Goal: Task Accomplishment & Management: Use online tool/utility

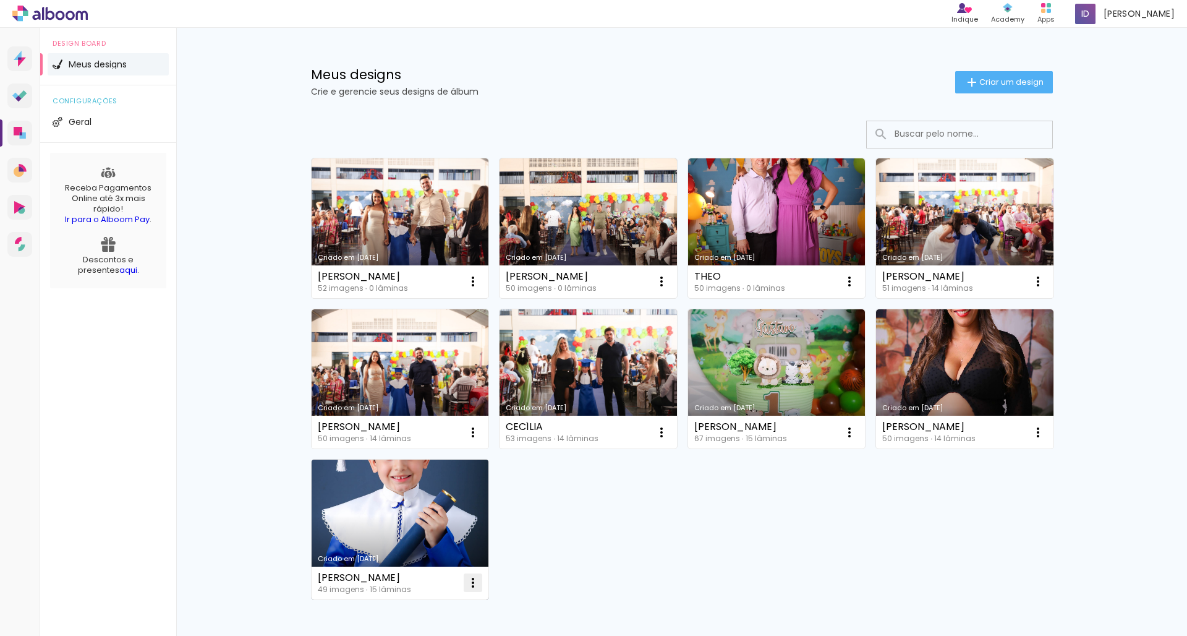
click at [473, 585] on iron-icon at bounding box center [473, 582] width 15 height 15
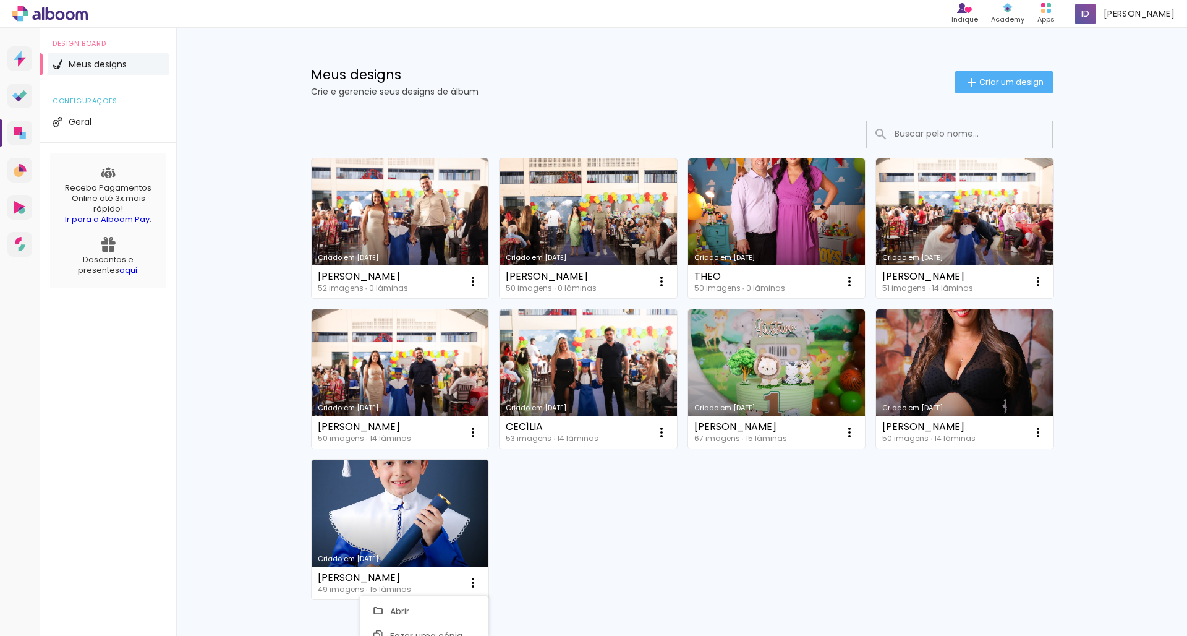
click at [578, 491] on div "Criado em 08/10/25 LUIZ EDUARDO 52 imagens ∙ 0 lâminas Abrir Fazer uma cópia Ex…" at bounding box center [682, 378] width 753 height 452
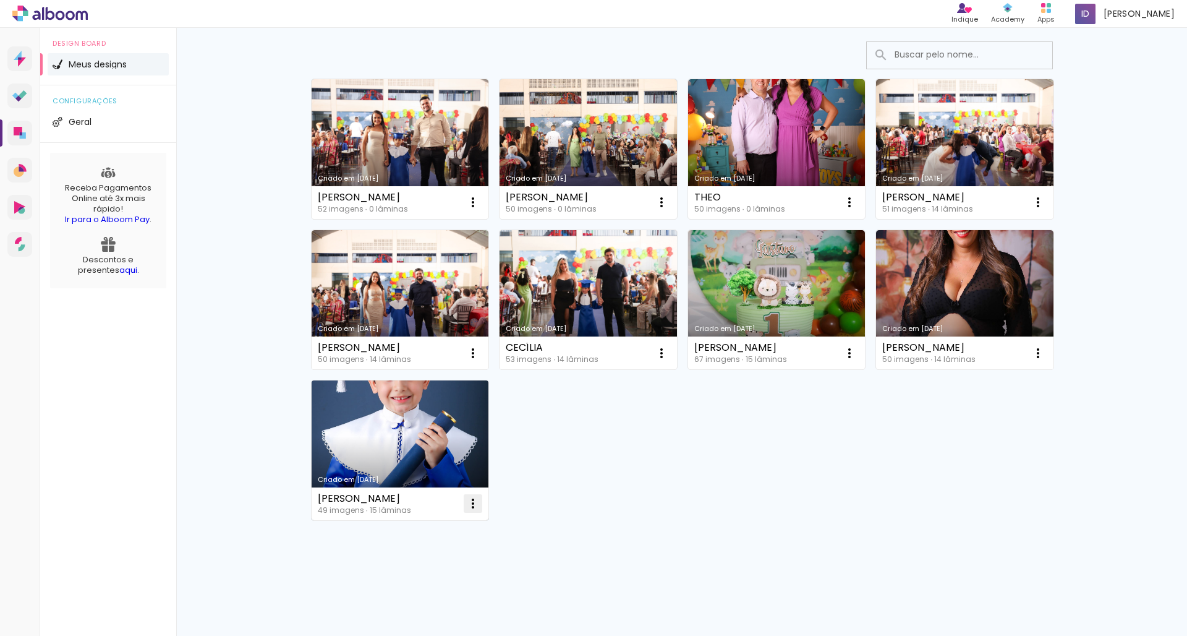
click at [473, 502] on iron-icon at bounding box center [473, 503] width 15 height 15
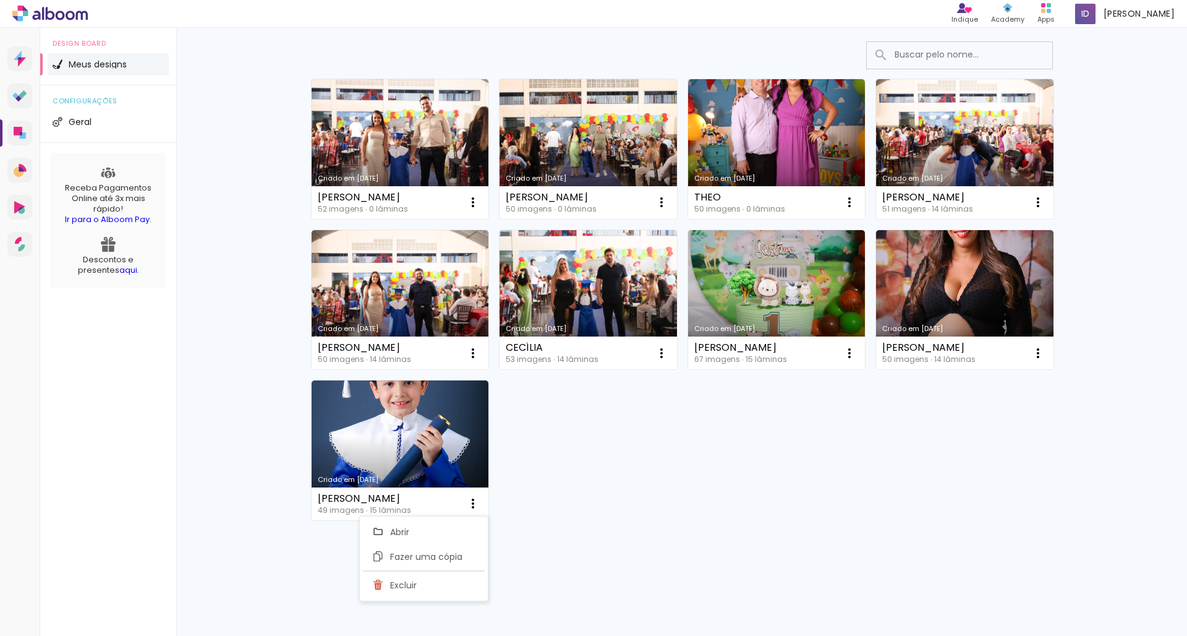
click at [536, 516] on div "Criado em 08/10/25 LUIZ EDUARDO 52 imagens ∙ 0 lâminas Abrir Fazer uma cópia Ex…" at bounding box center [682, 299] width 753 height 452
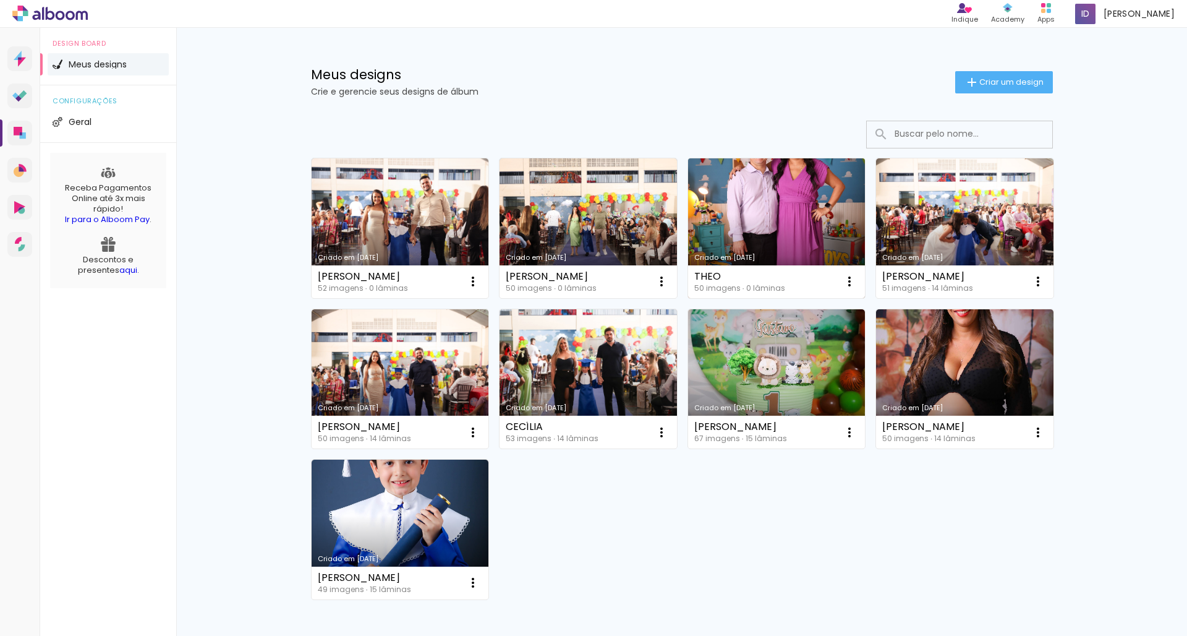
click at [747, 224] on link "Criado em [DATE]" at bounding box center [776, 228] width 177 height 140
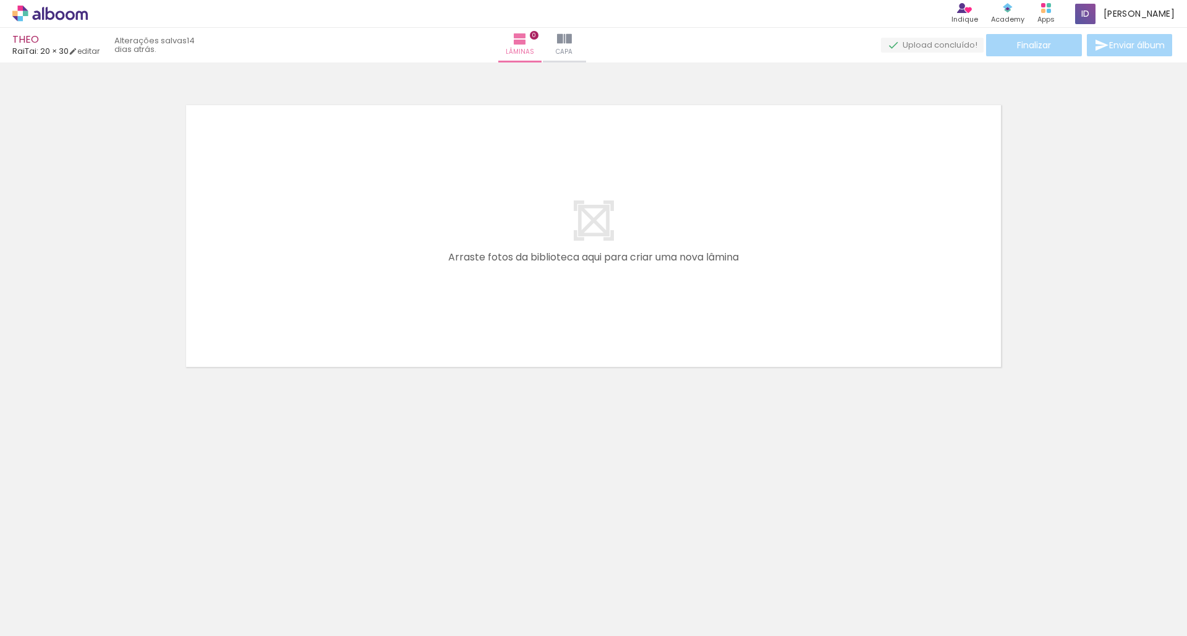
scroll to position [0, 2369]
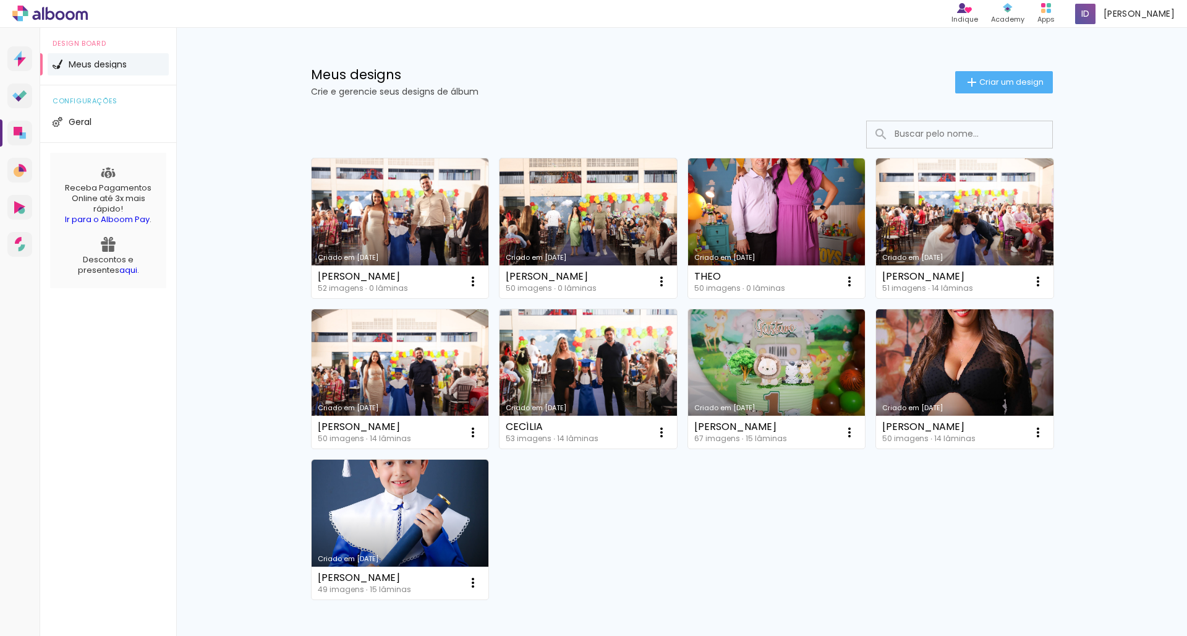
click at [583, 221] on link "Criado em [DATE]" at bounding box center [588, 228] width 177 height 140
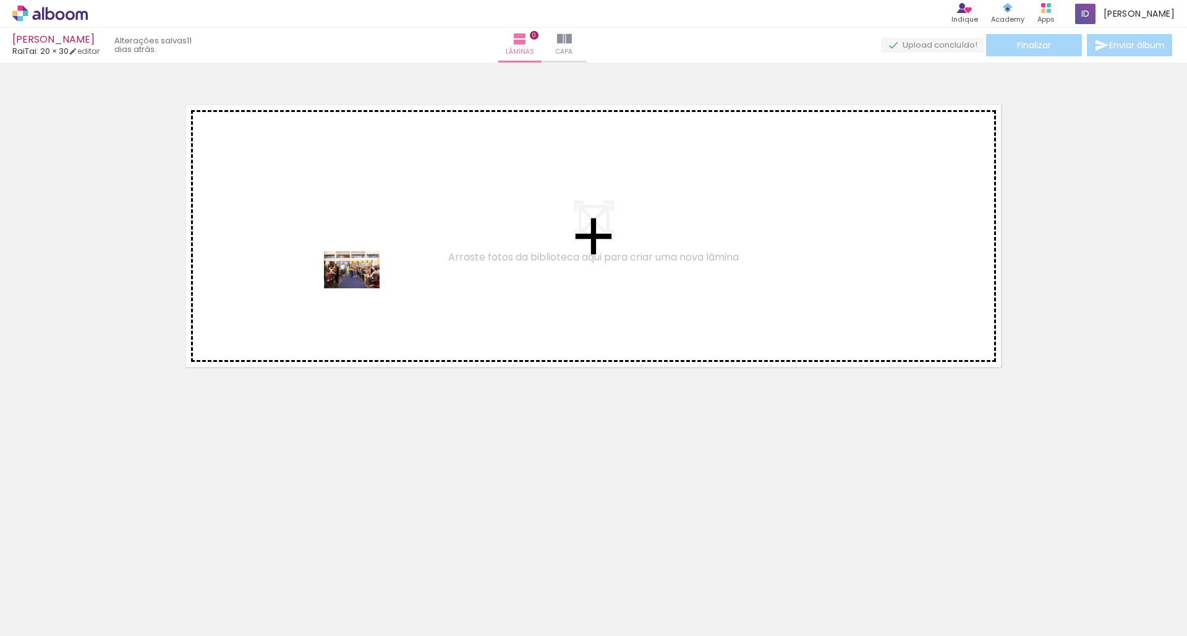
drag, startPoint x: 145, startPoint y: 592, endPoint x: 218, endPoint y: 507, distance: 112.2
click at [361, 286] on quentale-workspace at bounding box center [593, 318] width 1187 height 636
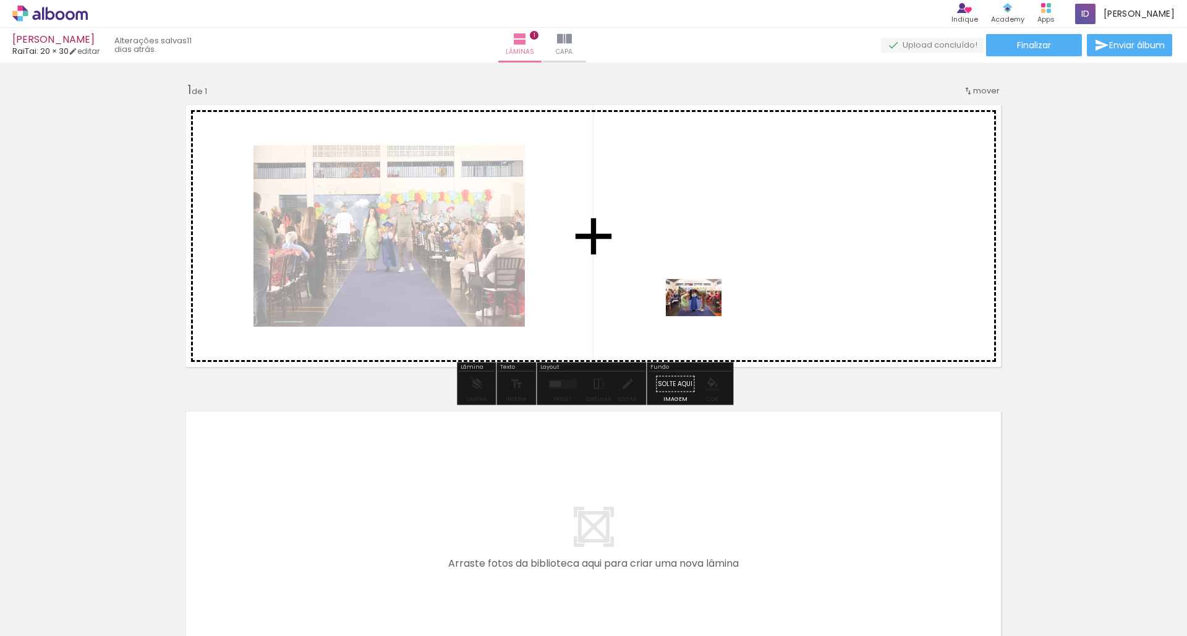
drag, startPoint x: 210, startPoint y: 597, endPoint x: 703, endPoint y: 314, distance: 569.0
click at [703, 314] on quentale-workspace at bounding box center [593, 318] width 1187 height 636
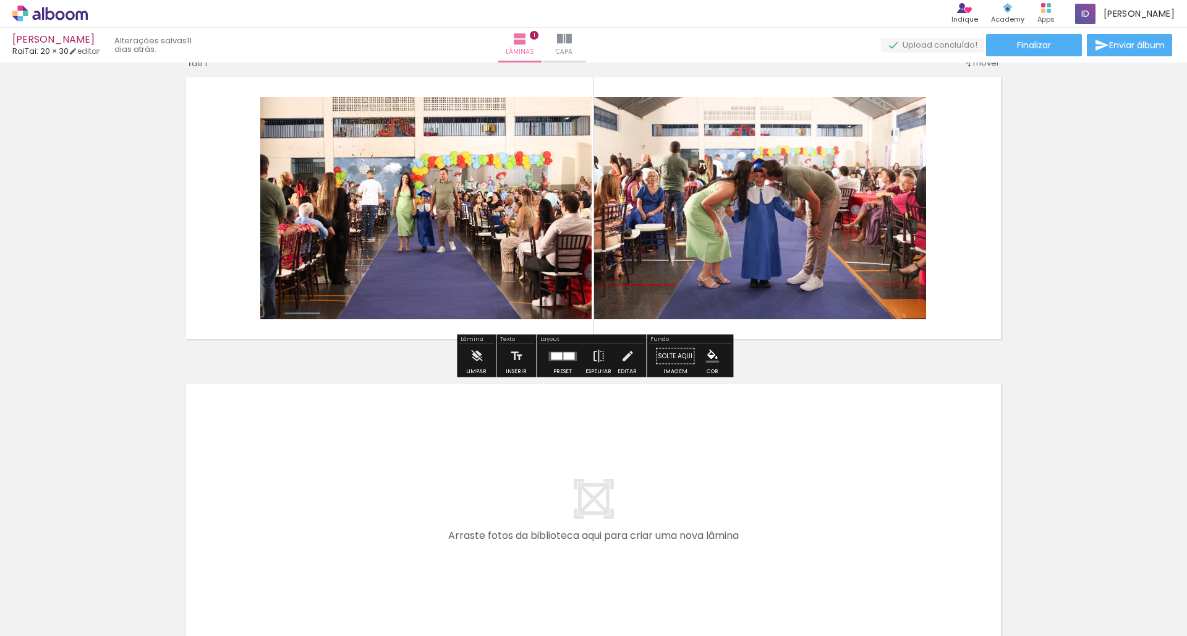
scroll to position [32, 0]
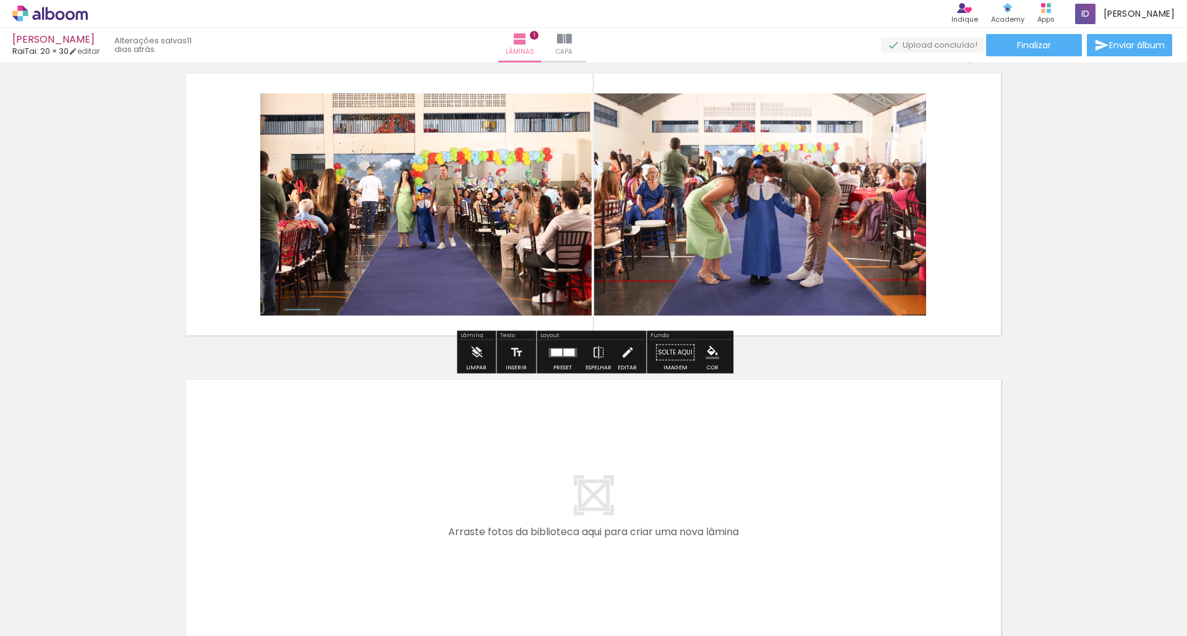
click at [566, 354] on div at bounding box center [568, 351] width 11 height 7
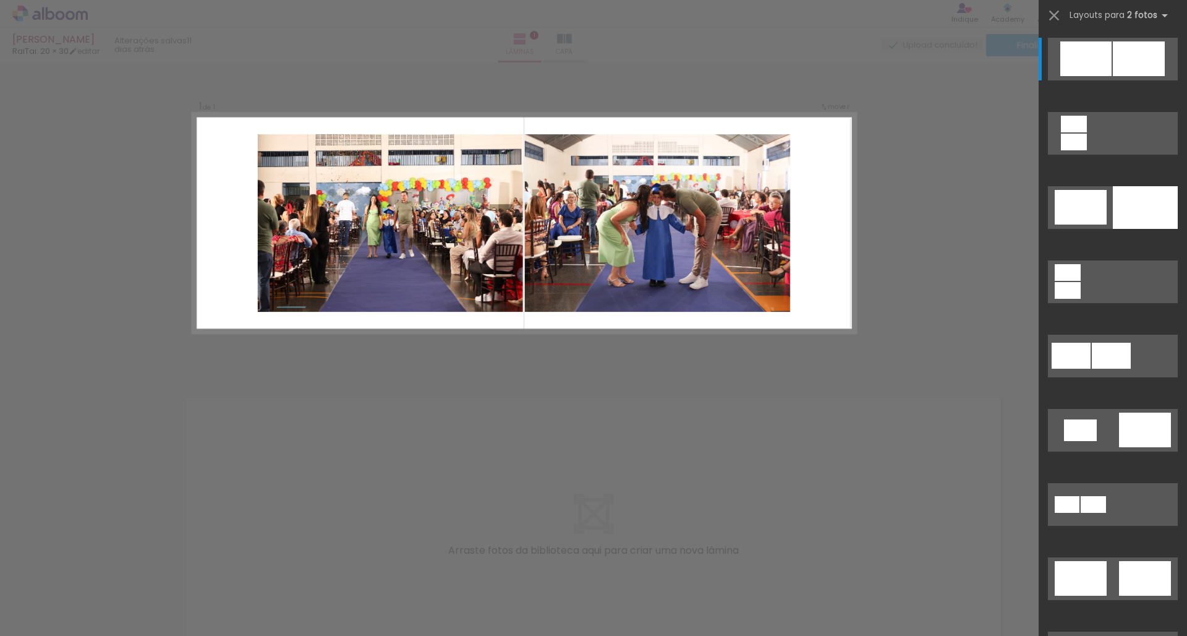
scroll to position [0, 0]
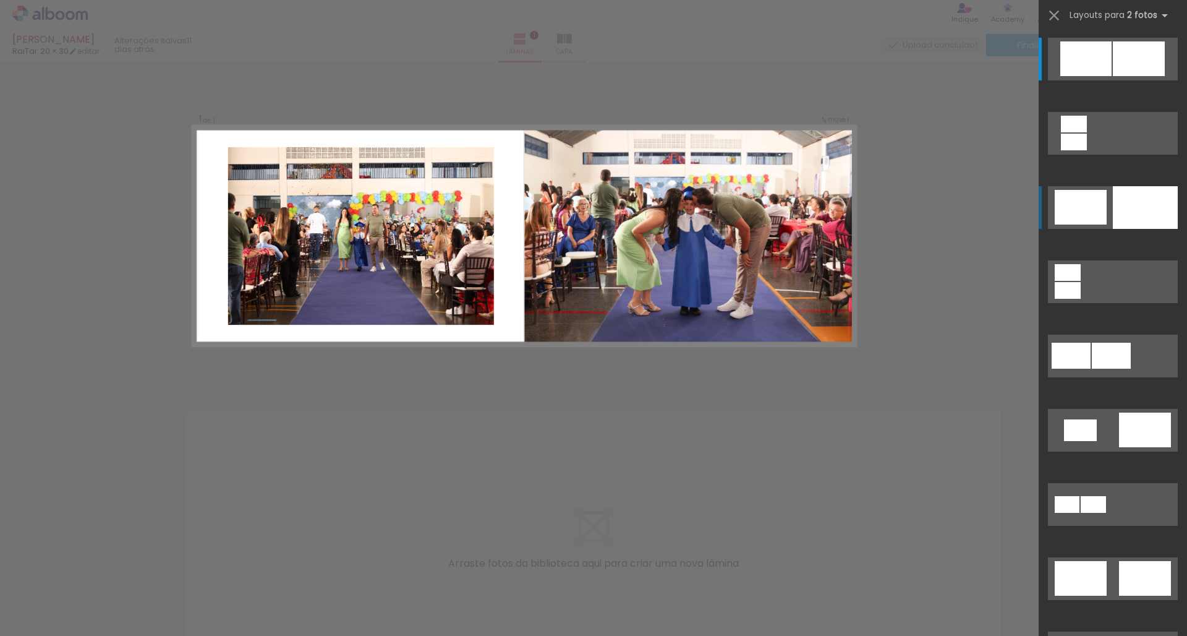
click at [1103, 208] on div at bounding box center [1081, 207] width 52 height 35
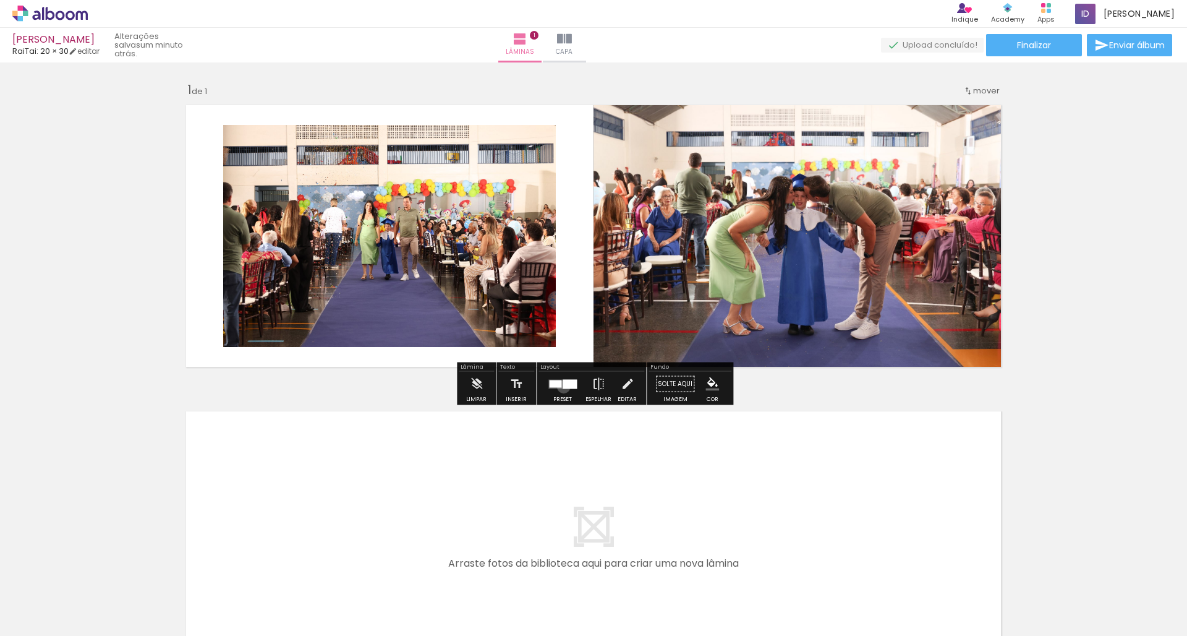
click at [563, 387] on div at bounding box center [570, 383] width 14 height 9
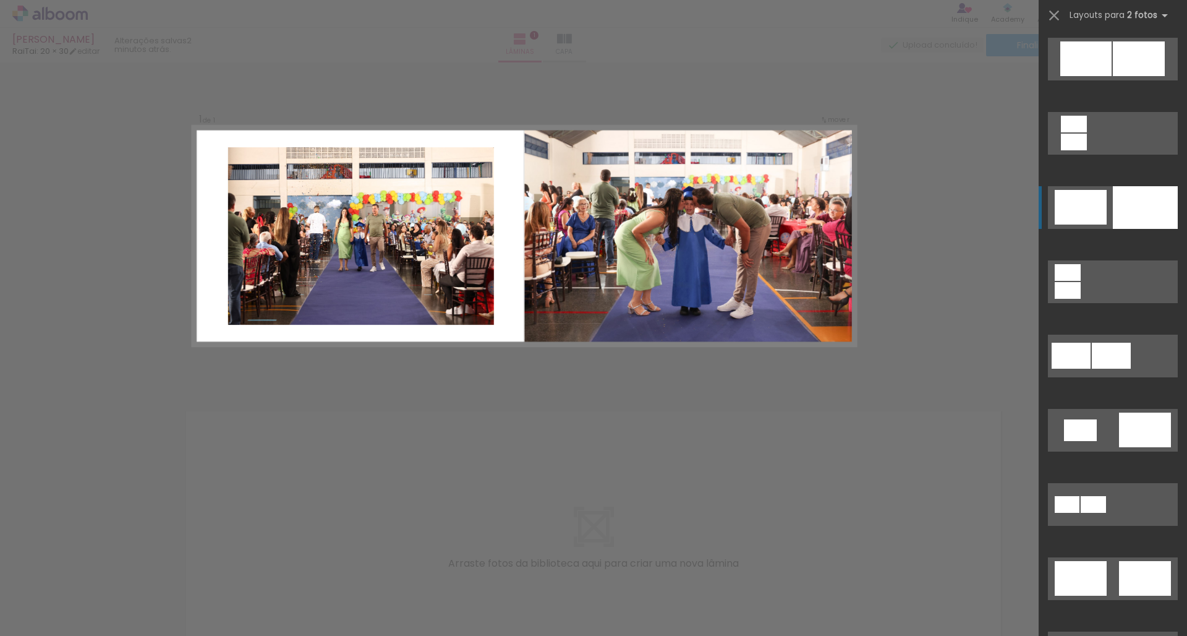
click at [1117, 207] on div at bounding box center [1145, 207] width 65 height 43
click at [505, 272] on quentale-layouter at bounding box center [524, 236] width 663 height 220
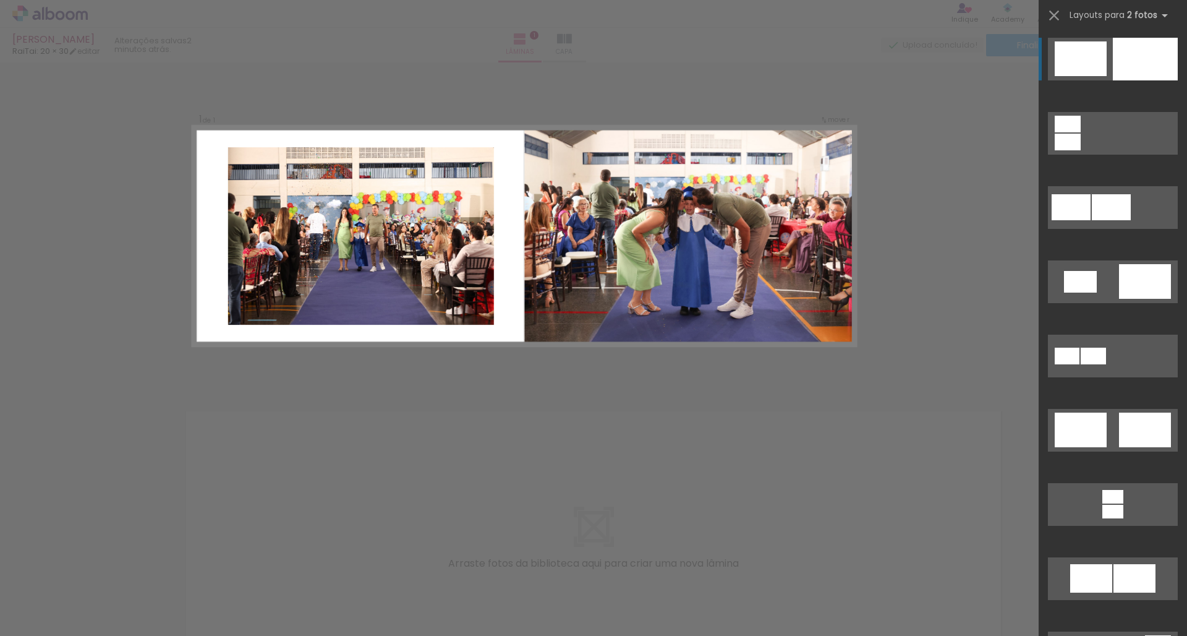
drag, startPoint x: 509, startPoint y: 390, endPoint x: 509, endPoint y: 398, distance: 7.4
click at [509, 391] on div "Confirmar Cancelar" at bounding box center [593, 383] width 1187 height 642
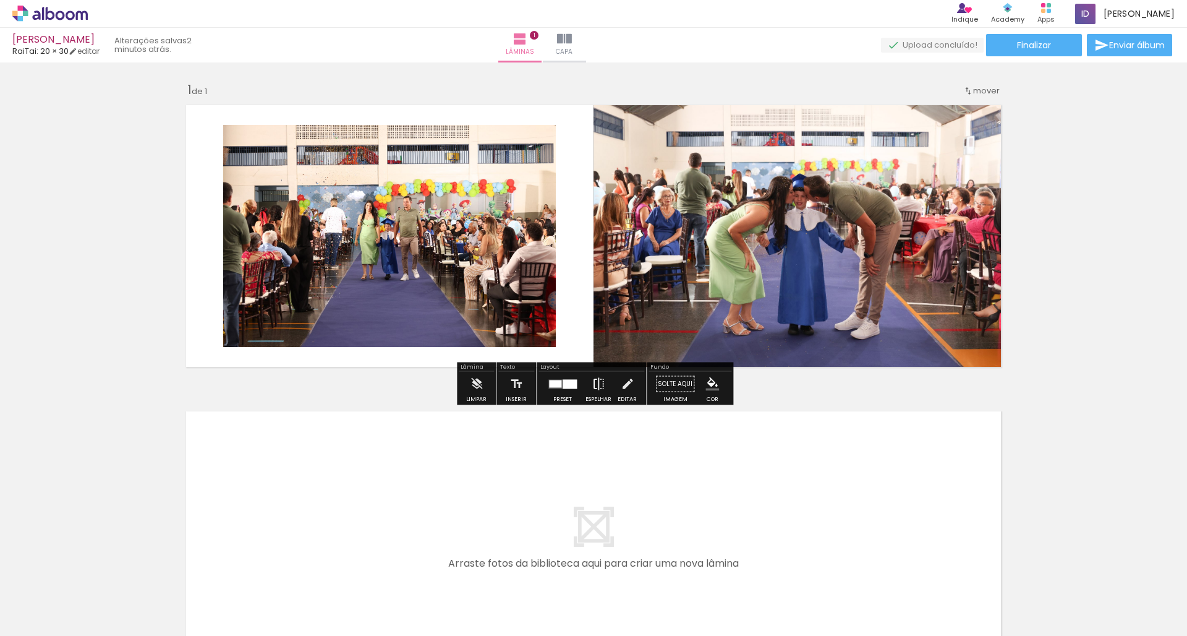
click at [593, 384] on iron-icon at bounding box center [599, 384] width 14 height 25
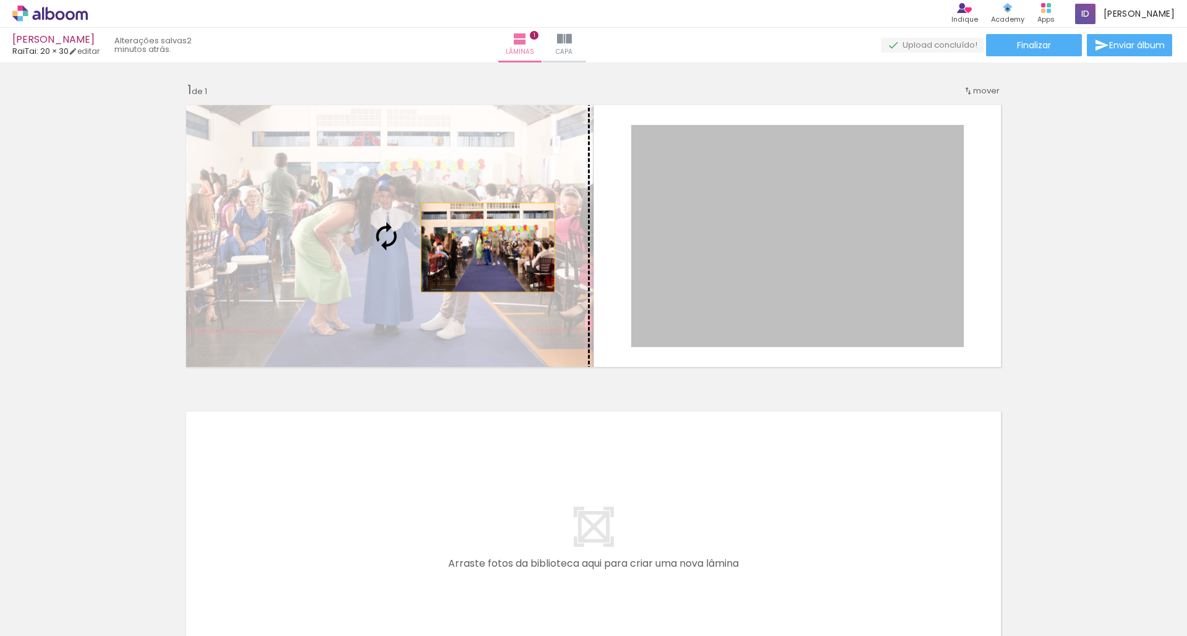
drag, startPoint x: 731, startPoint y: 259, endPoint x: 393, endPoint y: 236, distance: 338.4
click at [0, 0] on slot at bounding box center [0, 0] width 0 height 0
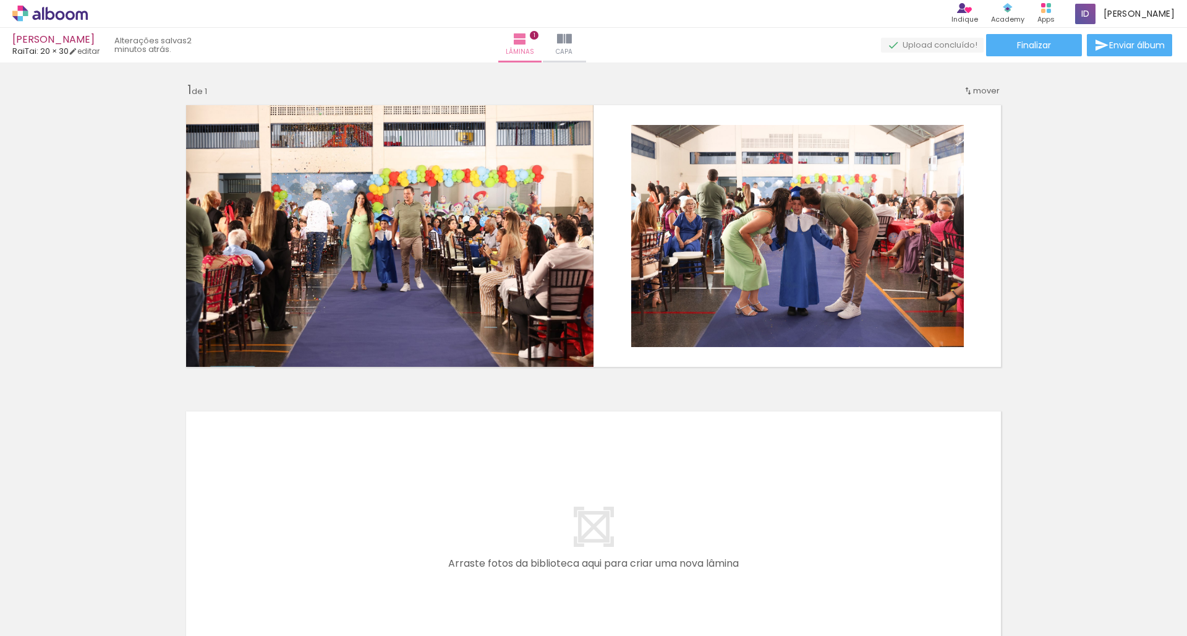
click at [1085, 320] on div "Inserir lâmina 1 de 1" at bounding box center [593, 373] width 1187 height 613
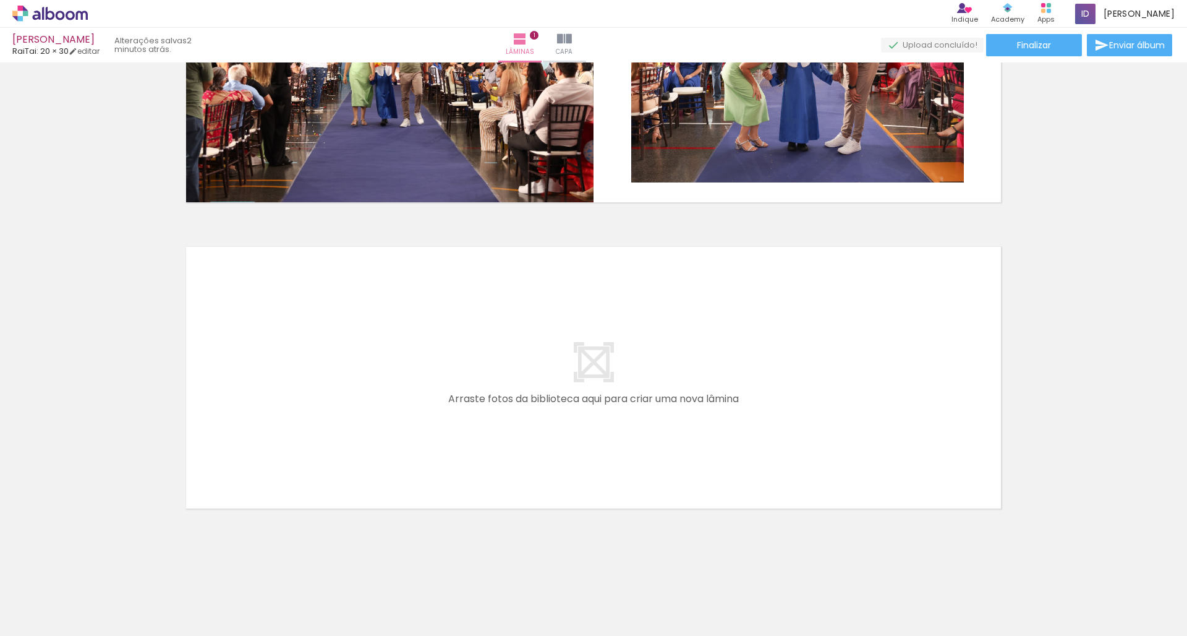
scroll to position [0, 0]
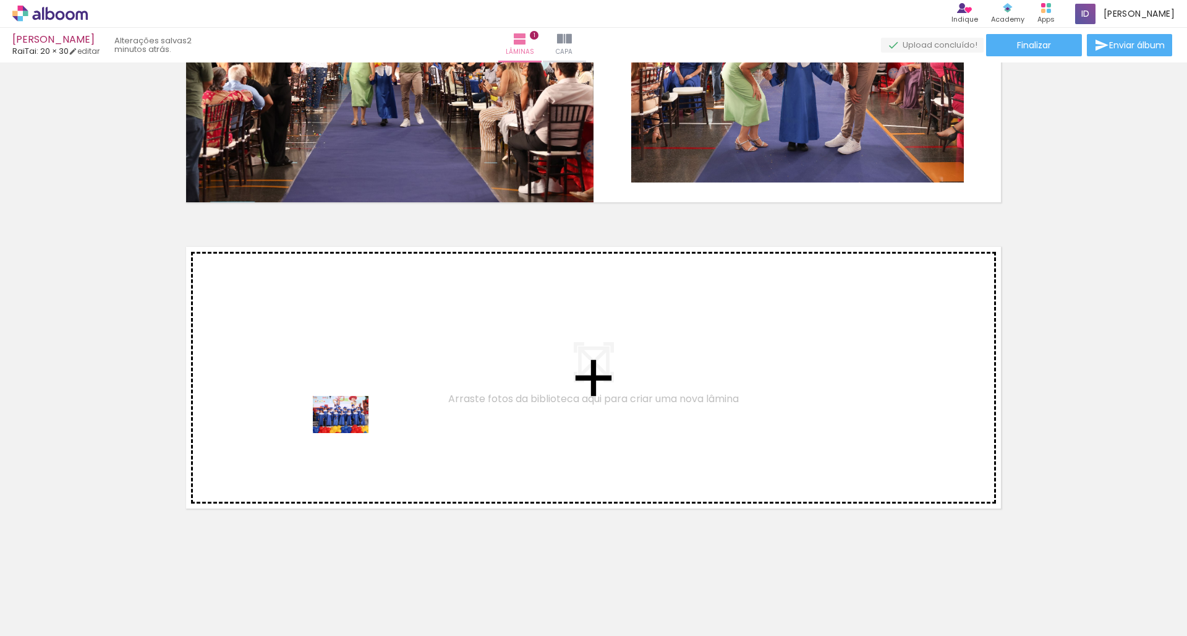
drag, startPoint x: 338, startPoint y: 597, endPoint x: 389, endPoint y: 595, distance: 51.4
click at [348, 419] on quentale-workspace at bounding box center [593, 318] width 1187 height 636
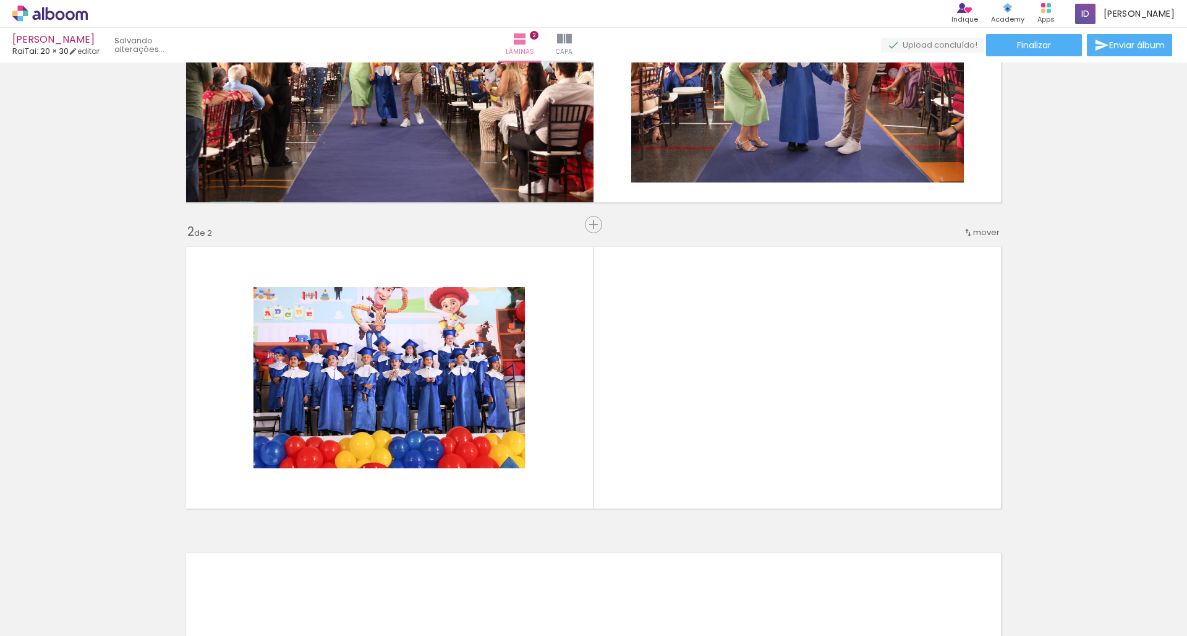
scroll to position [231, 0]
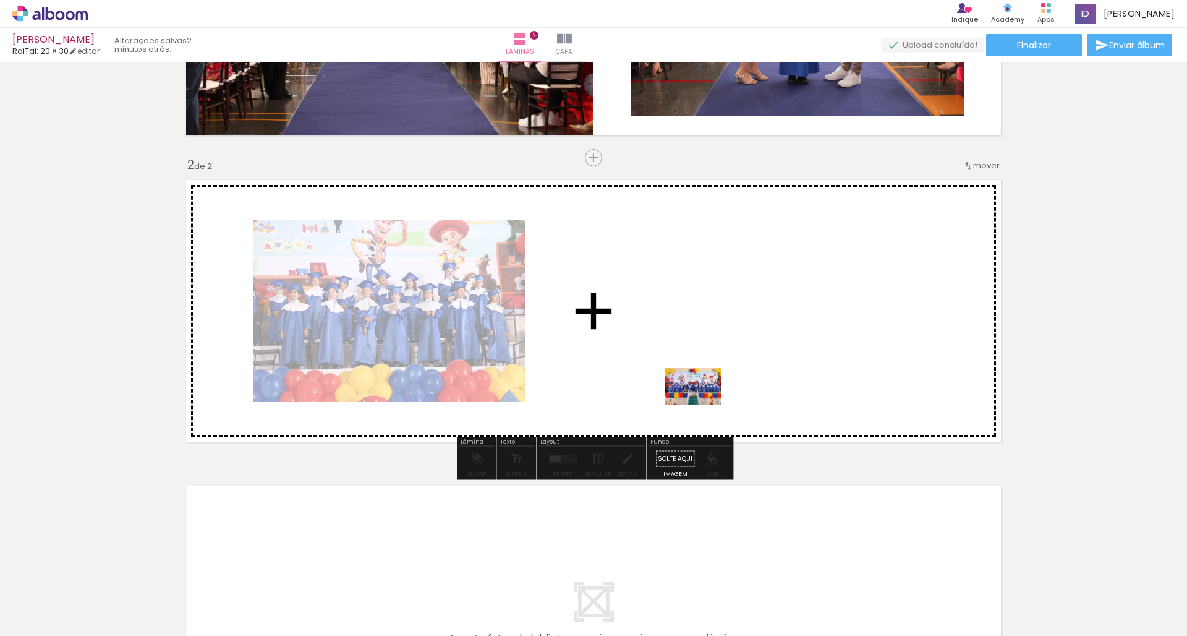
drag, startPoint x: 403, startPoint y: 604, endPoint x: 704, endPoint y: 404, distance: 361.2
click at [704, 404] on quentale-workspace at bounding box center [593, 318] width 1187 height 636
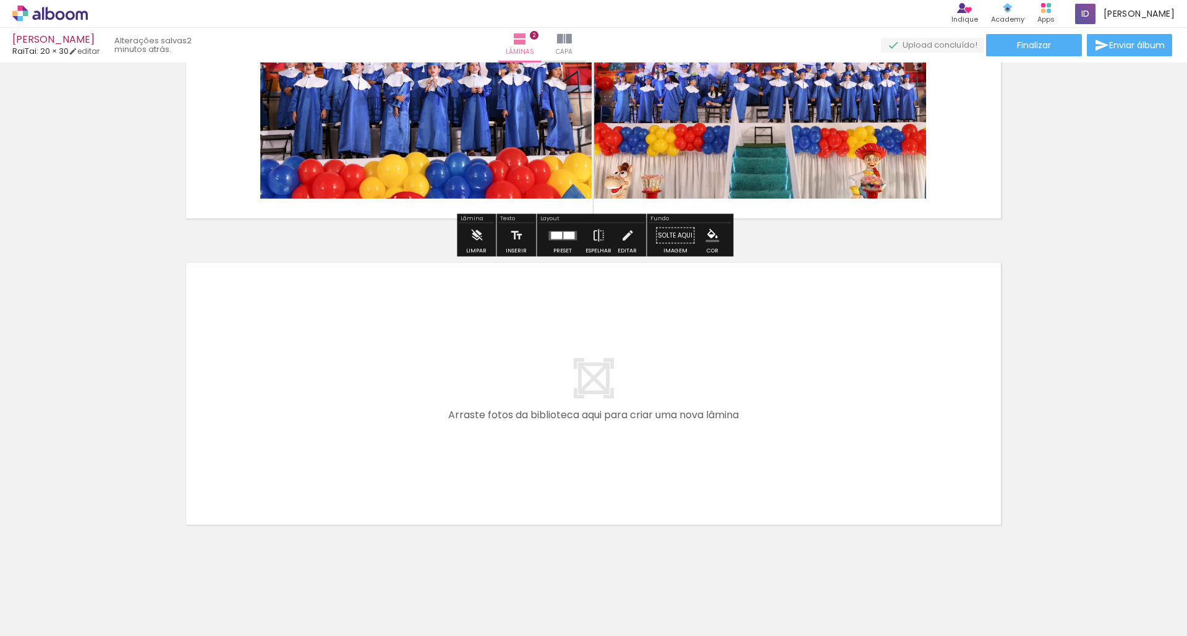
scroll to position [454, 0]
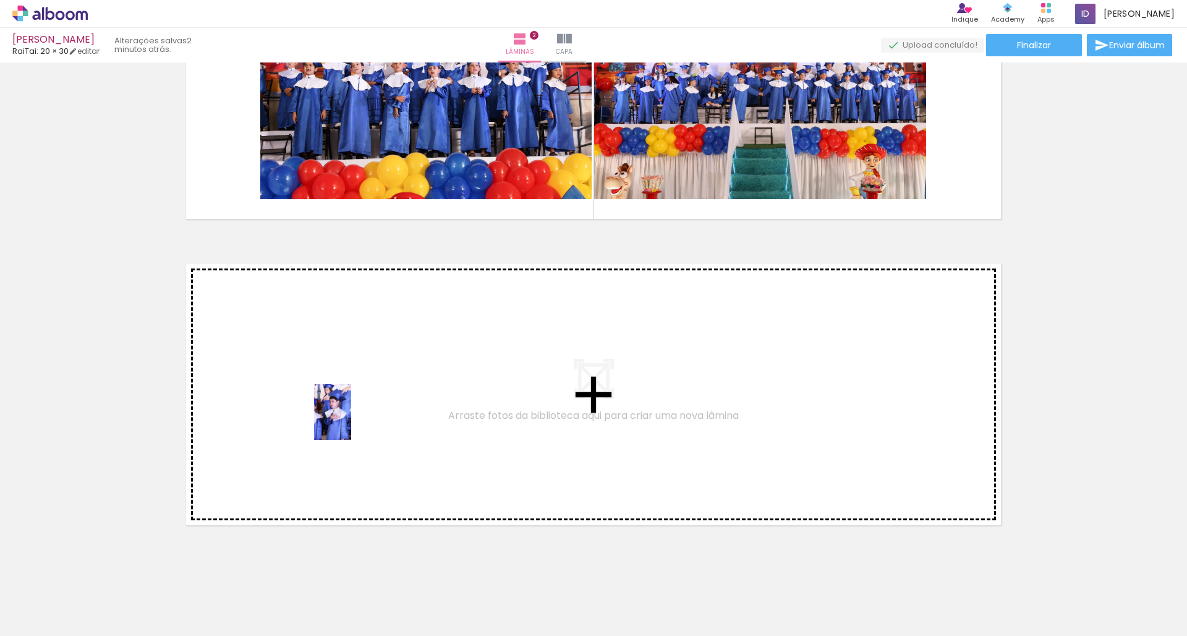
drag, startPoint x: 265, startPoint y: 591, endPoint x: 331, endPoint y: 571, distance: 69.7
click at [352, 420] on quentale-workspace at bounding box center [593, 318] width 1187 height 636
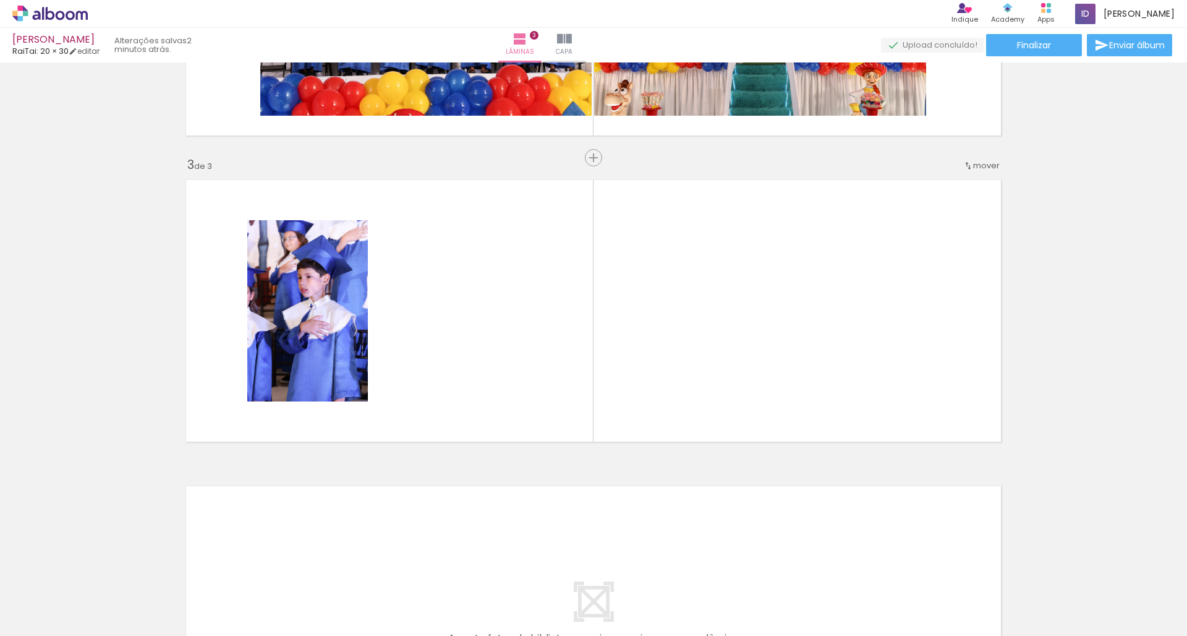
scroll to position [0, 0]
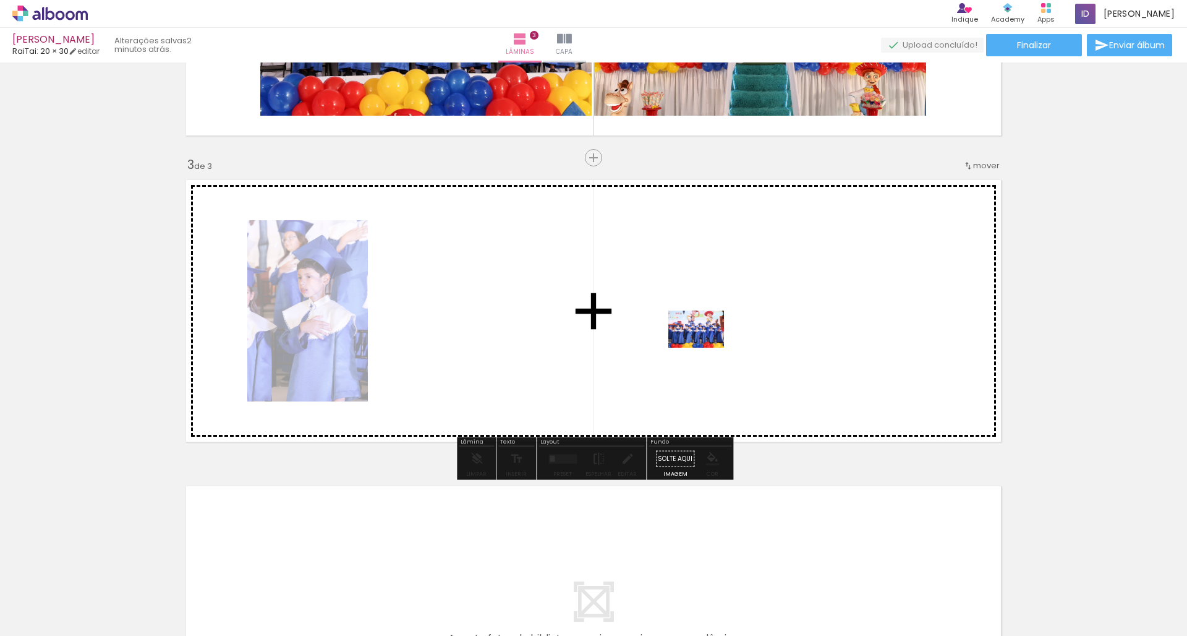
drag, startPoint x: 666, startPoint y: 603, endPoint x: 706, endPoint y: 347, distance: 259.1
click at [706, 347] on quentale-workspace at bounding box center [593, 318] width 1187 height 636
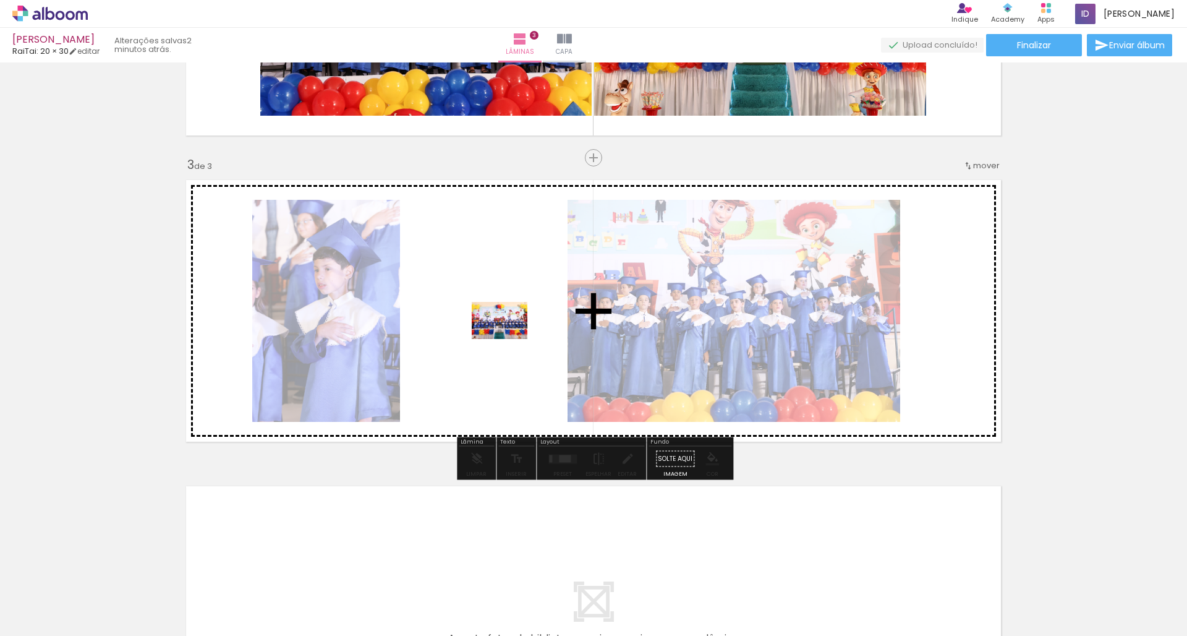
drag, startPoint x: 750, startPoint y: 597, endPoint x: 509, endPoint y: 339, distance: 353.1
click at [509, 339] on quentale-workspace at bounding box center [593, 318] width 1187 height 636
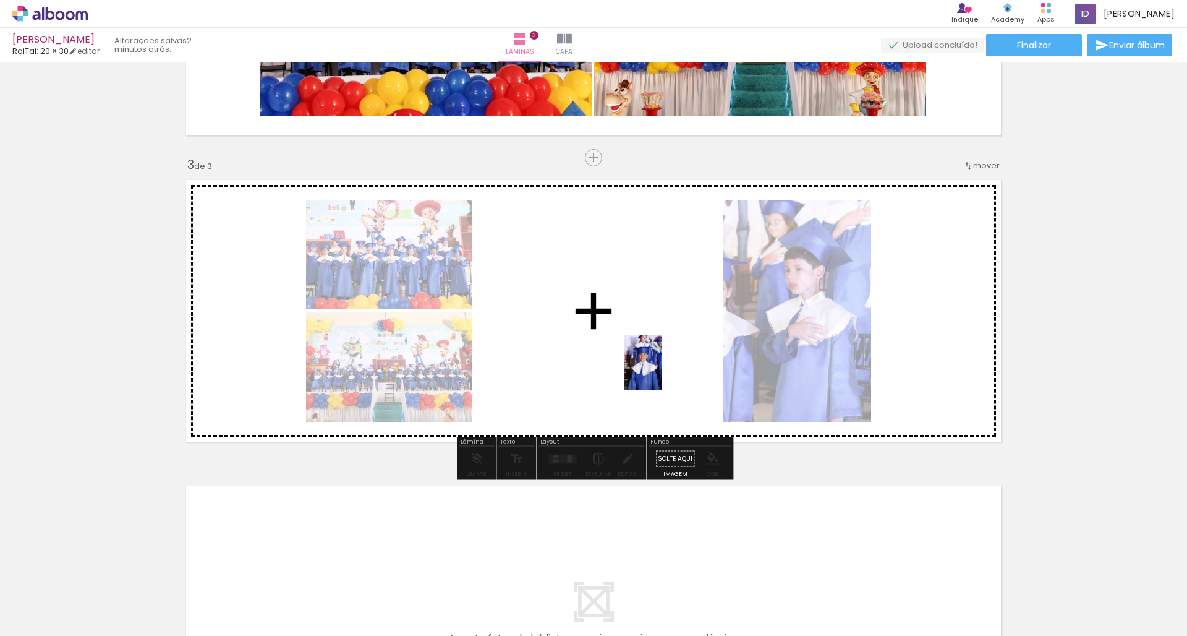
drag, startPoint x: 942, startPoint y: 609, endPoint x: 662, endPoint y: 372, distance: 366.9
click at [662, 372] on quentale-workspace at bounding box center [593, 318] width 1187 height 636
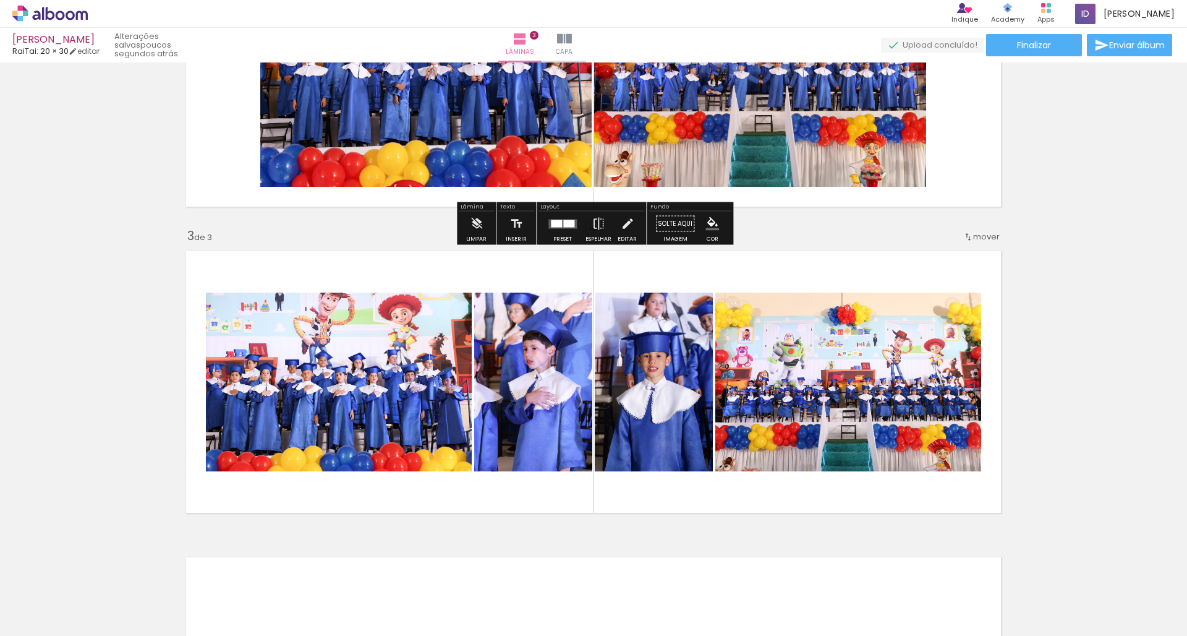
scroll to position [482, 0]
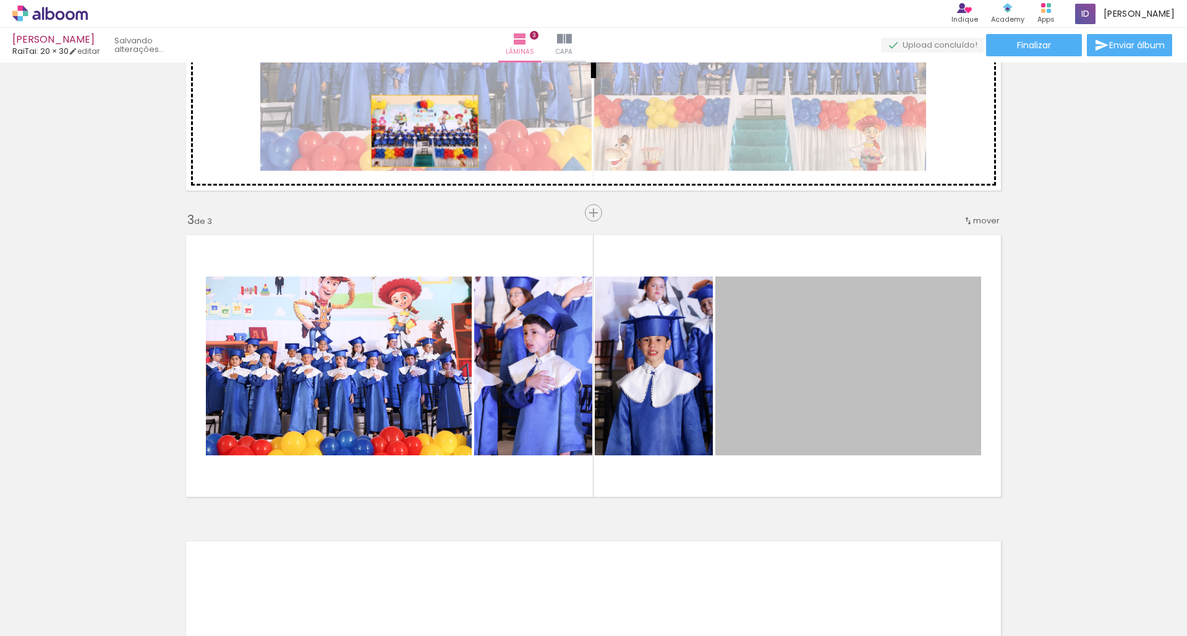
drag, startPoint x: 837, startPoint y: 384, endPoint x: 425, endPoint y: 131, distance: 483.4
click at [425, 131] on div "Inserir lâmina 1 de 3 Inserir lâmina 2 de 3 Inserir lâmina 3 de 3" at bounding box center [593, 196] width 1187 height 1225
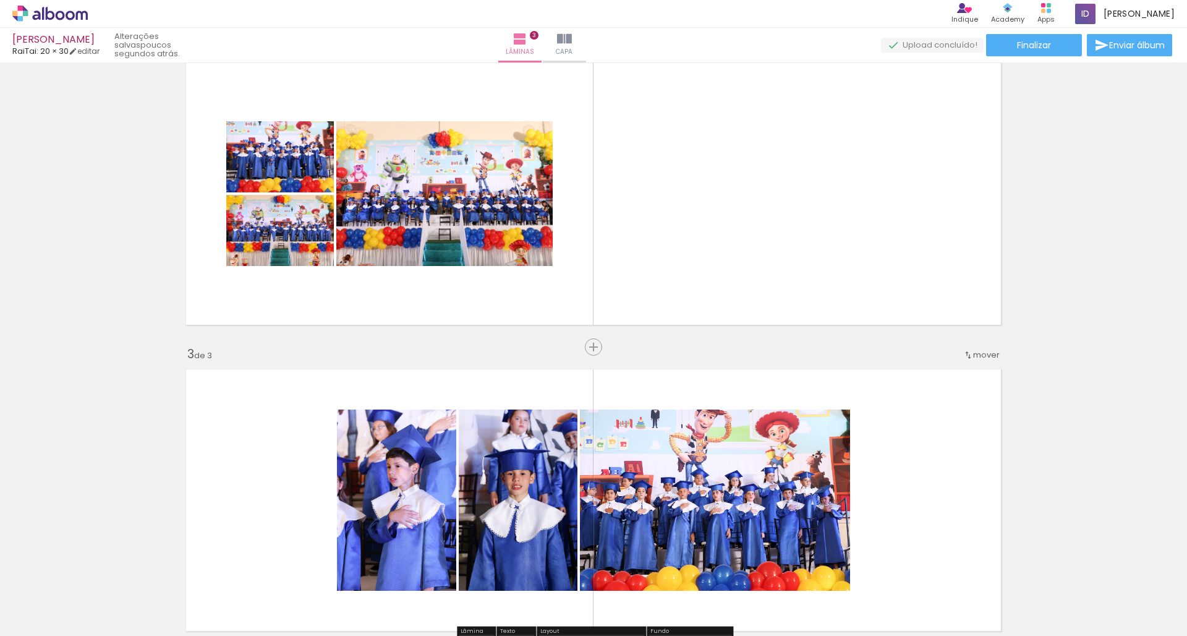
scroll to position [344, 0]
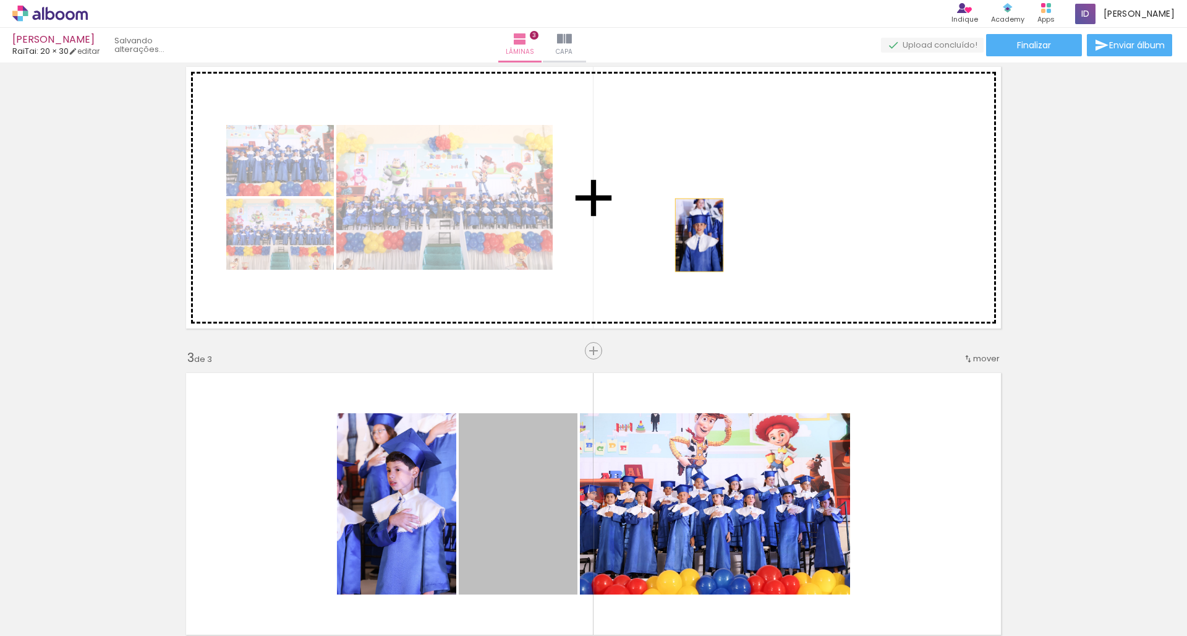
drag, startPoint x: 524, startPoint y: 478, endPoint x: 703, endPoint y: 228, distance: 307.6
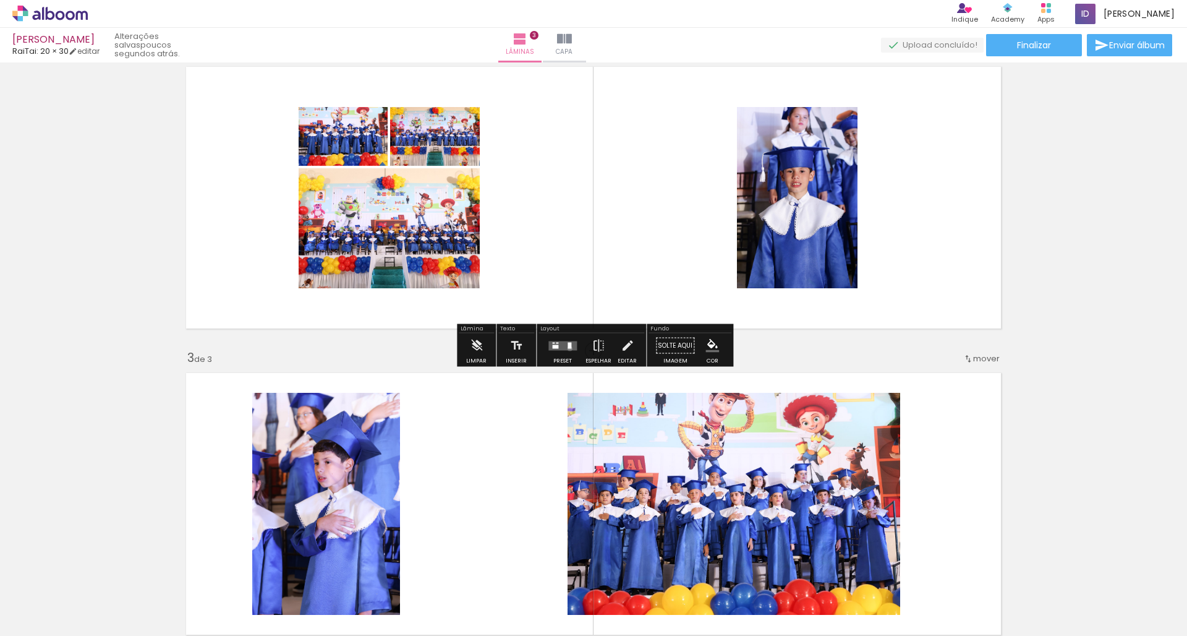
click at [568, 348] on div at bounding box center [570, 345] width 4 height 6
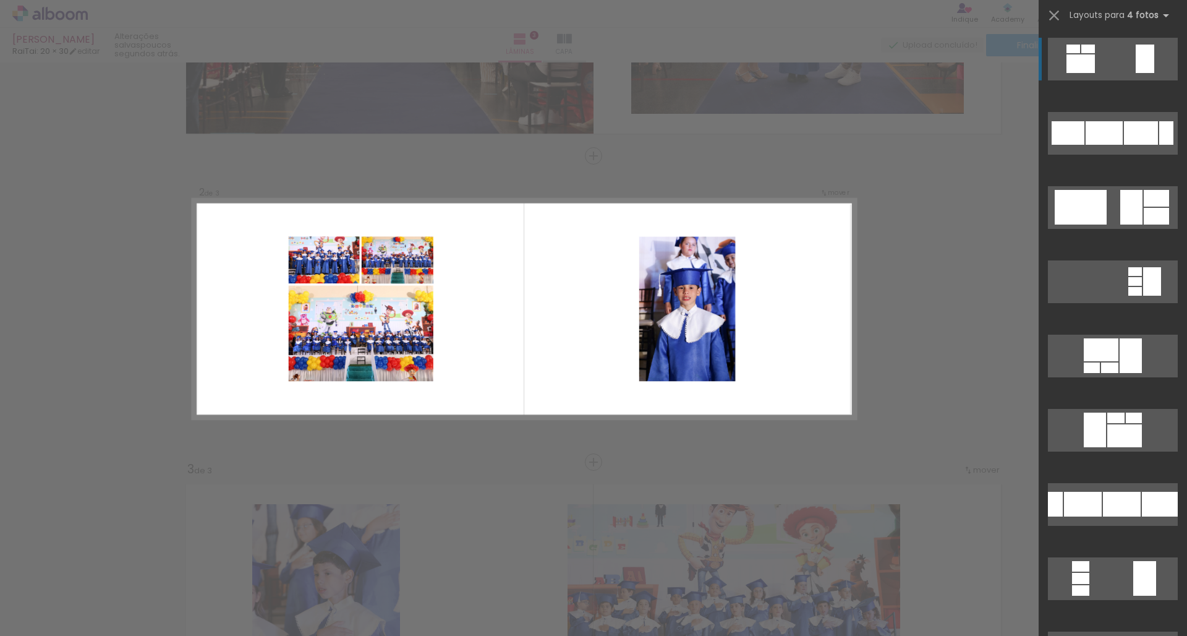
scroll to position [231, 0]
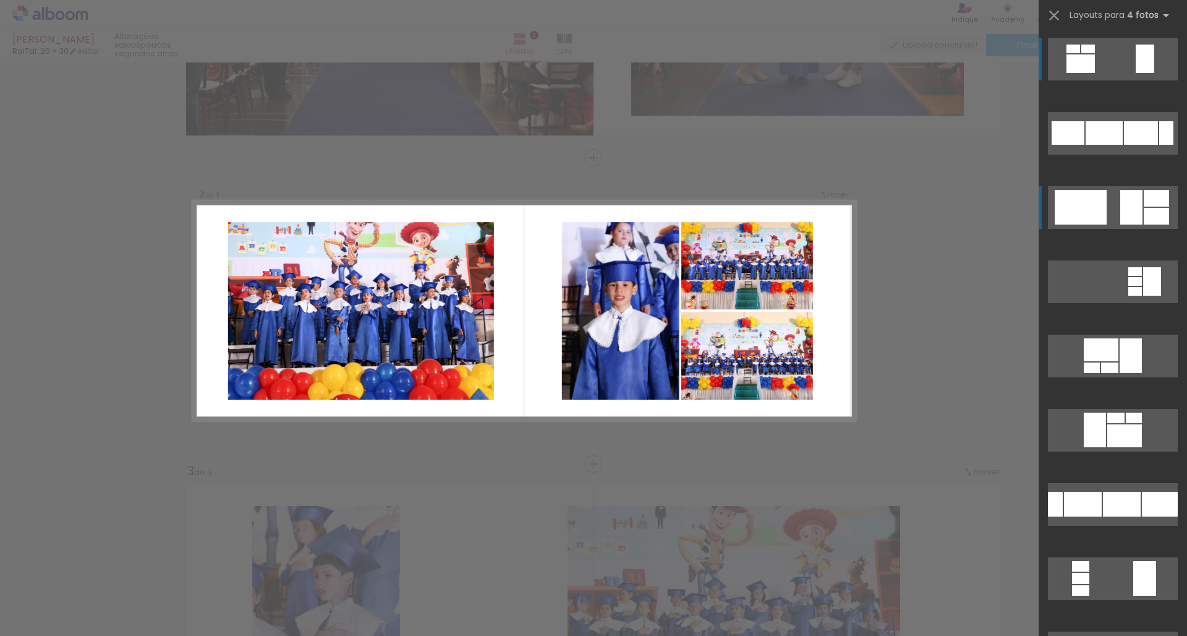
click at [1082, 210] on div at bounding box center [1081, 207] width 52 height 35
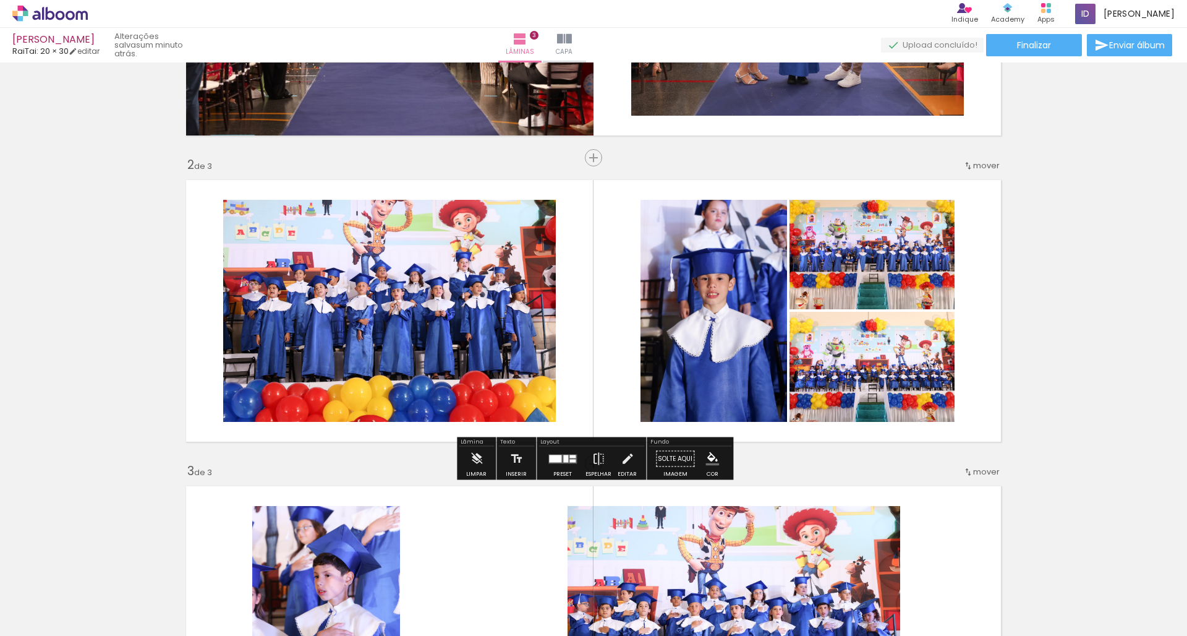
click at [571, 457] on div at bounding box center [573, 456] width 6 height 3
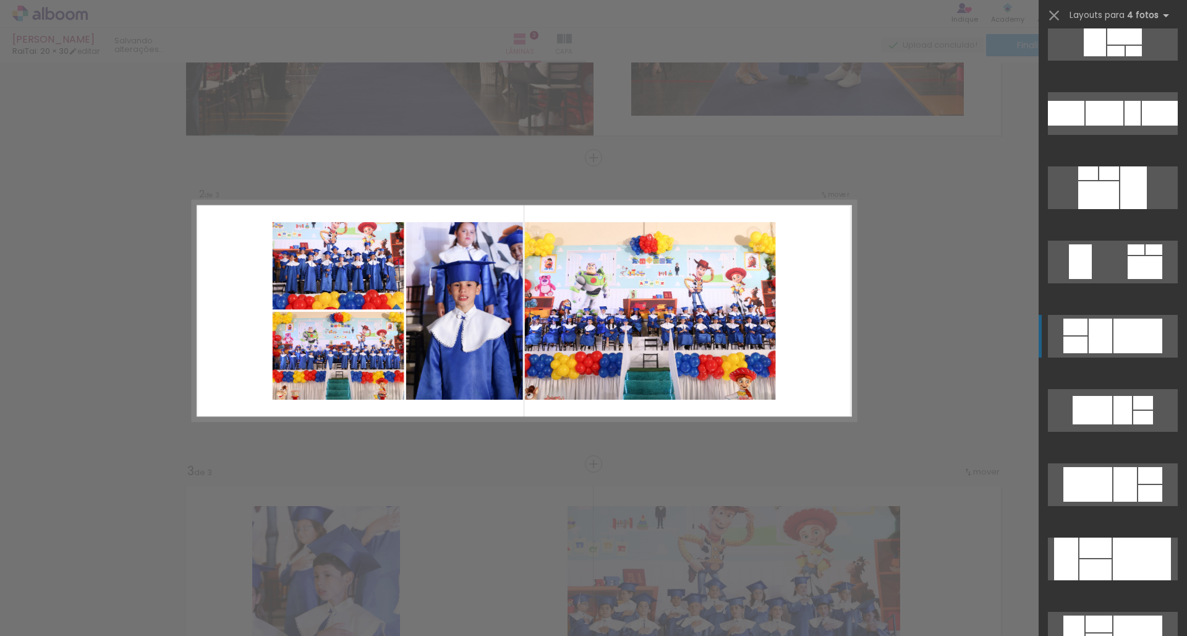
scroll to position [2765, 0]
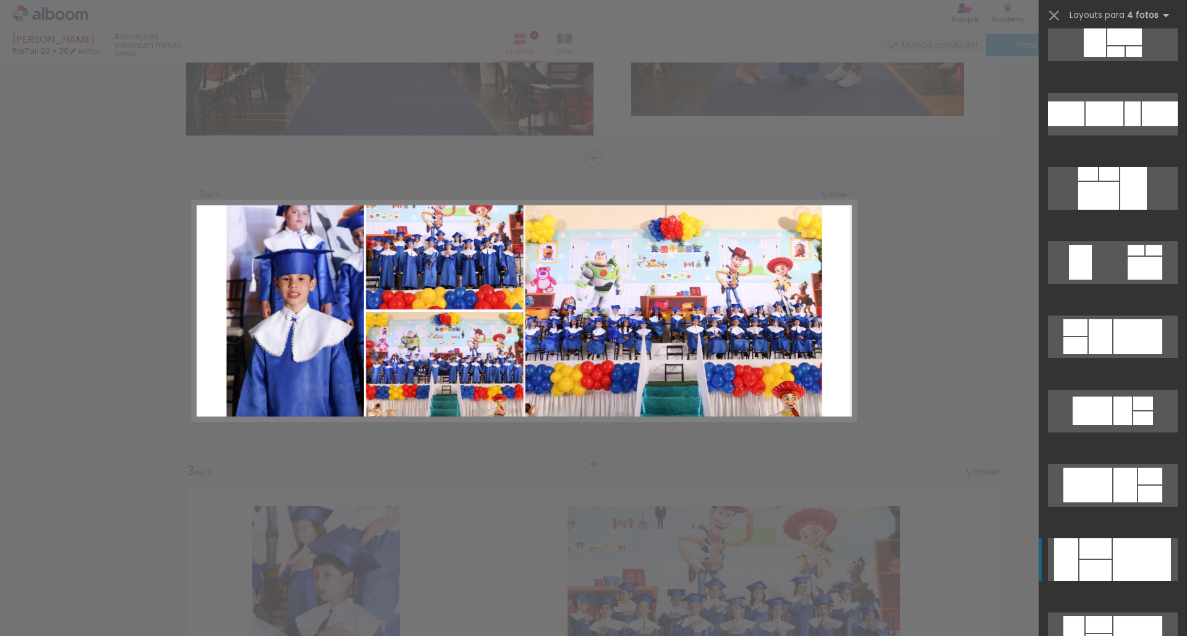
click at [1114, 556] on div at bounding box center [1142, 559] width 58 height 43
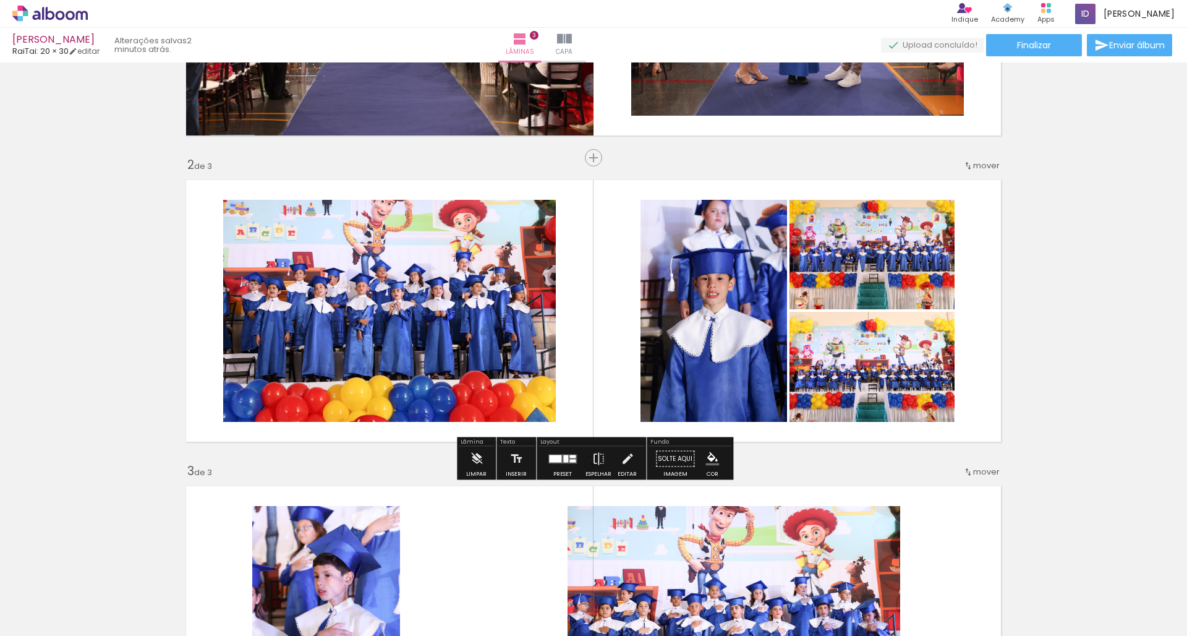
click at [565, 456] on div at bounding box center [565, 458] width 5 height 7
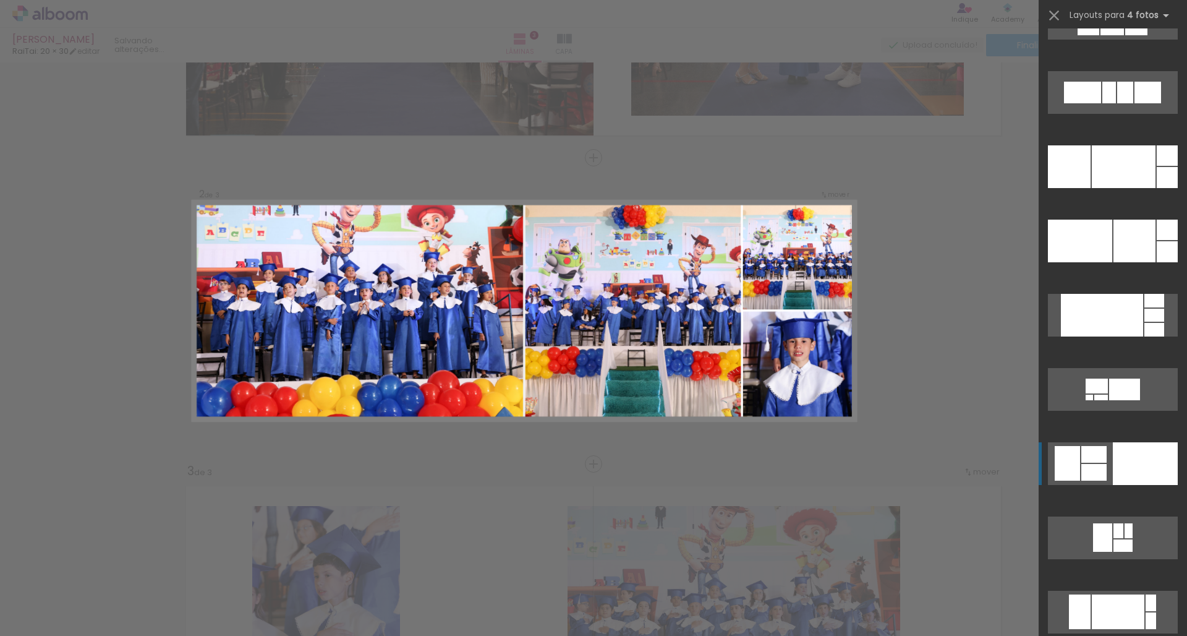
scroll to position [13920, 0]
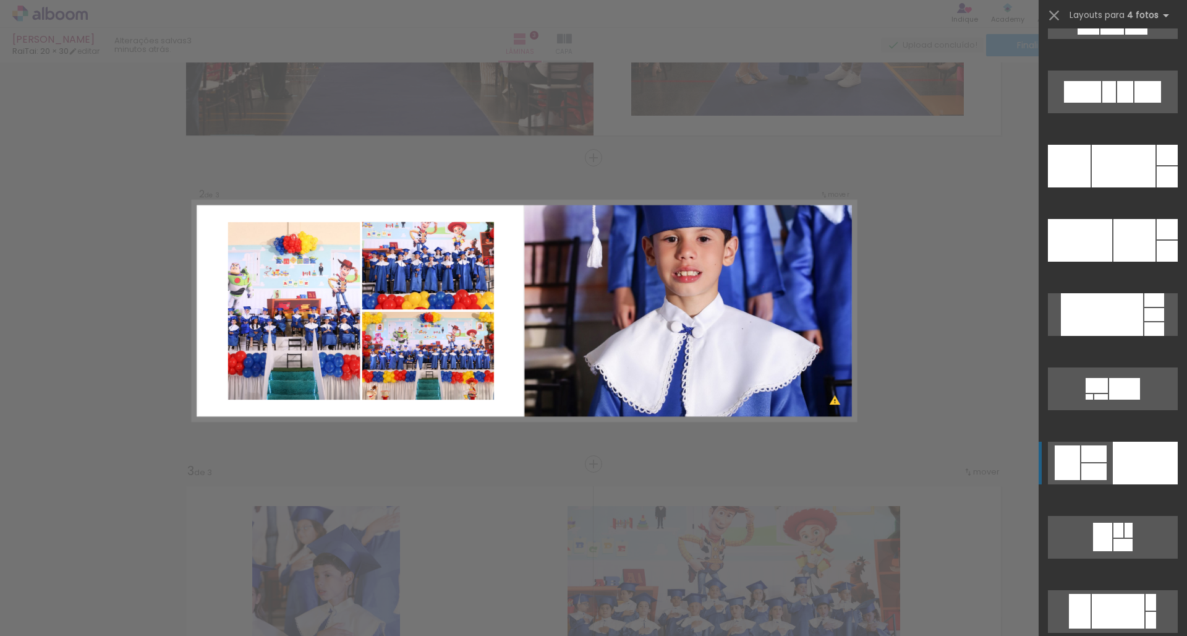
click at [1088, 465] on div at bounding box center [1094, 471] width 25 height 17
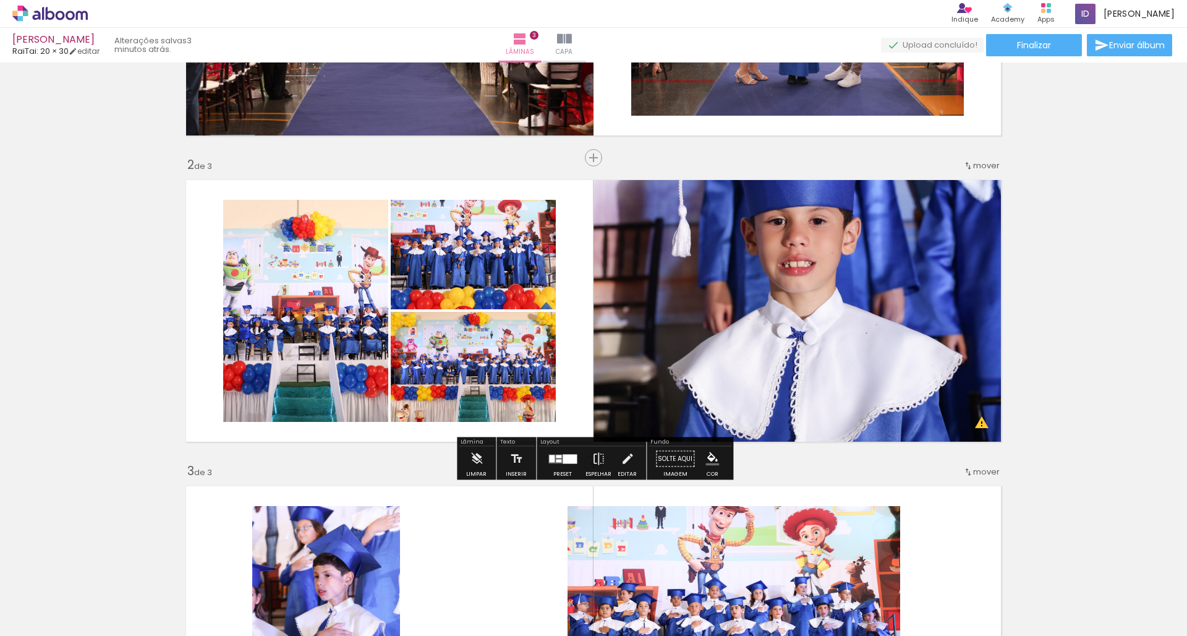
click at [557, 460] on div at bounding box center [559, 460] width 6 height 3
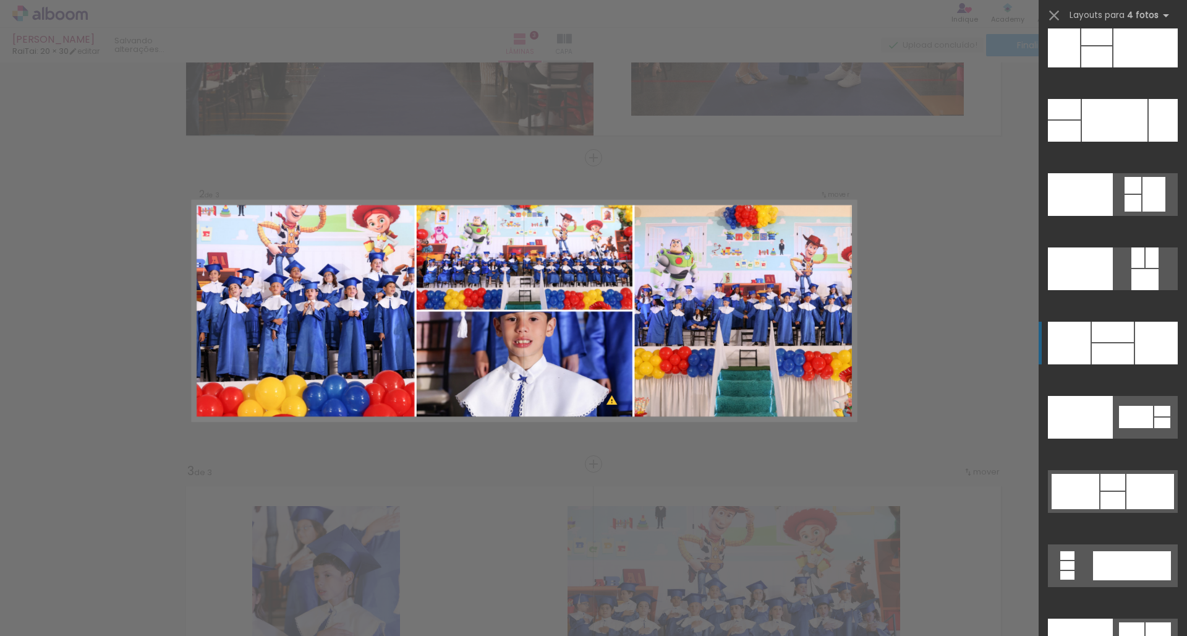
scroll to position [25125, 0]
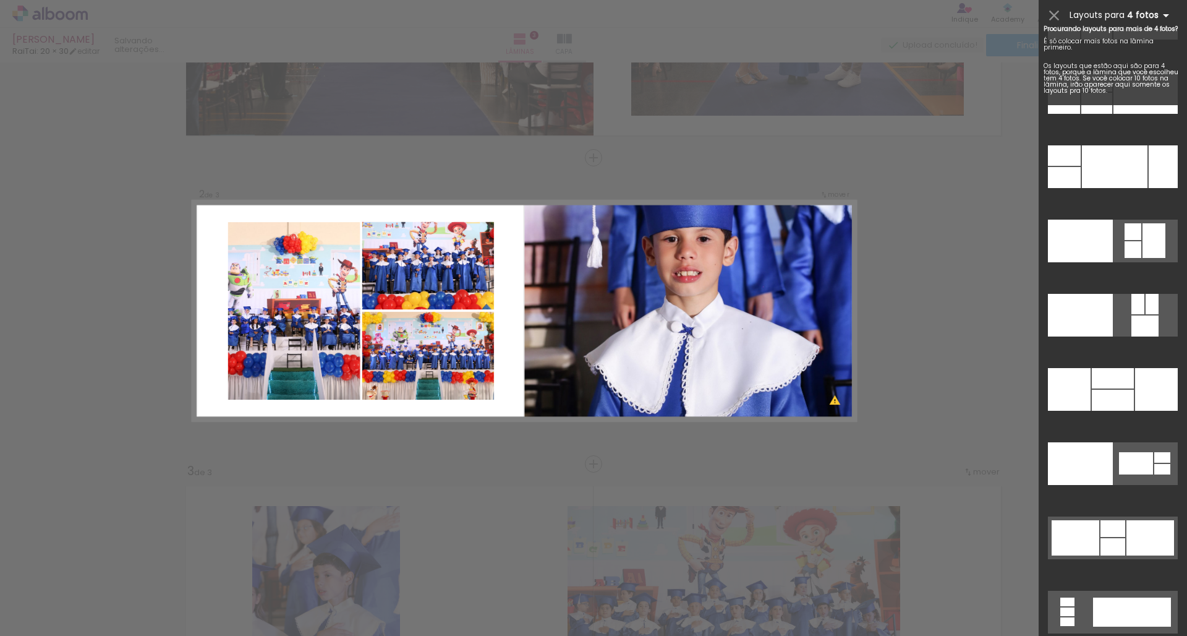
click at [1168, 14] on iron-icon at bounding box center [1166, 15] width 15 height 15
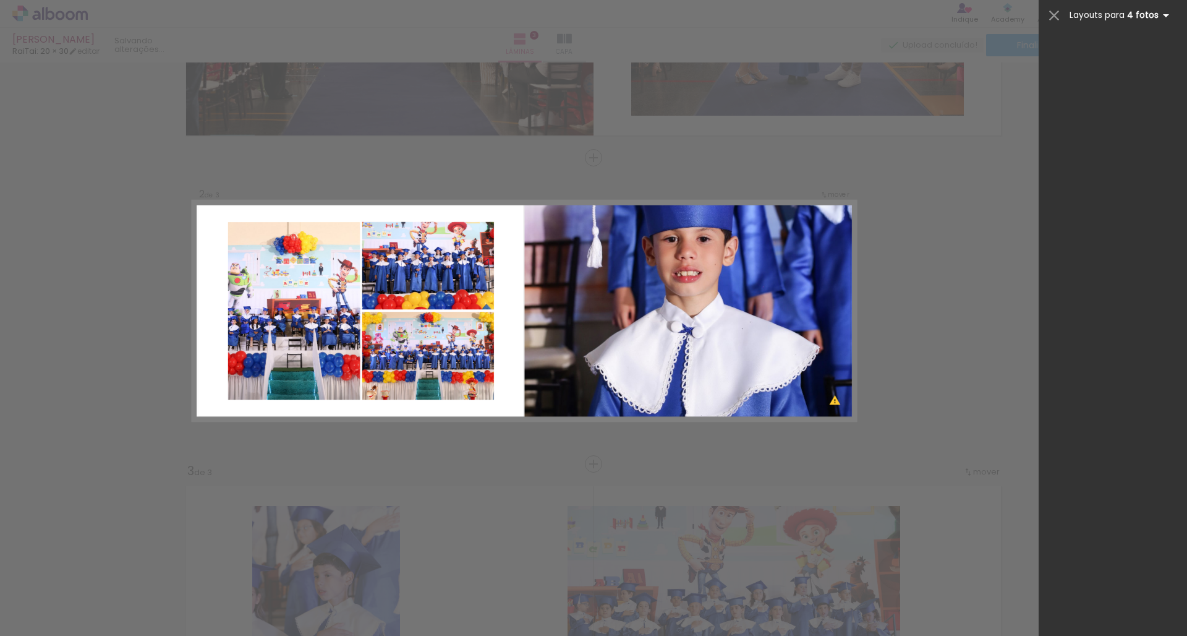
scroll to position [14323, 0]
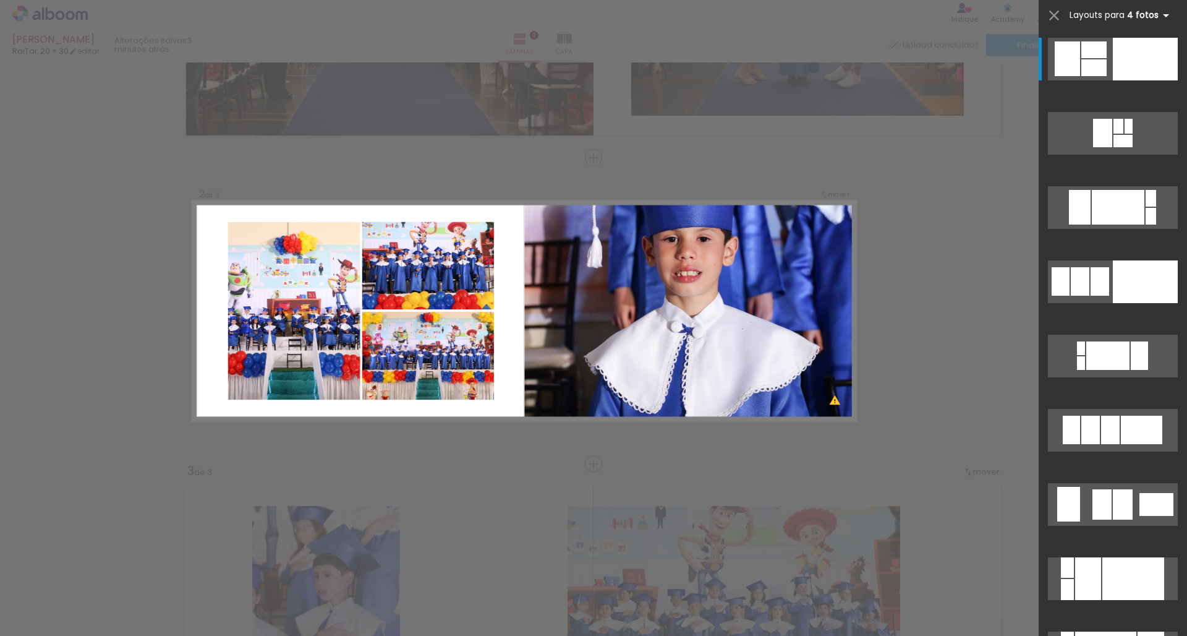
click at [1167, 15] on iron-icon at bounding box center [1166, 15] width 15 height 15
click at [1167, 17] on iron-icon at bounding box center [1166, 15] width 15 height 15
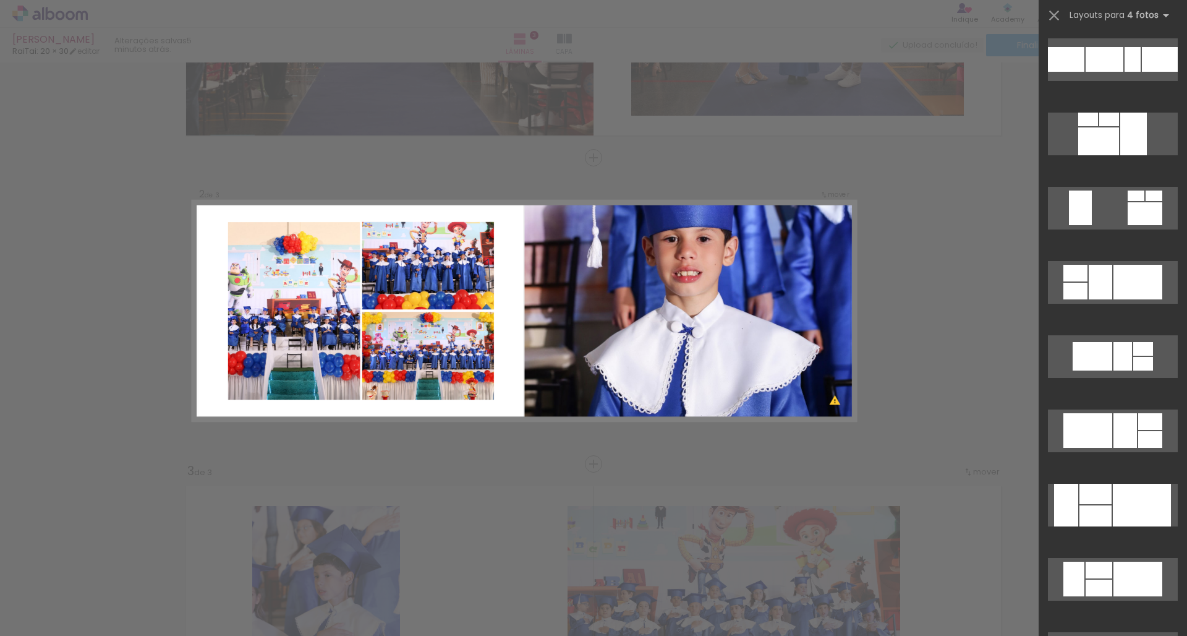
scroll to position [2818, 0]
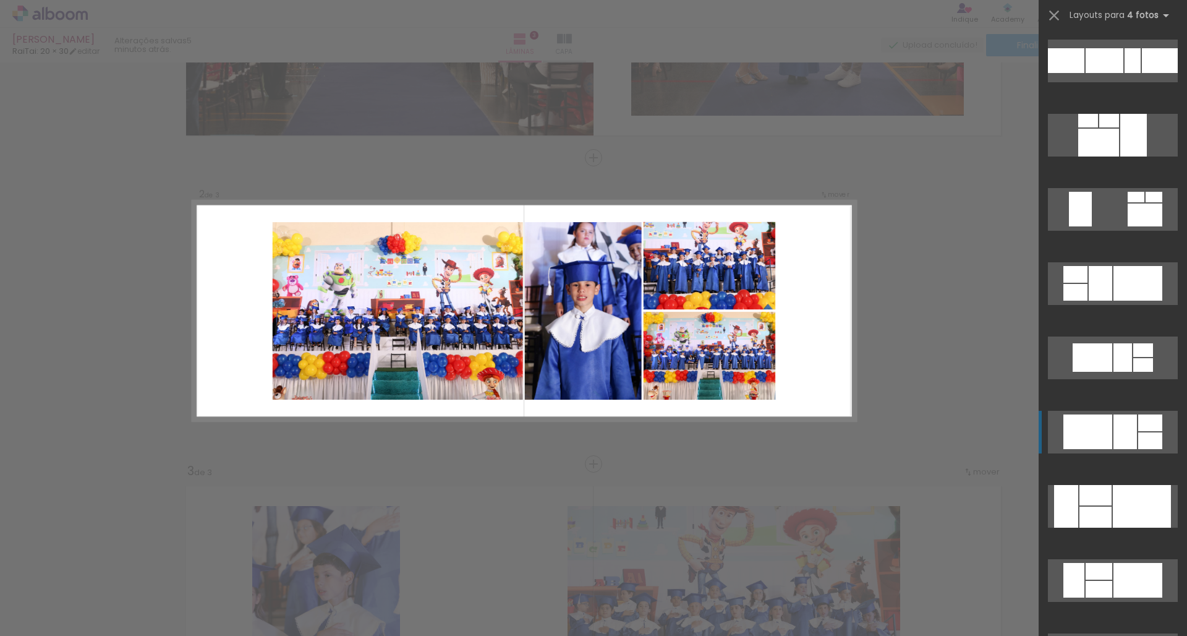
click at [1116, 425] on div at bounding box center [1126, 431] width 24 height 35
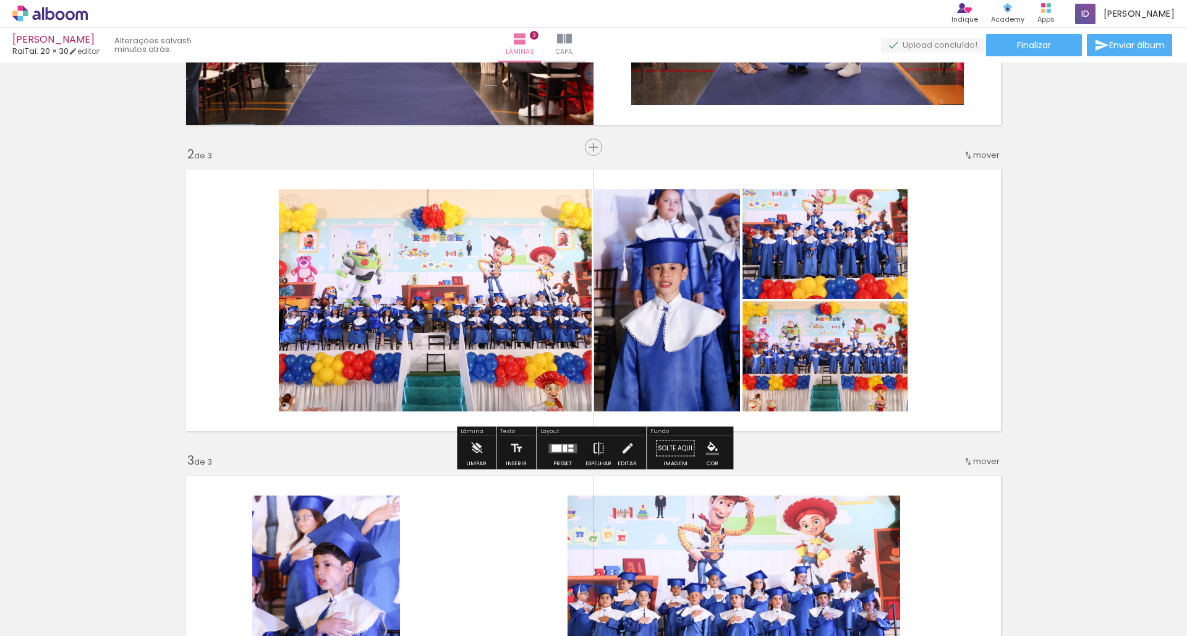
scroll to position [243, 0]
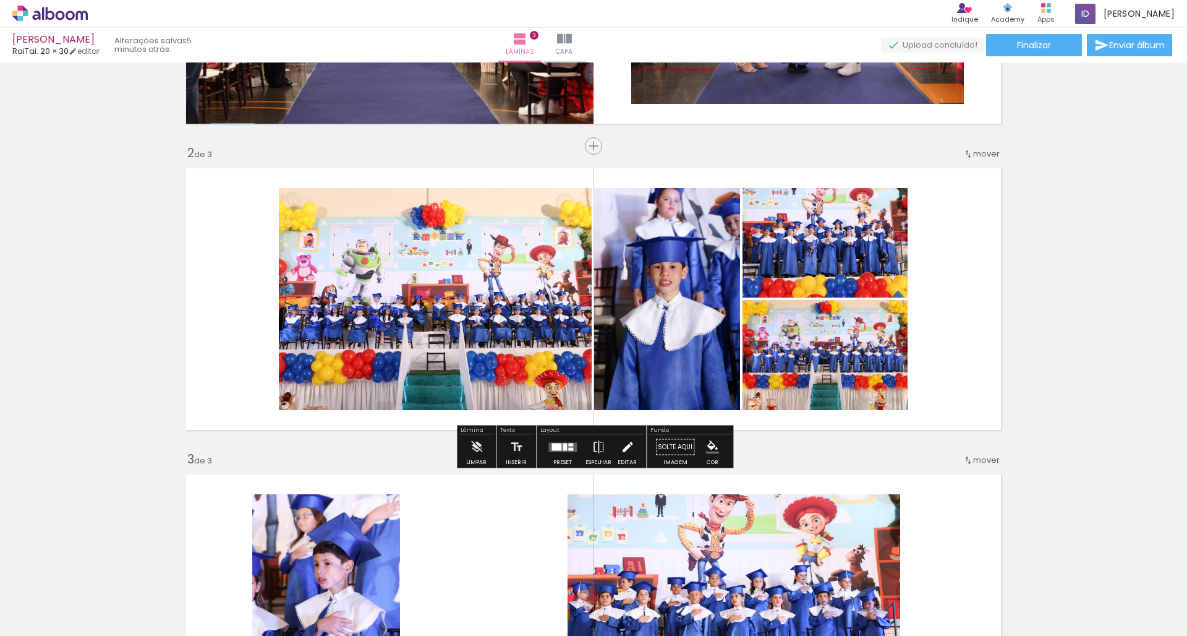
click at [623, 448] on iron-icon at bounding box center [628, 447] width 14 height 25
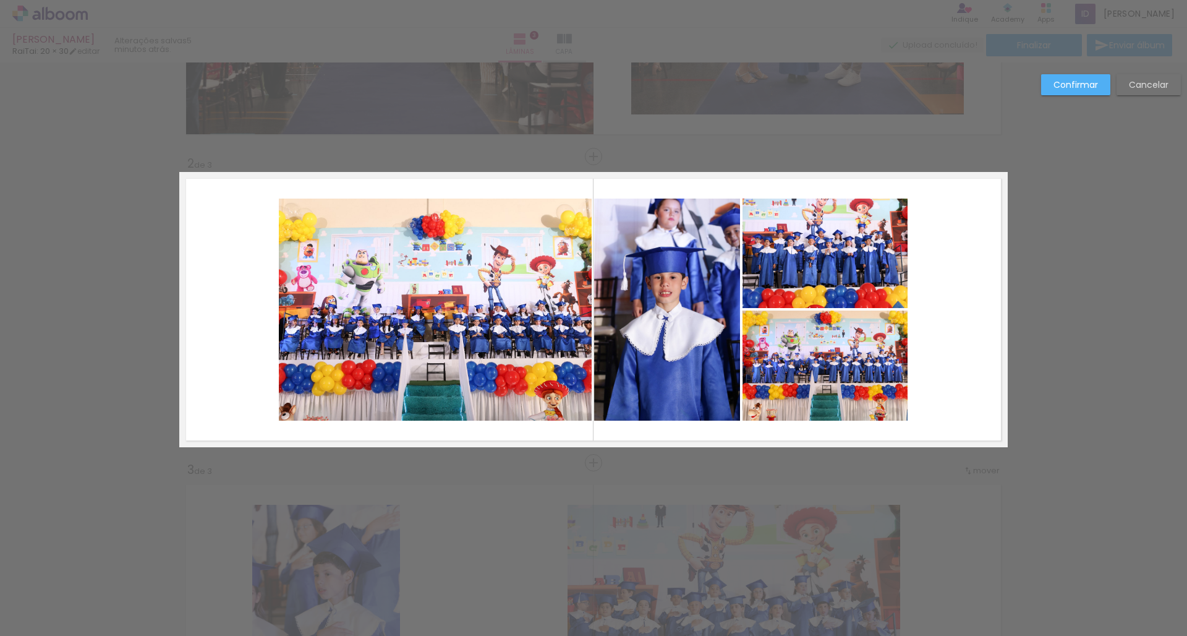
scroll to position [231, 0]
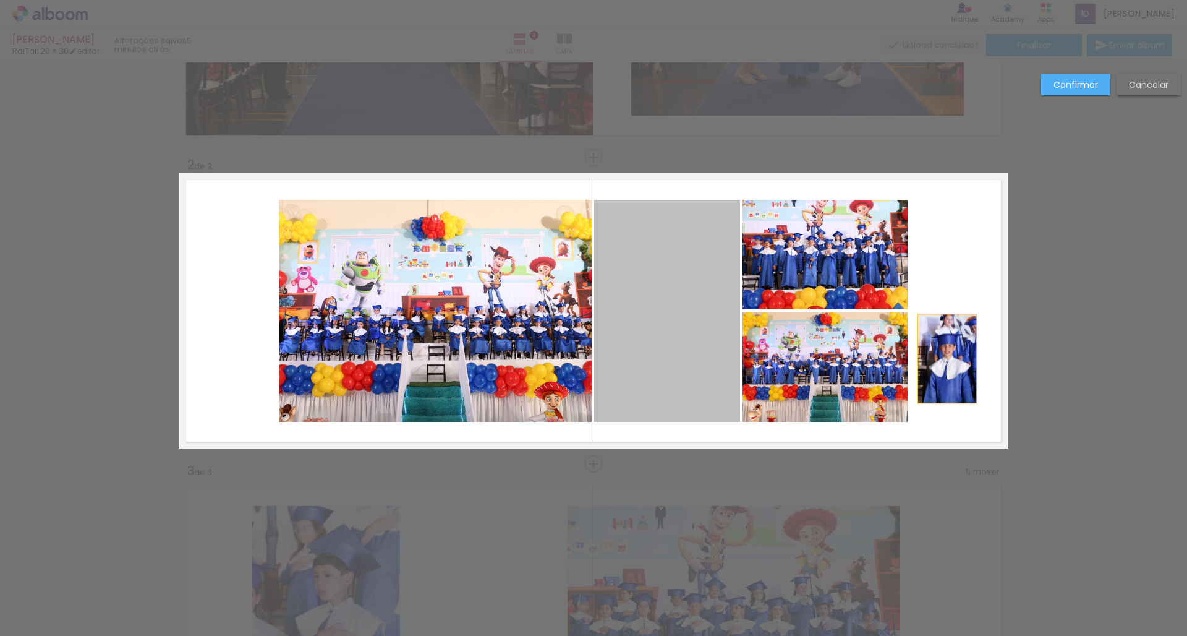
drag, startPoint x: 641, startPoint y: 372, endPoint x: 947, endPoint y: 359, distance: 307.0
click at [947, 359] on quentale-layouter at bounding box center [593, 310] width 829 height 275
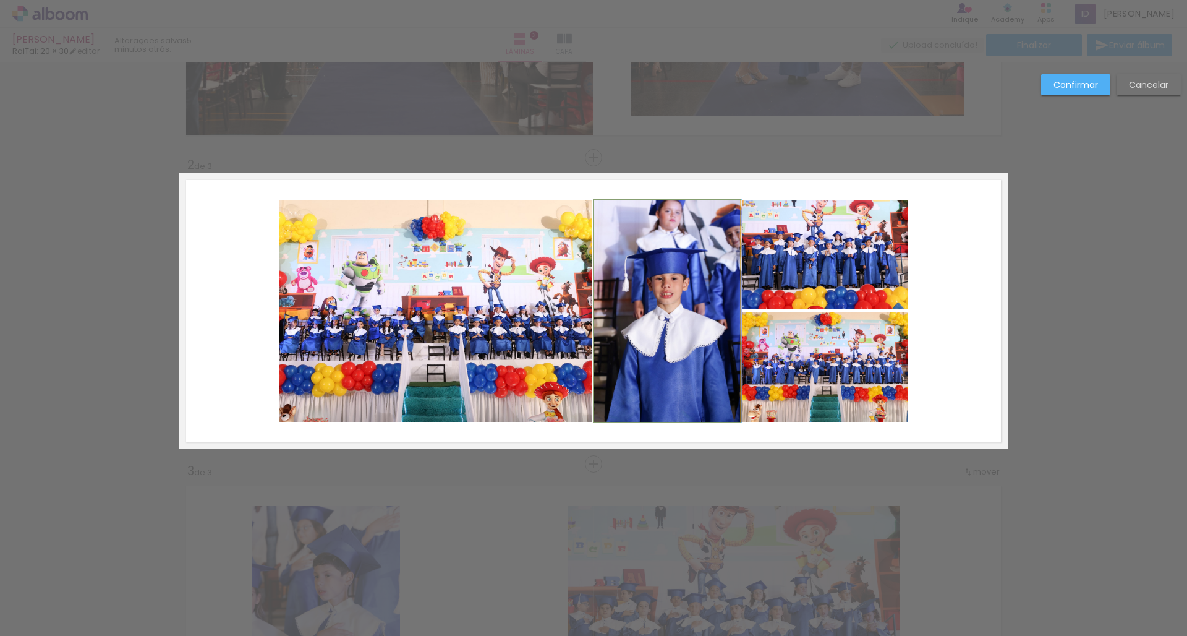
drag, startPoint x: 693, startPoint y: 202, endPoint x: 721, endPoint y: 203, distance: 28.5
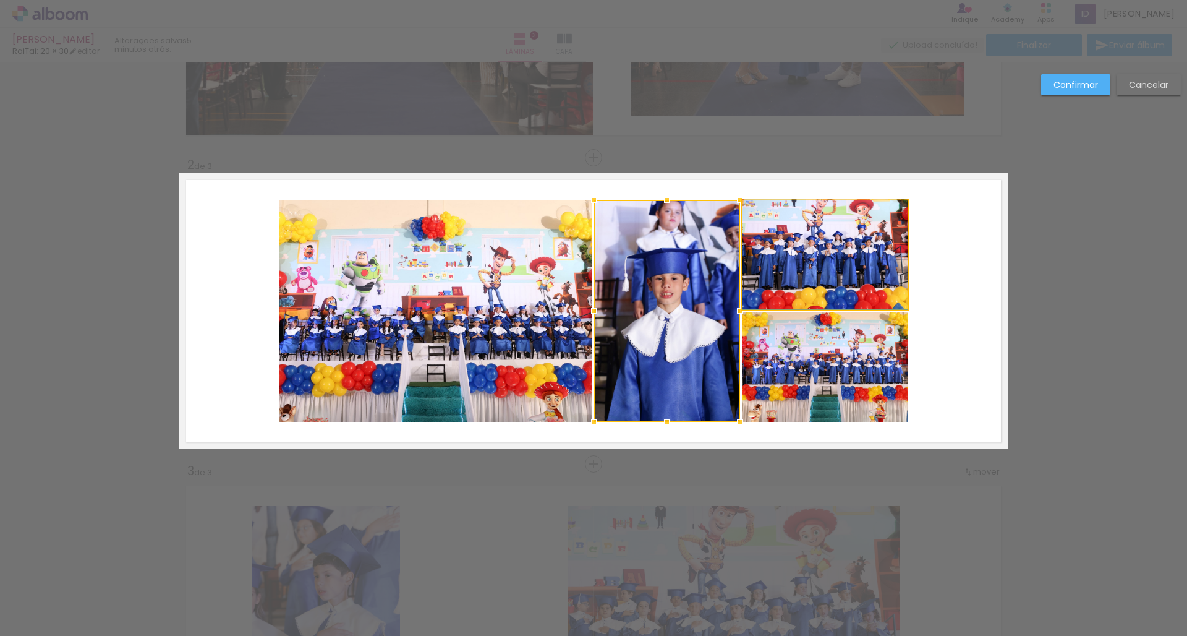
click at [771, 284] on quentale-photo at bounding box center [825, 254] width 165 height 109
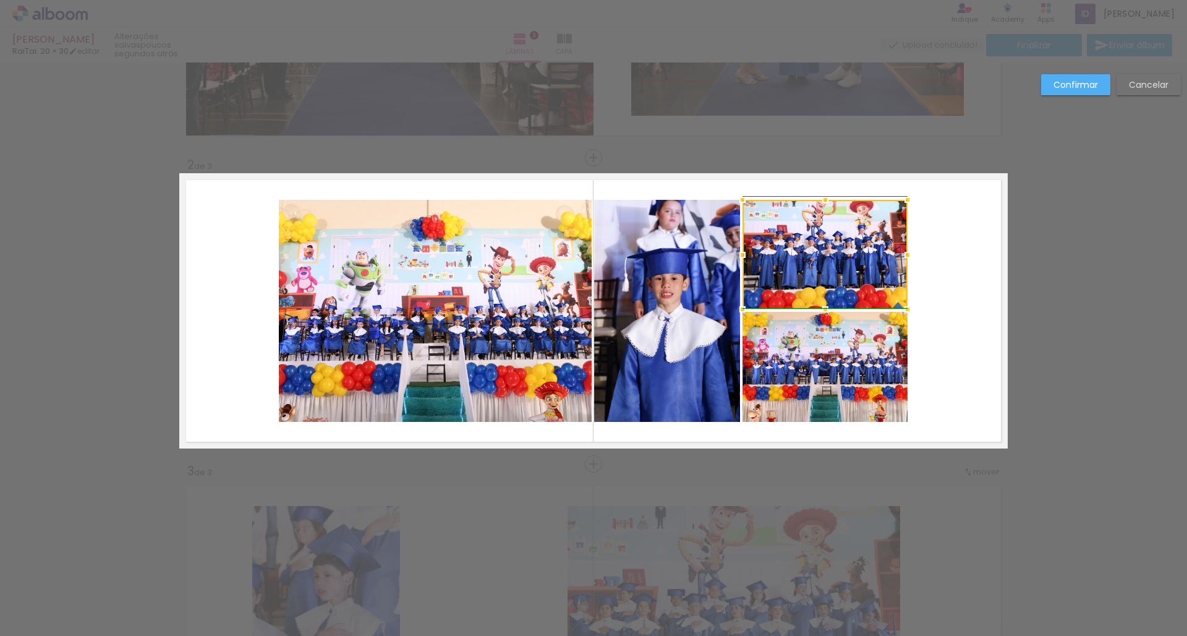
click at [907, 254] on div at bounding box center [908, 254] width 25 height 25
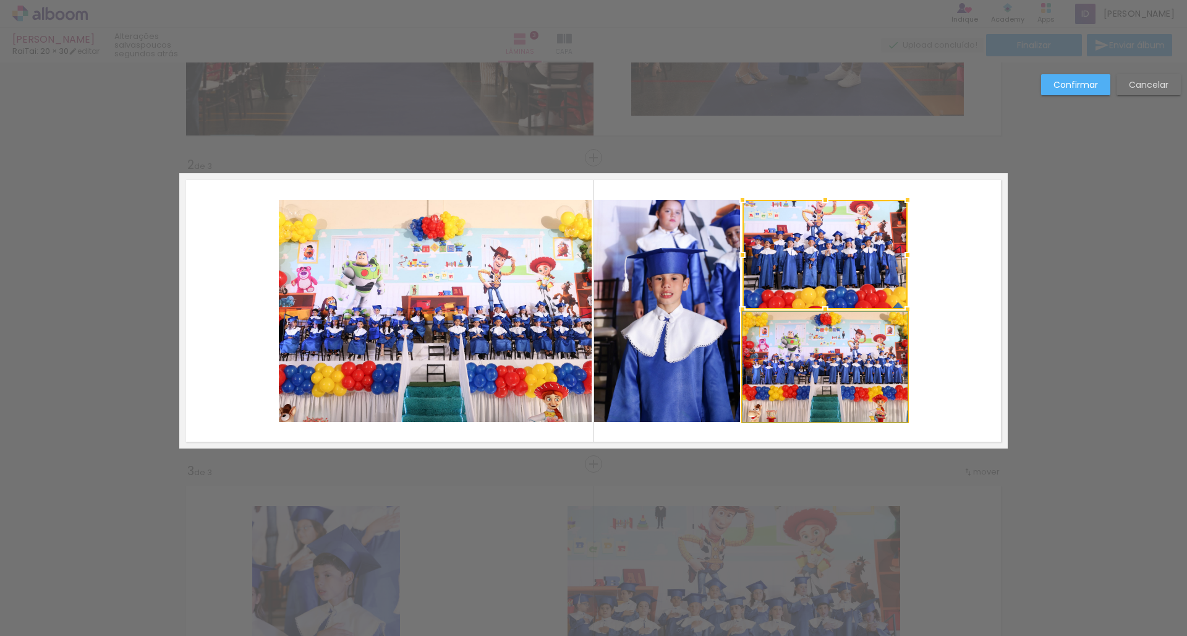
click at [897, 353] on quentale-photo at bounding box center [825, 367] width 165 height 110
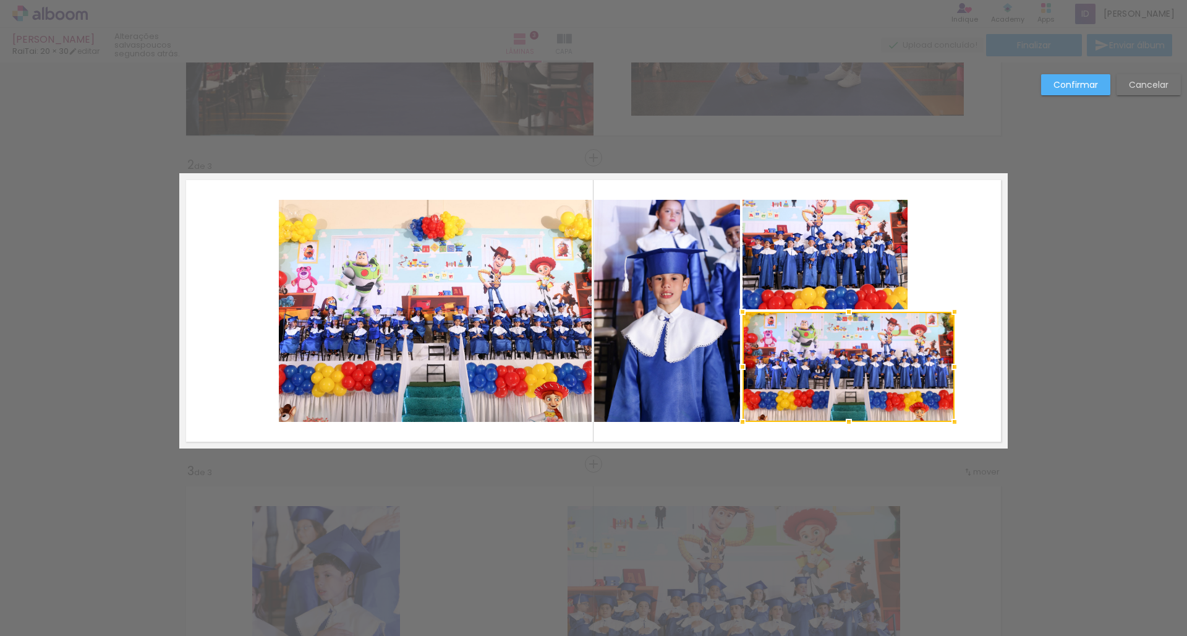
drag, startPoint x: 908, startPoint y: 363, endPoint x: 956, endPoint y: 366, distance: 47.7
click at [956, 366] on div at bounding box center [955, 366] width 25 height 25
click at [870, 252] on quentale-photo at bounding box center [825, 254] width 165 height 109
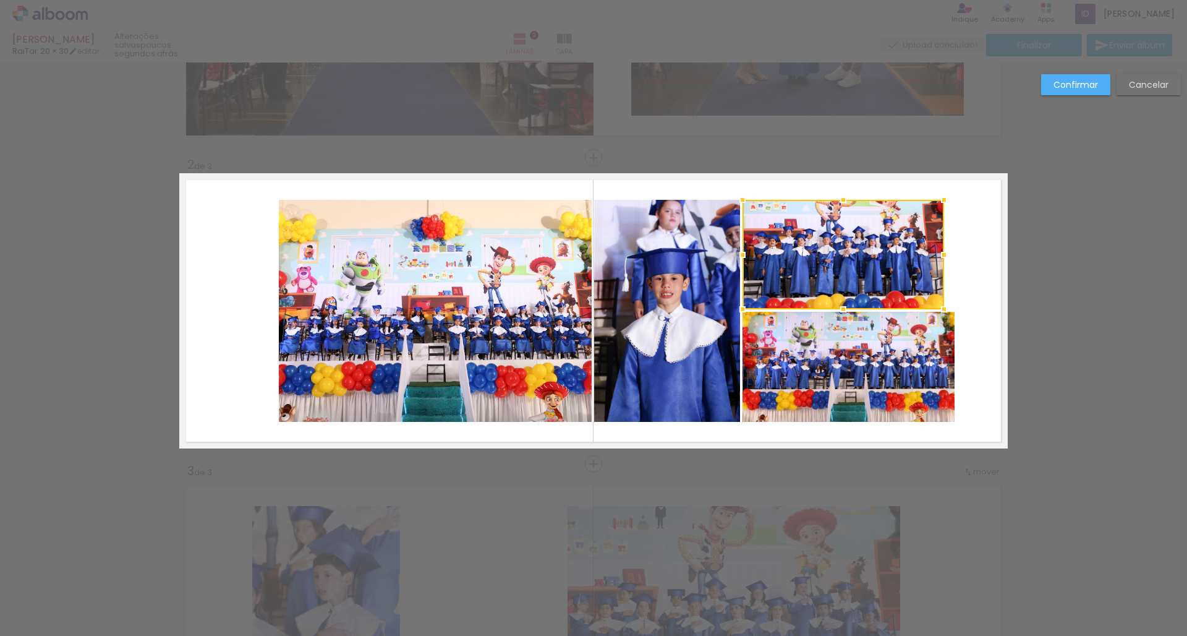
drag, startPoint x: 913, startPoint y: 255, endPoint x: 996, endPoint y: 257, distance: 82.9
click at [957, 257] on div at bounding box center [944, 254] width 25 height 25
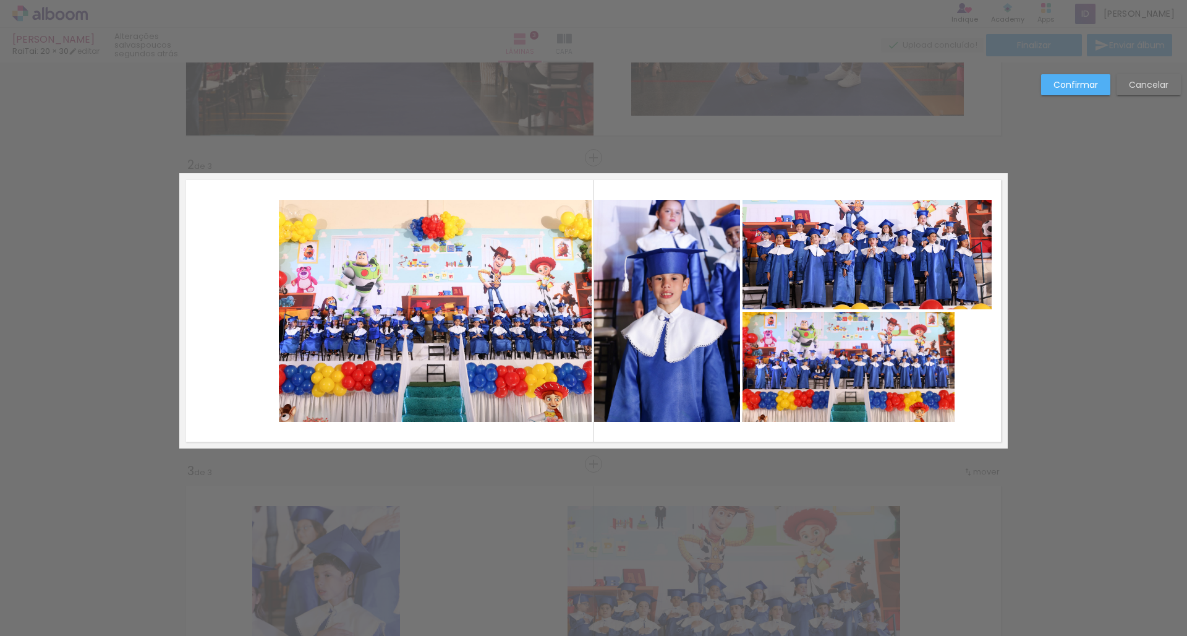
click at [762, 278] on quentale-photo at bounding box center [867, 254] width 249 height 109
click at [0, 0] on slot "Cancelar" at bounding box center [0, 0] width 0 height 0
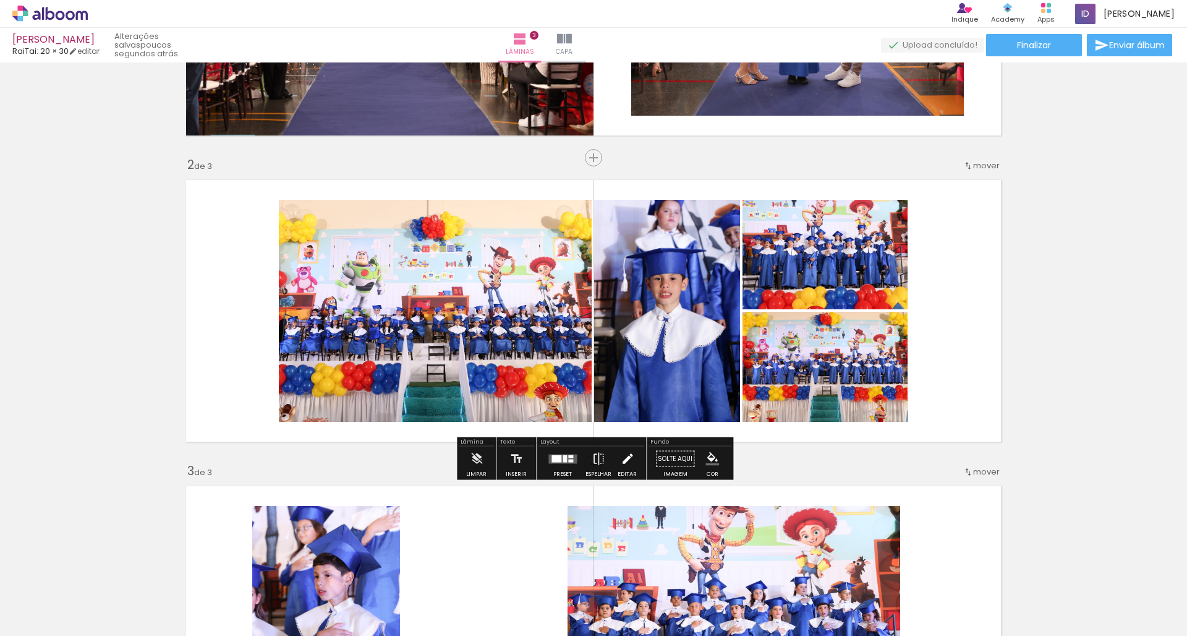
scroll to position [0, 1]
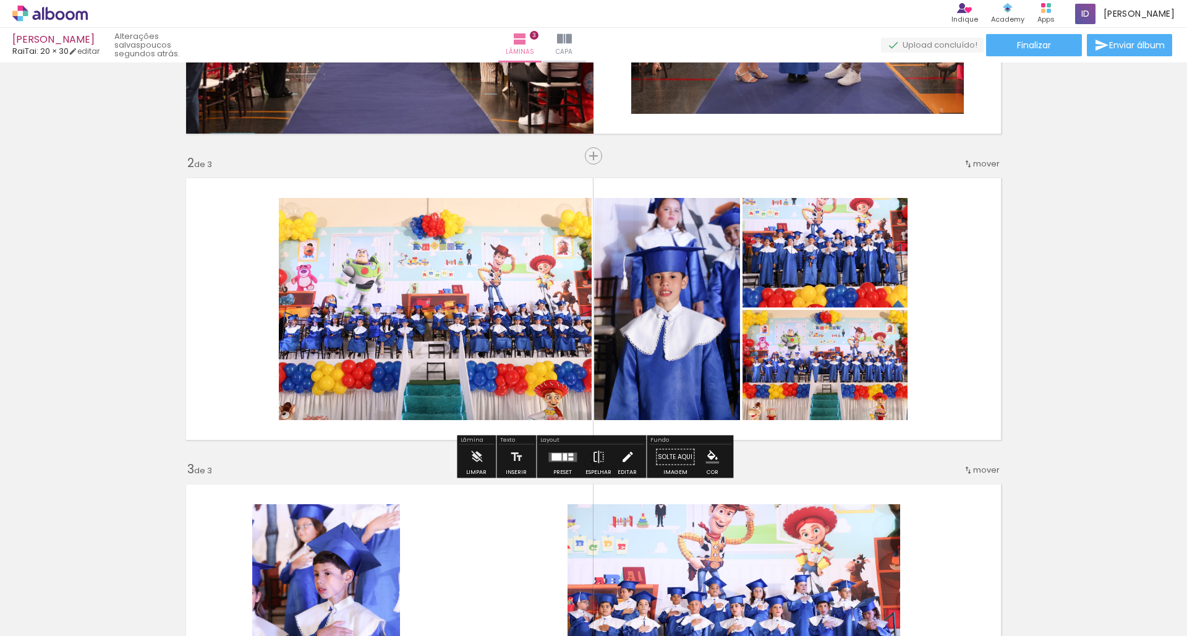
click at [621, 464] on iron-icon at bounding box center [628, 457] width 14 height 25
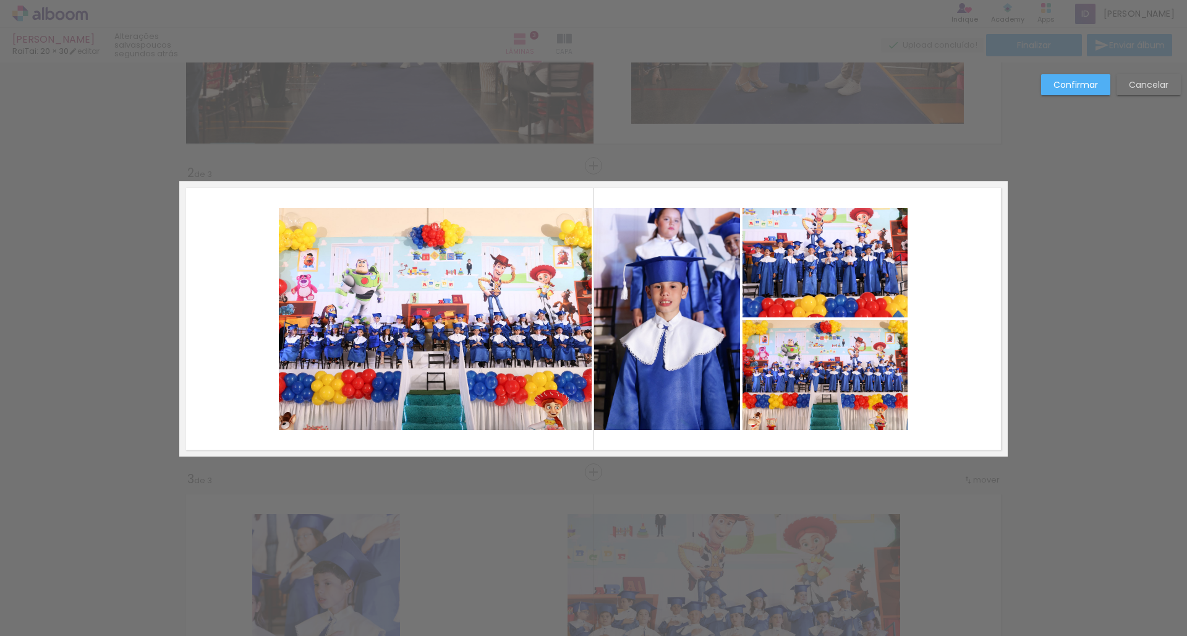
scroll to position [0, 0]
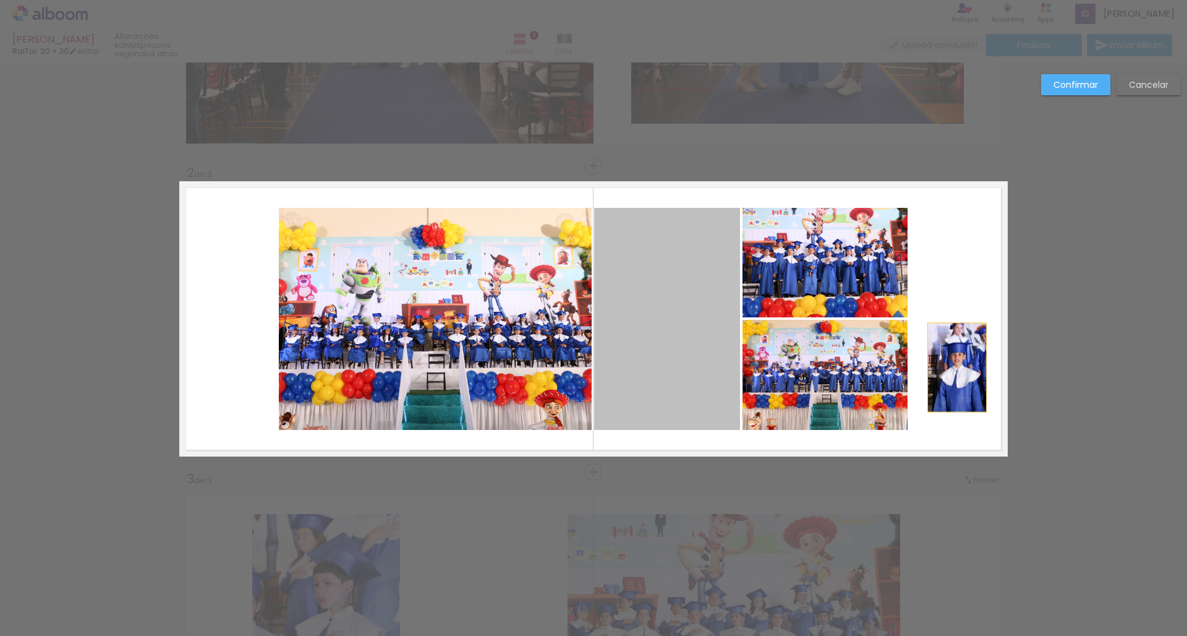
drag, startPoint x: 635, startPoint y: 429, endPoint x: 957, endPoint y: 367, distance: 328.2
click at [957, 367] on quentale-layouter at bounding box center [593, 318] width 829 height 275
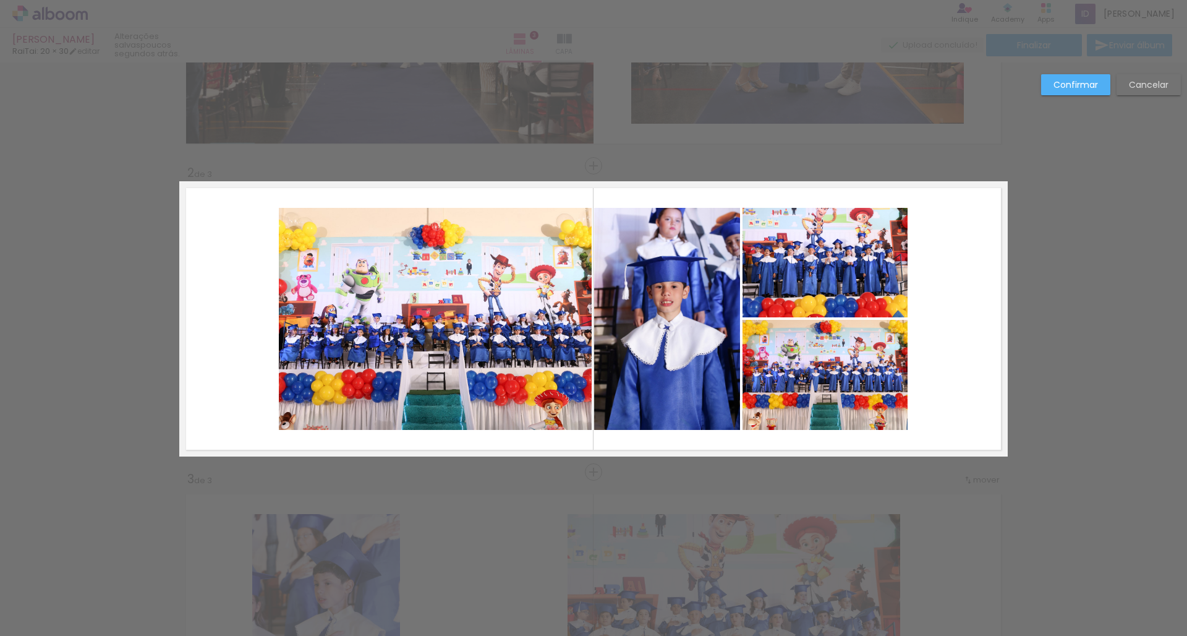
click at [0, 0] on slot "Cancelar" at bounding box center [0, 0] width 0 height 0
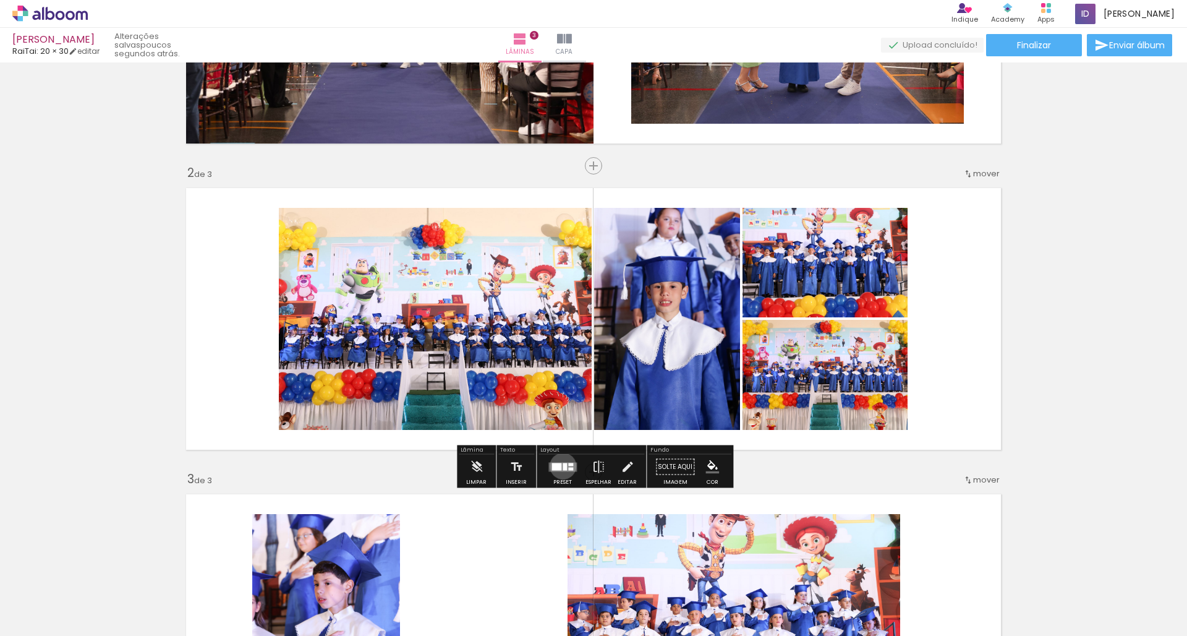
drag, startPoint x: 560, startPoint y: 466, endPoint x: 831, endPoint y: 462, distance: 270.9
click at [563, 466] on div at bounding box center [565, 466] width 4 height 7
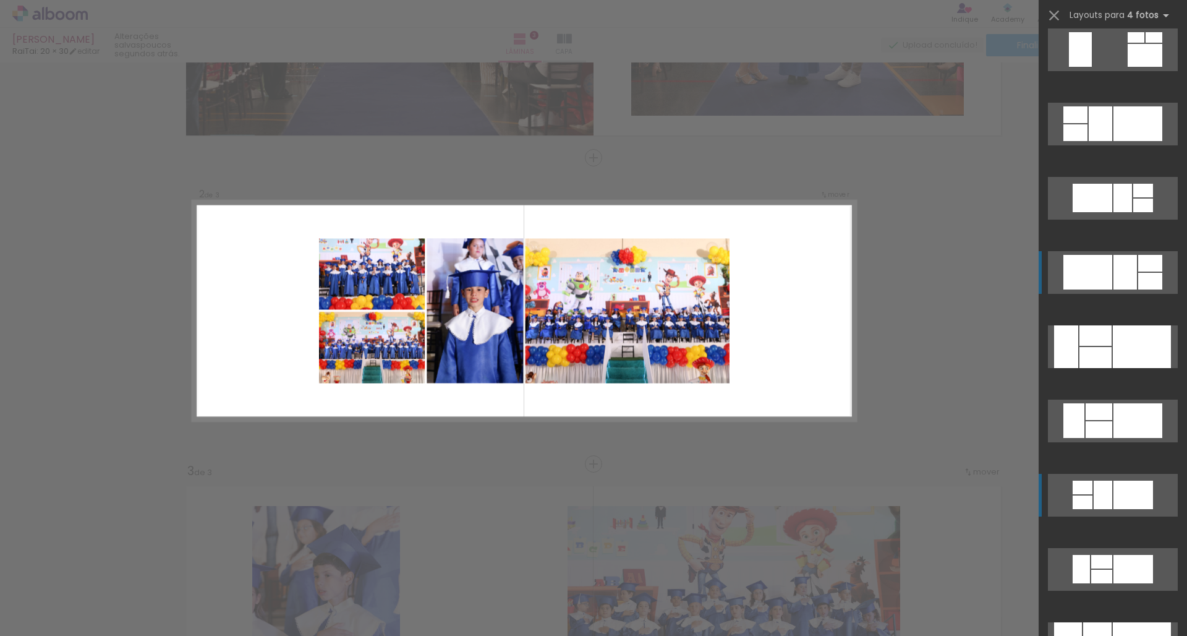
scroll to position [2972, 0]
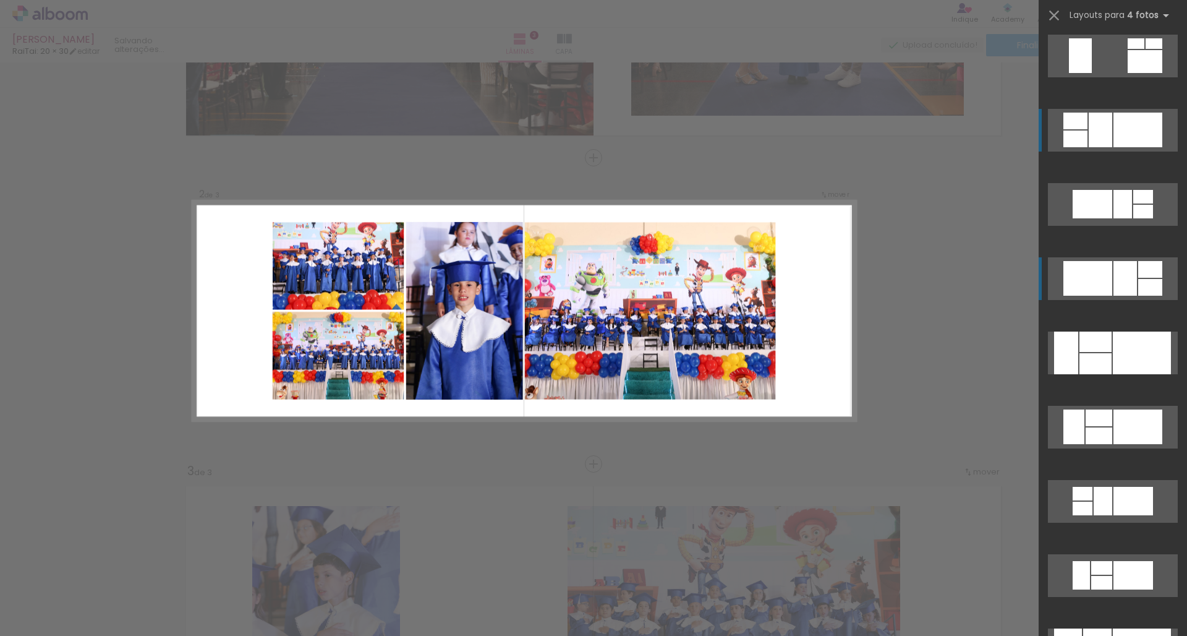
click at [1106, 141] on div at bounding box center [1101, 130] width 24 height 35
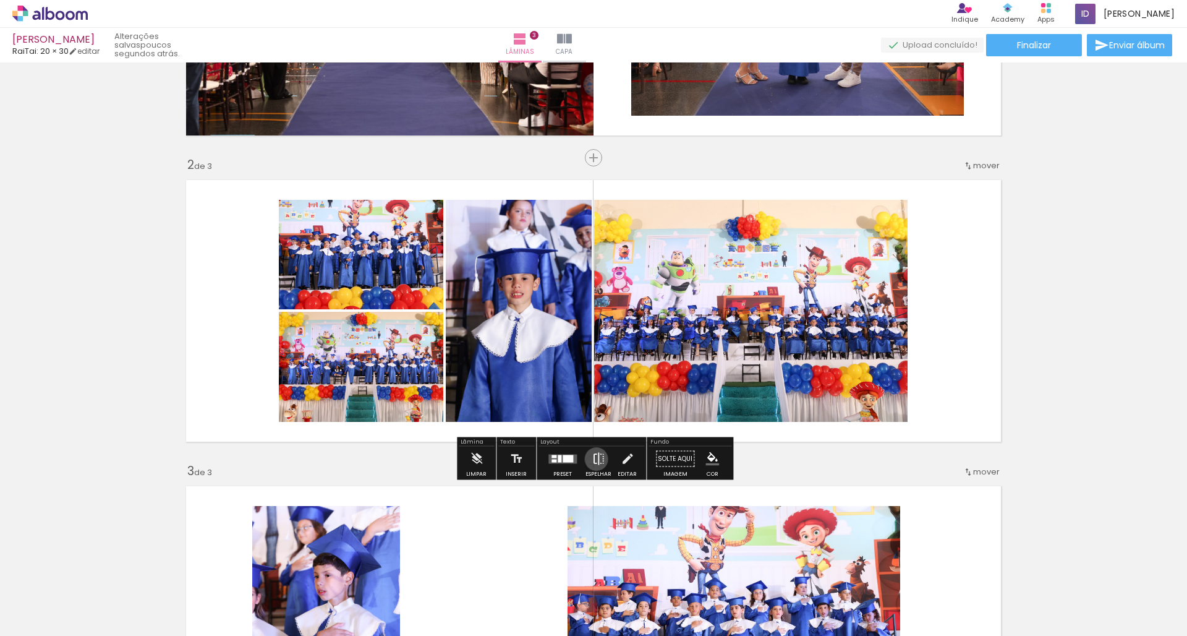
click at [594, 459] on iron-icon at bounding box center [599, 459] width 14 height 25
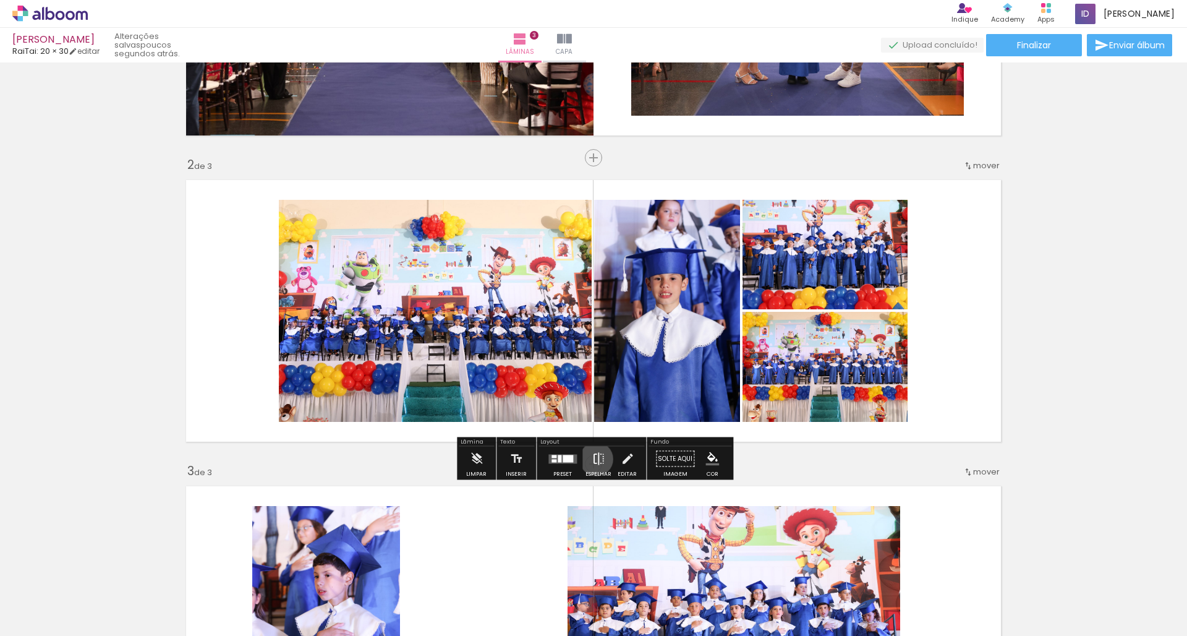
click at [594, 459] on iron-icon at bounding box center [599, 459] width 14 height 25
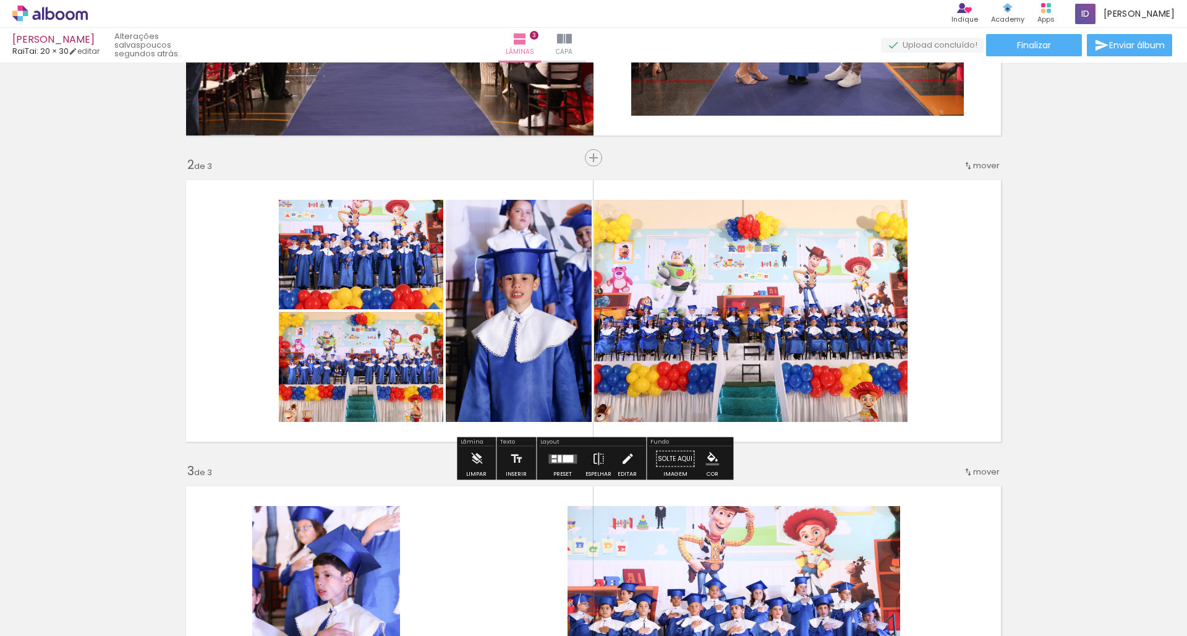
click at [625, 462] on iron-icon at bounding box center [628, 459] width 14 height 25
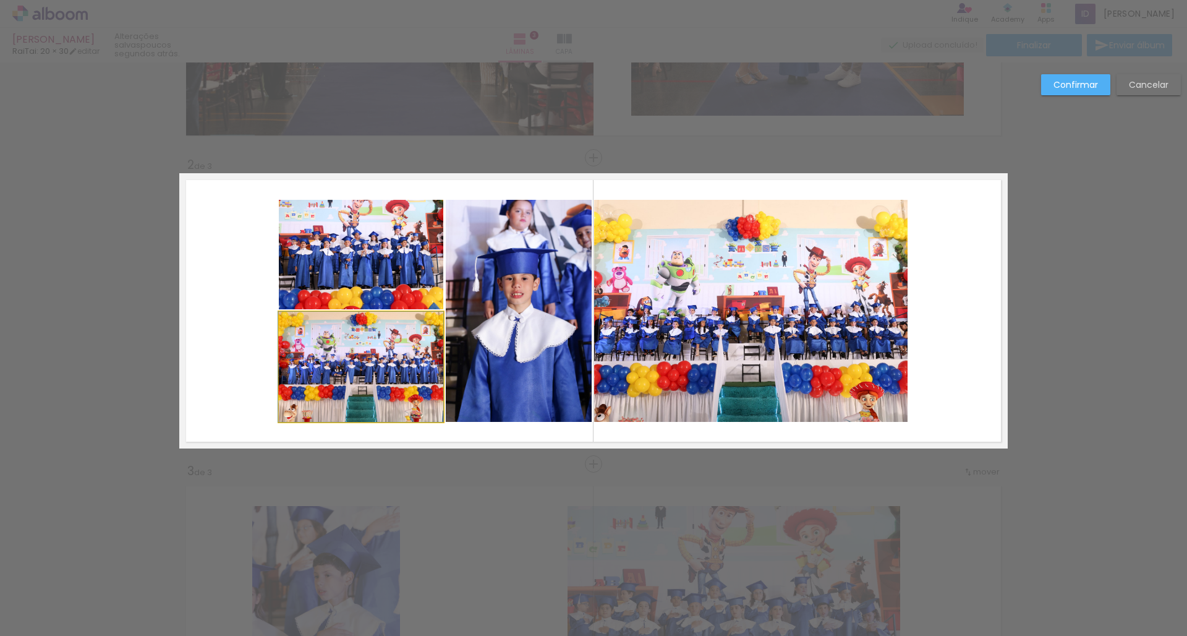
click at [432, 321] on quentale-photo at bounding box center [361, 367] width 165 height 110
click at [534, 317] on quentale-photo at bounding box center [519, 311] width 146 height 222
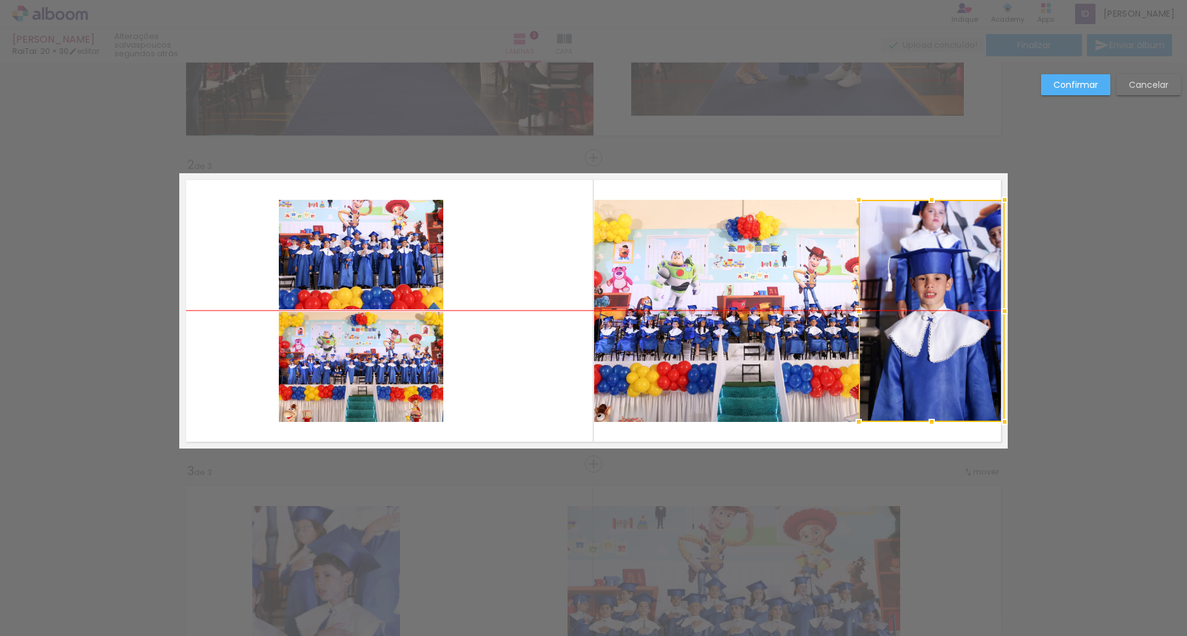
drag, startPoint x: 532, startPoint y: 319, endPoint x: 945, endPoint y: 322, distance: 413.1
click at [945, 322] on div at bounding box center [932, 311] width 146 height 222
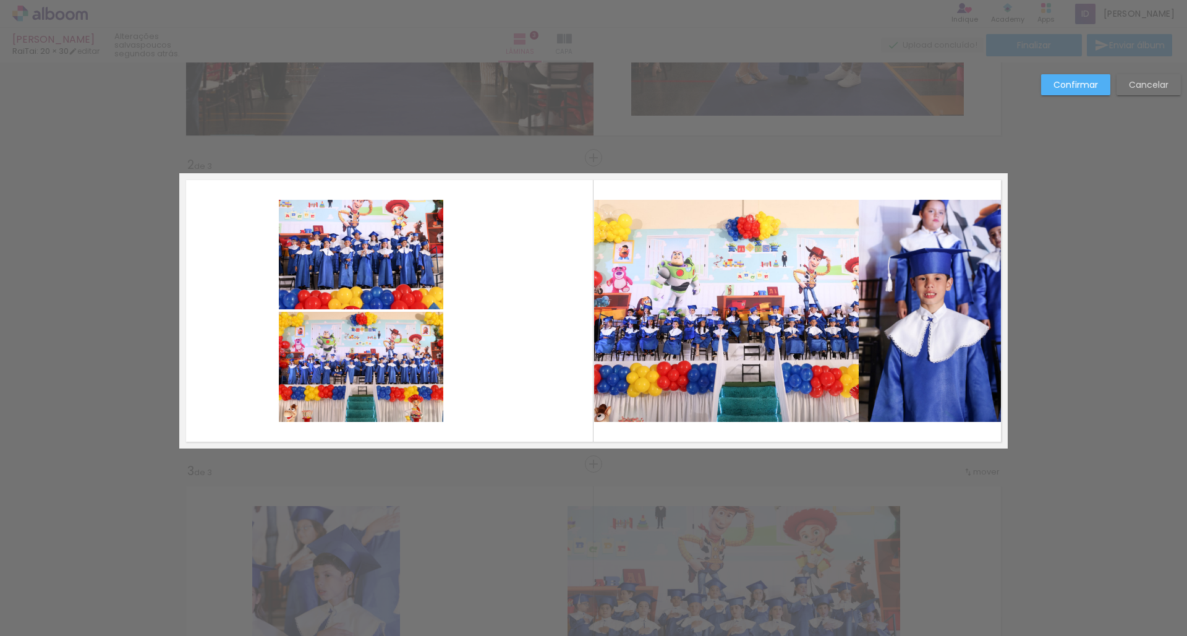
click at [0, 0] on slot "Cancelar" at bounding box center [0, 0] width 0 height 0
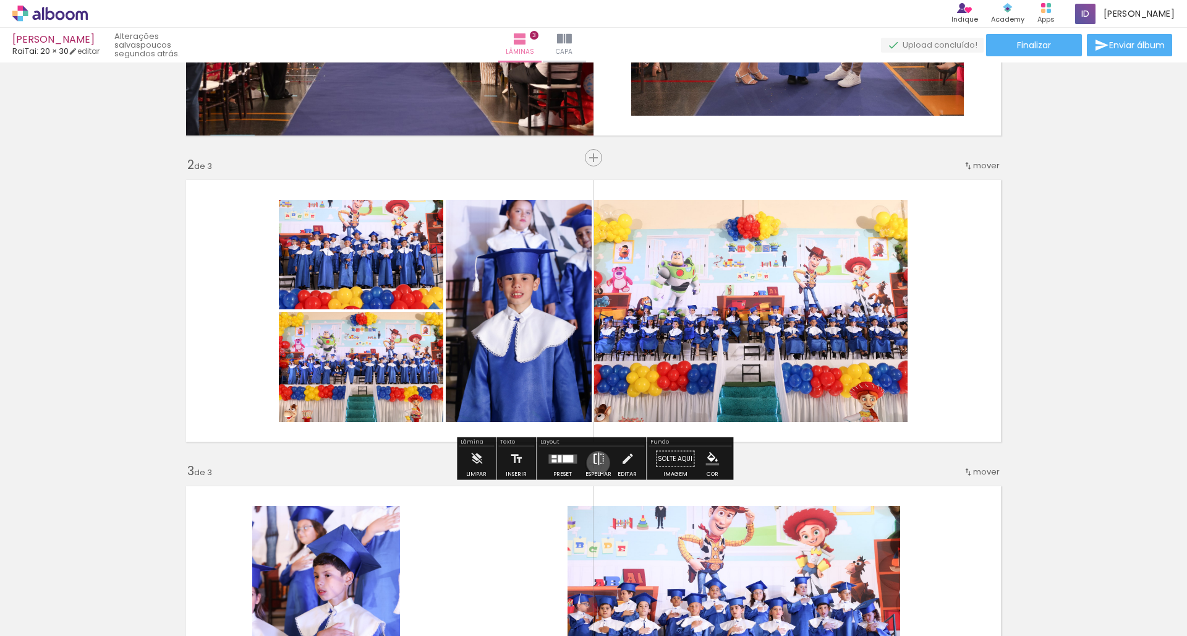
click at [596, 463] on iron-icon at bounding box center [599, 459] width 14 height 25
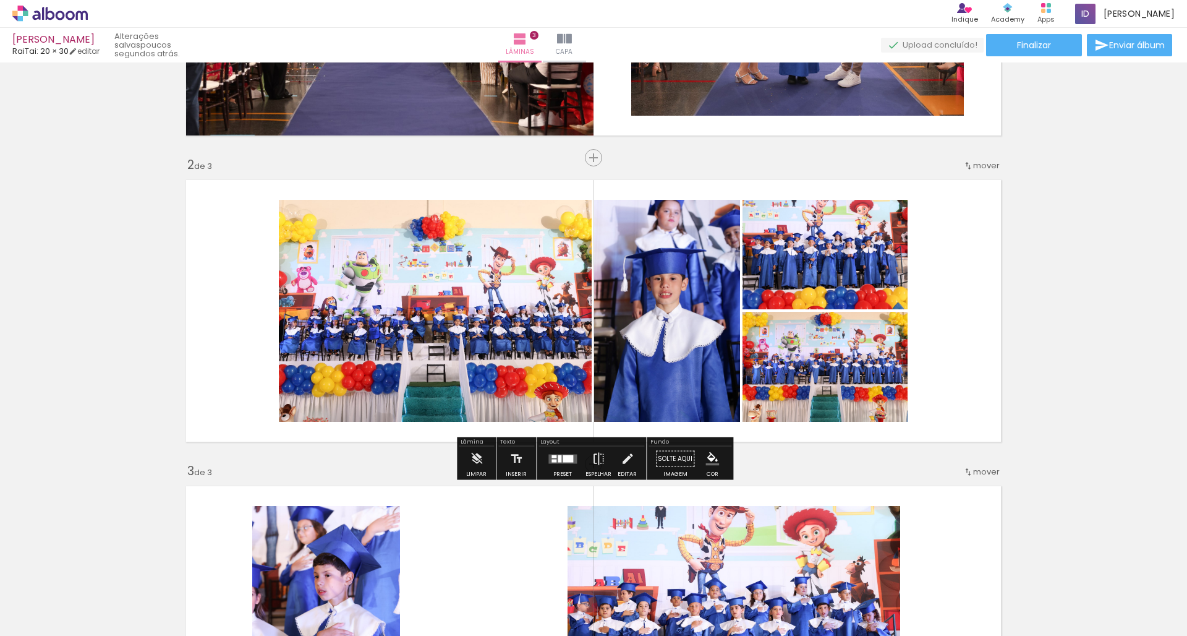
click at [558, 461] on div at bounding box center [560, 458] width 4 height 7
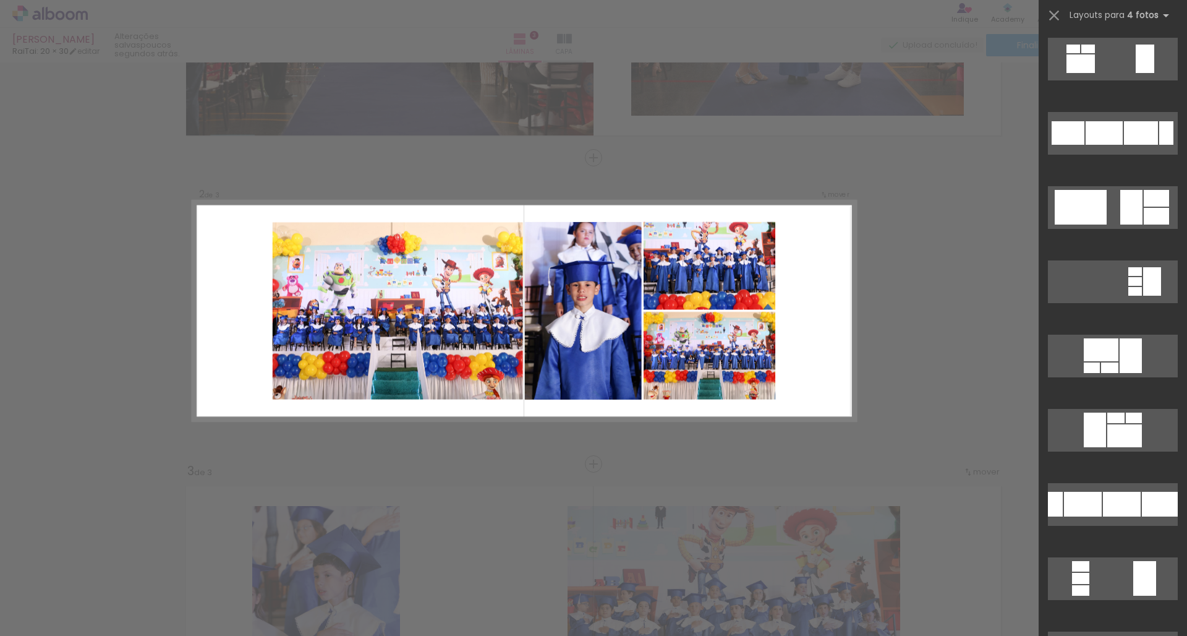
scroll to position [0, 0]
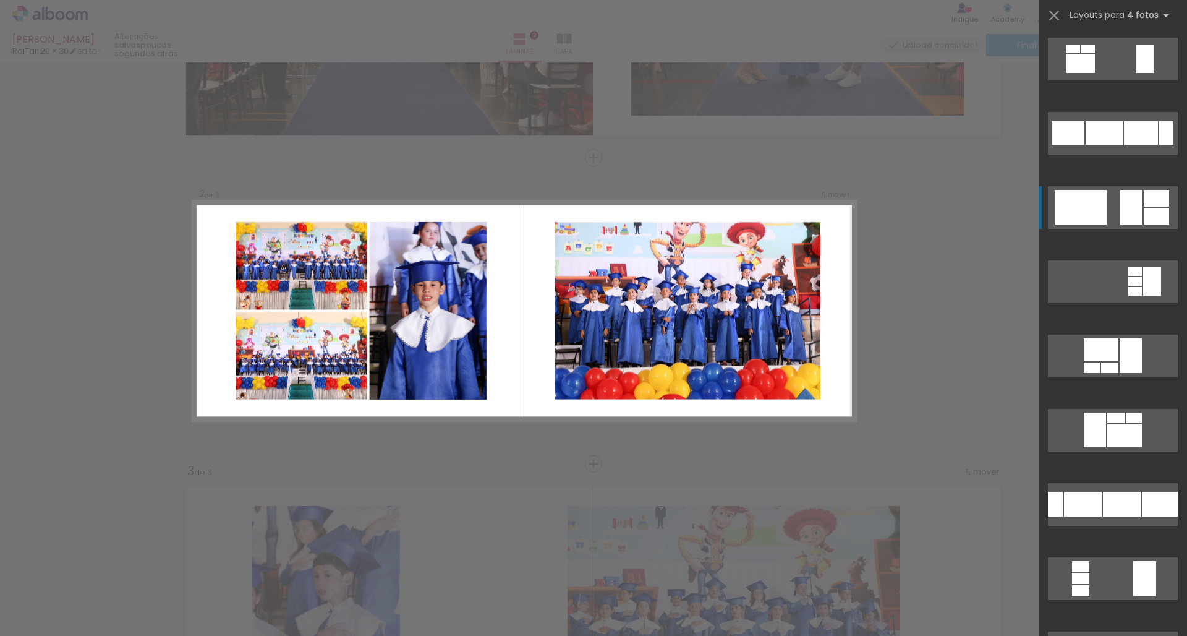
click at [1124, 205] on div at bounding box center [1132, 207] width 22 height 35
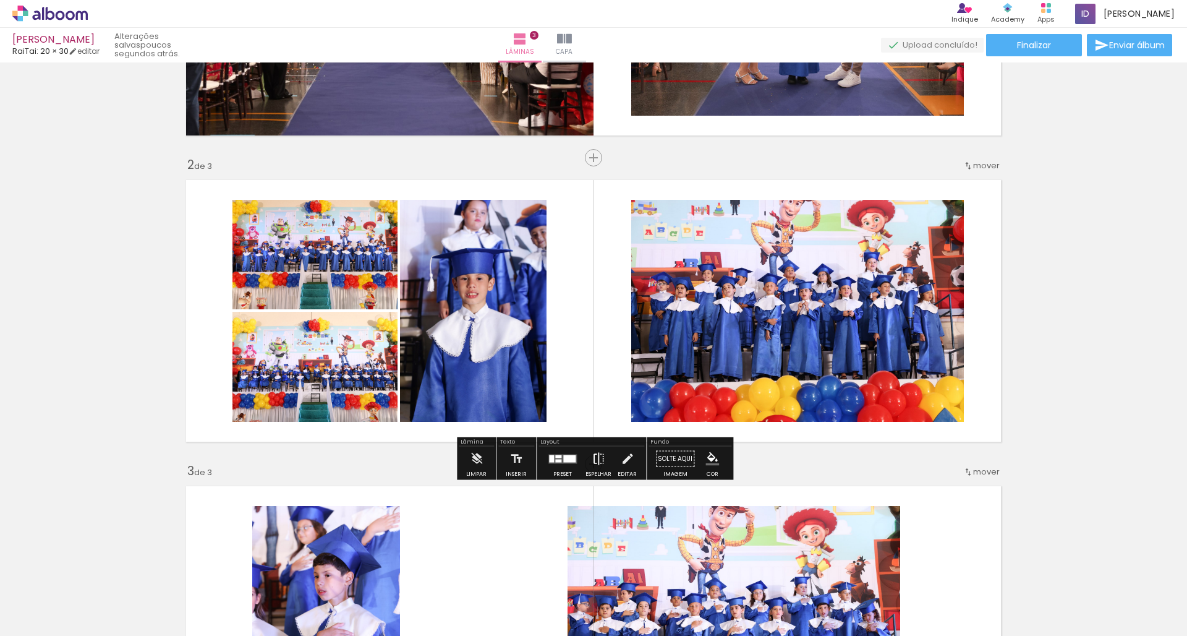
click at [597, 460] on iron-icon at bounding box center [599, 459] width 14 height 25
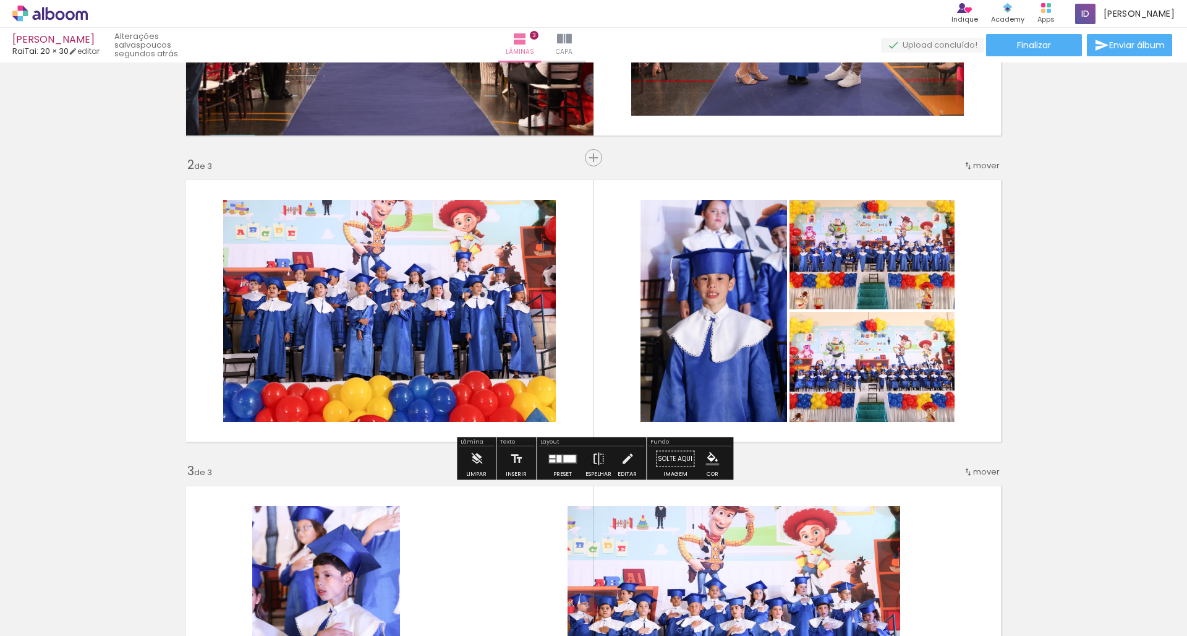
click at [621, 459] on iron-icon at bounding box center [628, 459] width 14 height 25
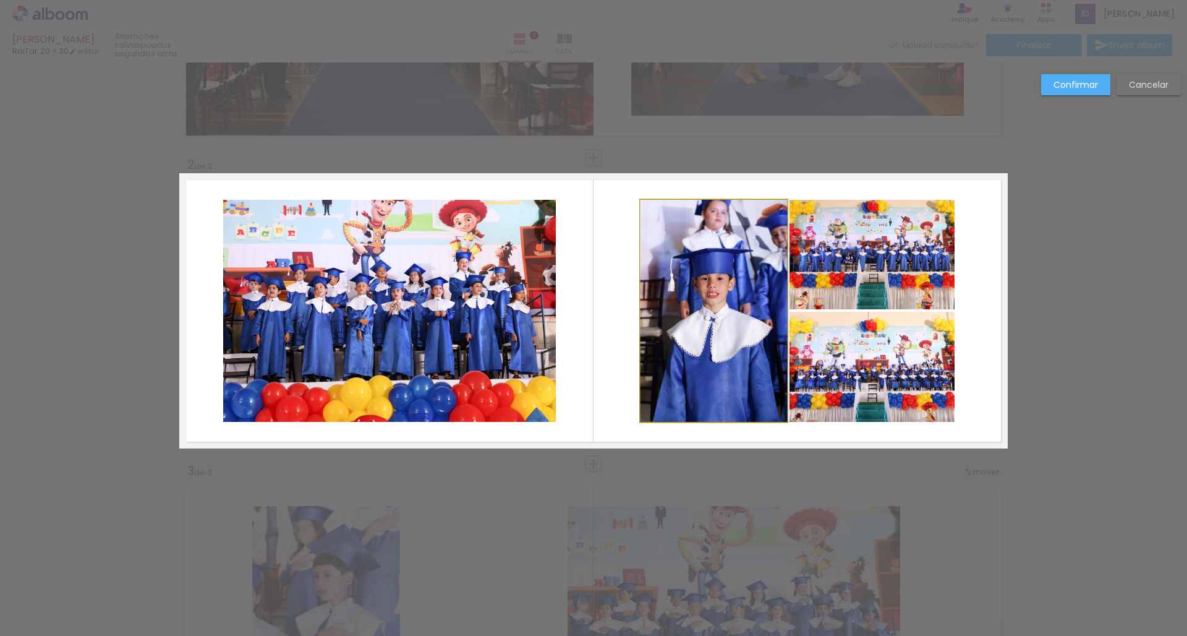
click at [743, 270] on quentale-photo at bounding box center [714, 311] width 147 height 222
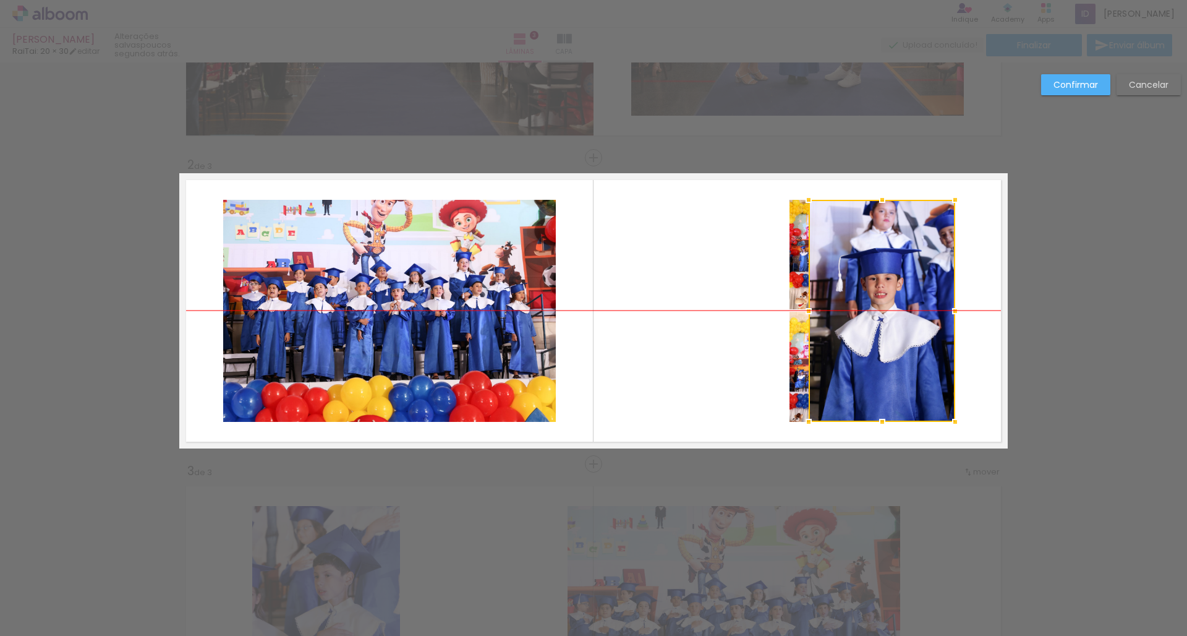
drag, startPoint x: 742, startPoint y: 273, endPoint x: 910, endPoint y: 280, distance: 168.4
click at [910, 280] on div at bounding box center [882, 311] width 147 height 222
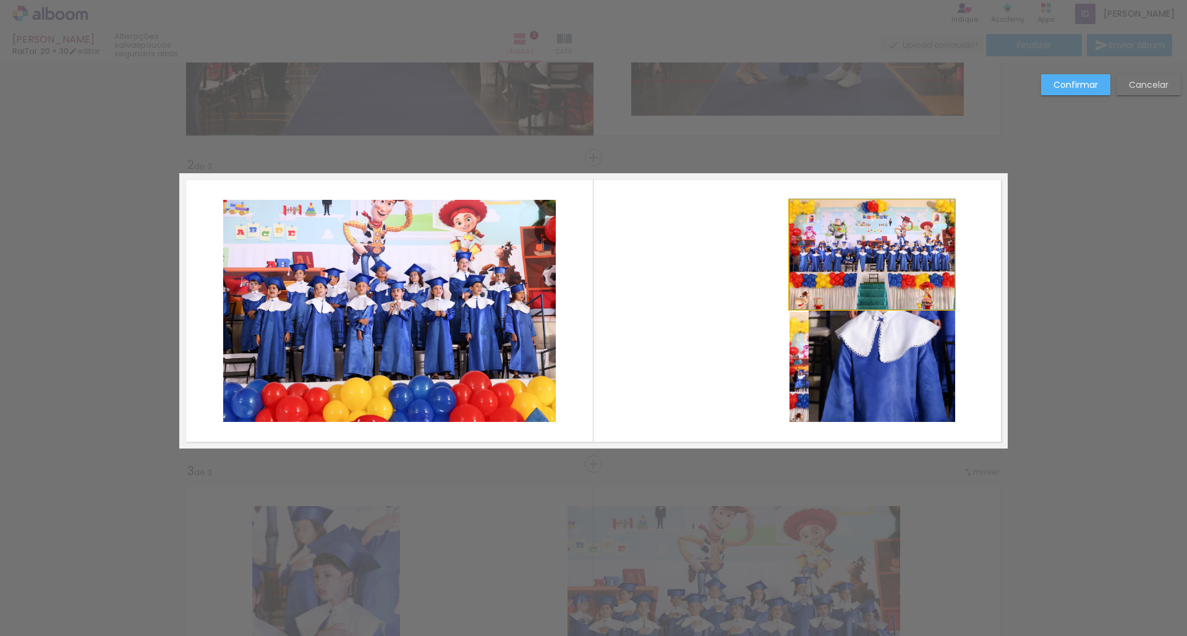
click at [794, 245] on quentale-photo at bounding box center [872, 254] width 165 height 109
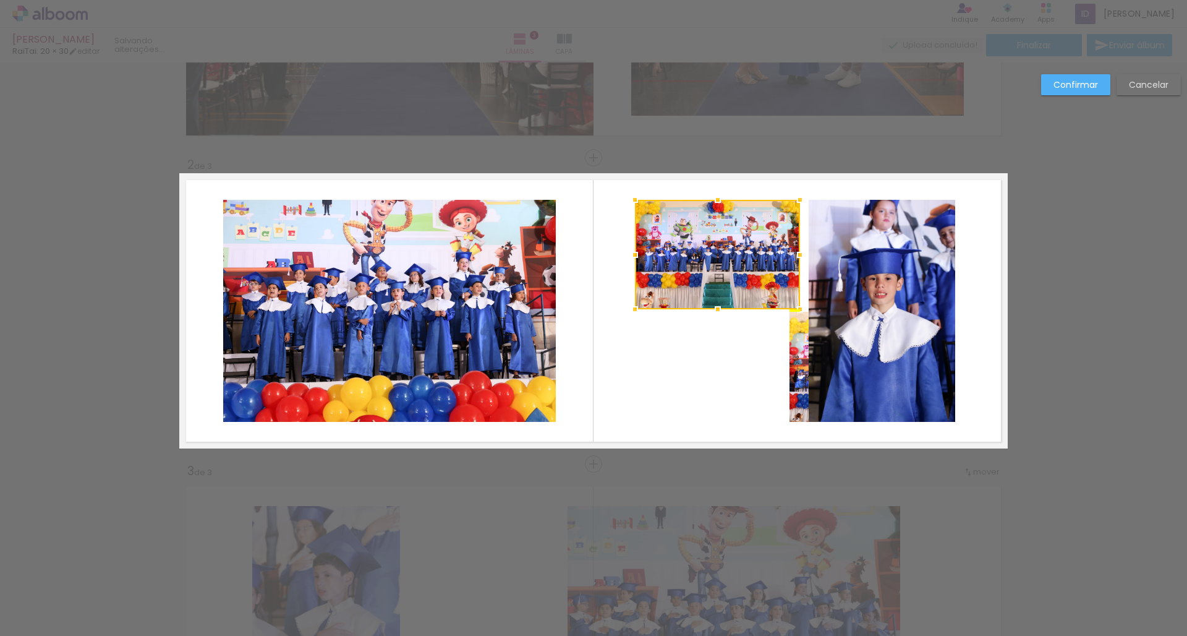
drag, startPoint x: 821, startPoint y: 273, endPoint x: 666, endPoint y: 272, distance: 154.6
click at [666, 272] on div at bounding box center [717, 254] width 165 height 109
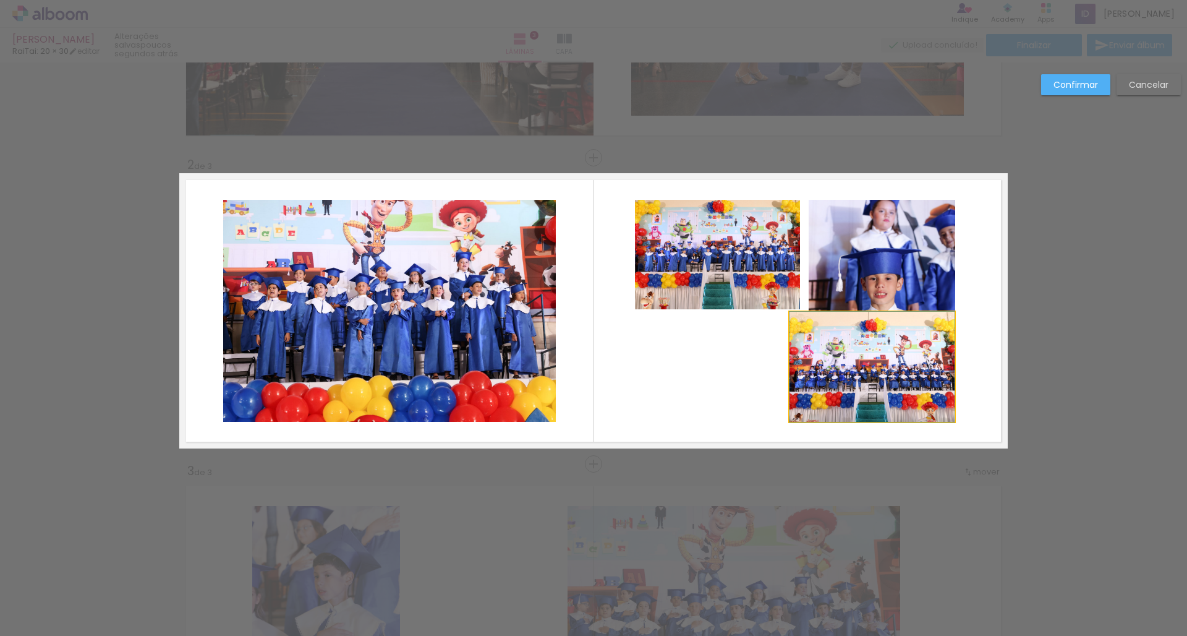
click at [797, 335] on quentale-photo at bounding box center [872, 367] width 165 height 110
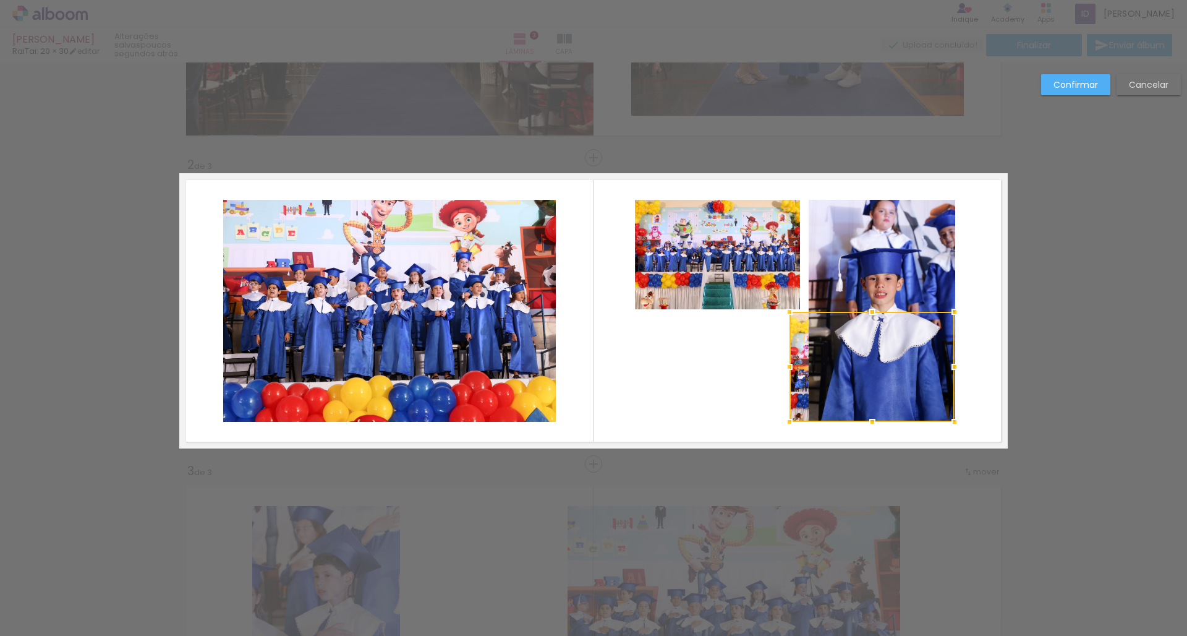
drag, startPoint x: 797, startPoint y: 335, endPoint x: 735, endPoint y: 333, distance: 61.9
click at [735, 333] on album-spread "2 de 3" at bounding box center [593, 310] width 829 height 275
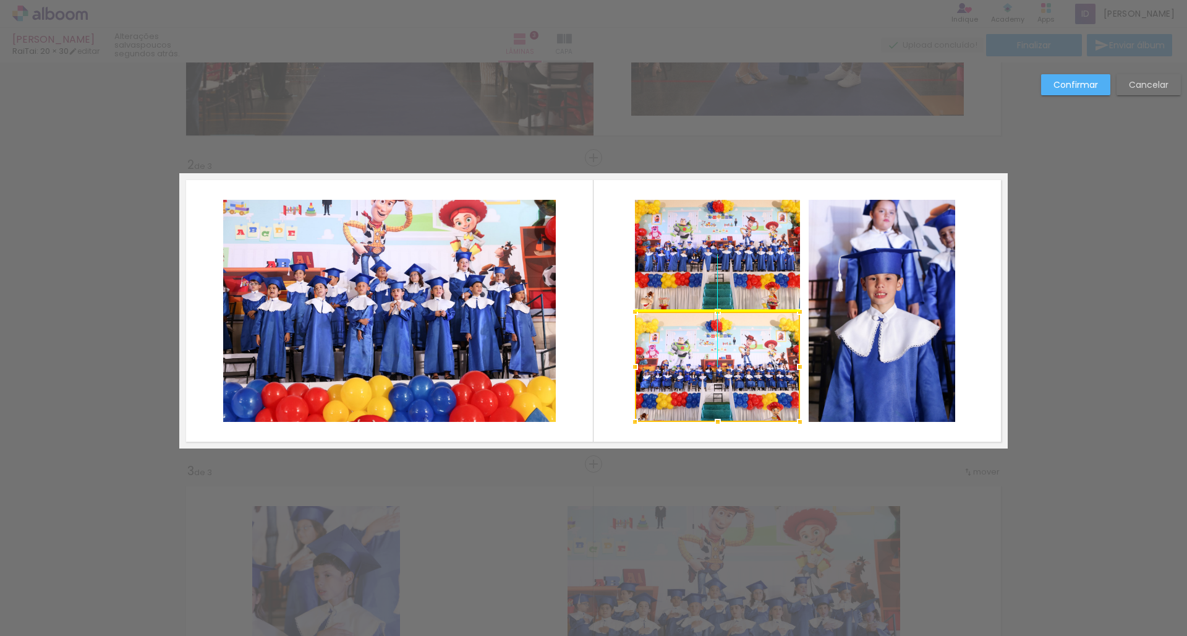
drag, startPoint x: 803, startPoint y: 339, endPoint x: 649, endPoint y: 338, distance: 154.0
click at [649, 338] on div at bounding box center [717, 367] width 165 height 110
click at [0, 0] on slot "Confirmar" at bounding box center [0, 0] width 0 height 0
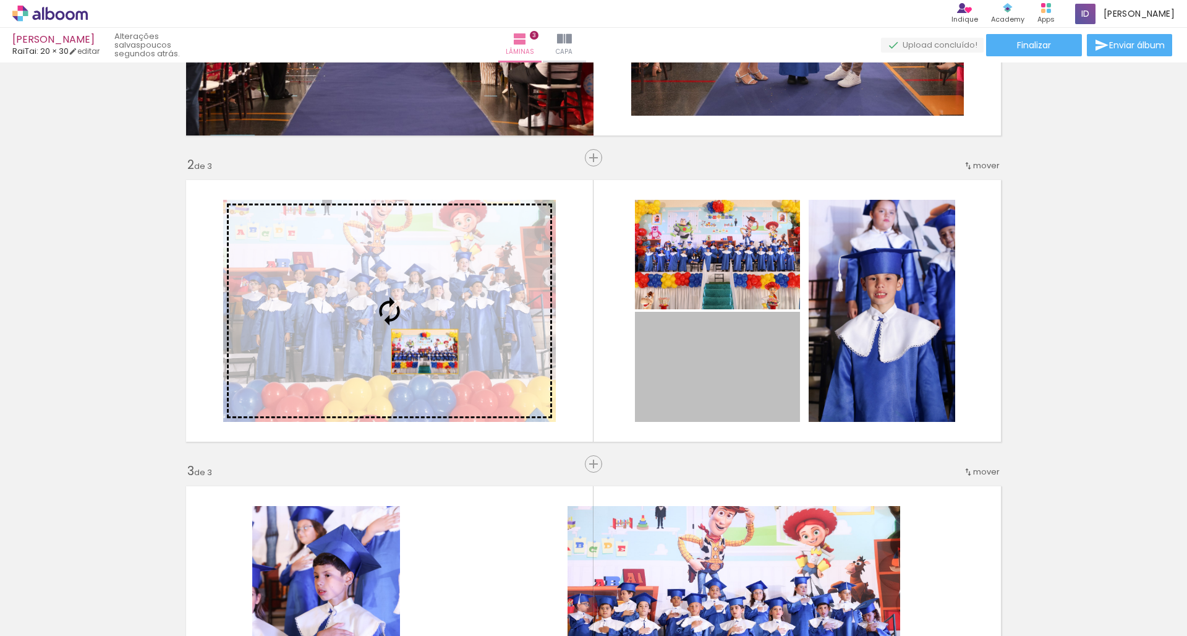
drag, startPoint x: 690, startPoint y: 373, endPoint x: 411, endPoint y: 349, distance: 280.0
click at [0, 0] on slot at bounding box center [0, 0] width 0 height 0
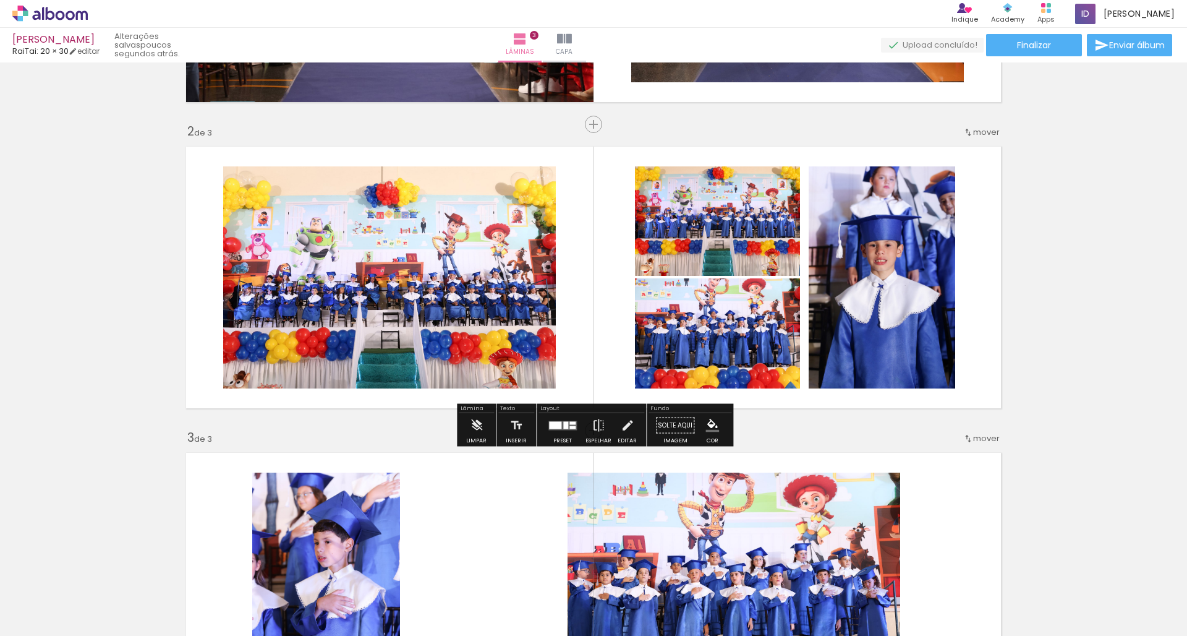
scroll to position [274, 0]
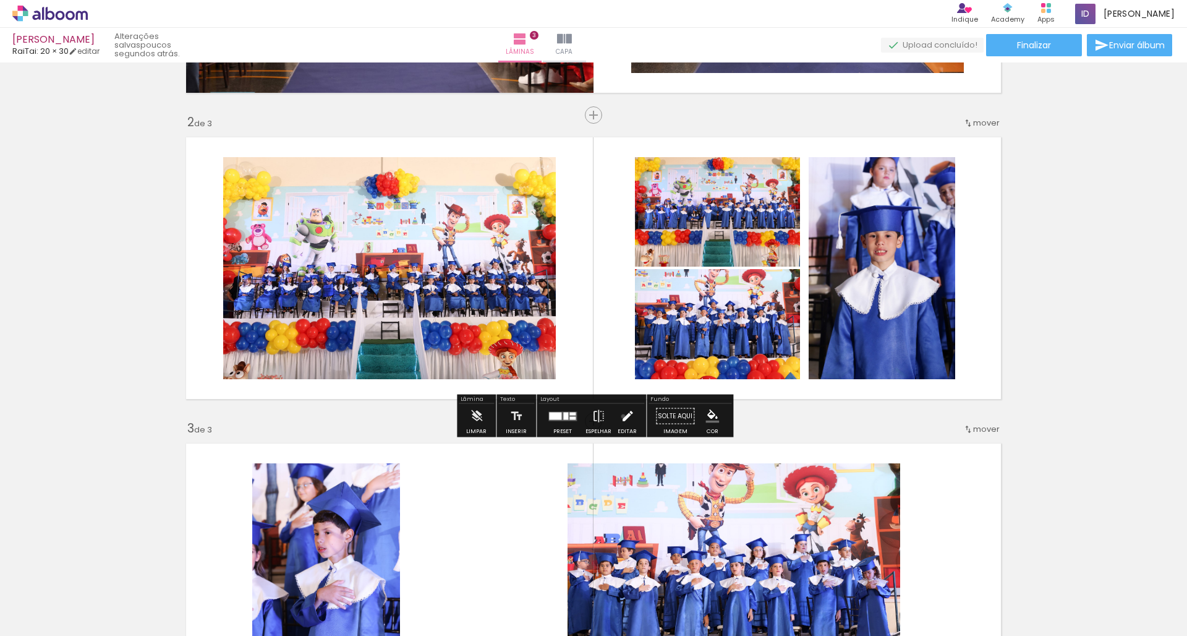
click at [621, 416] on iron-icon at bounding box center [628, 416] width 14 height 25
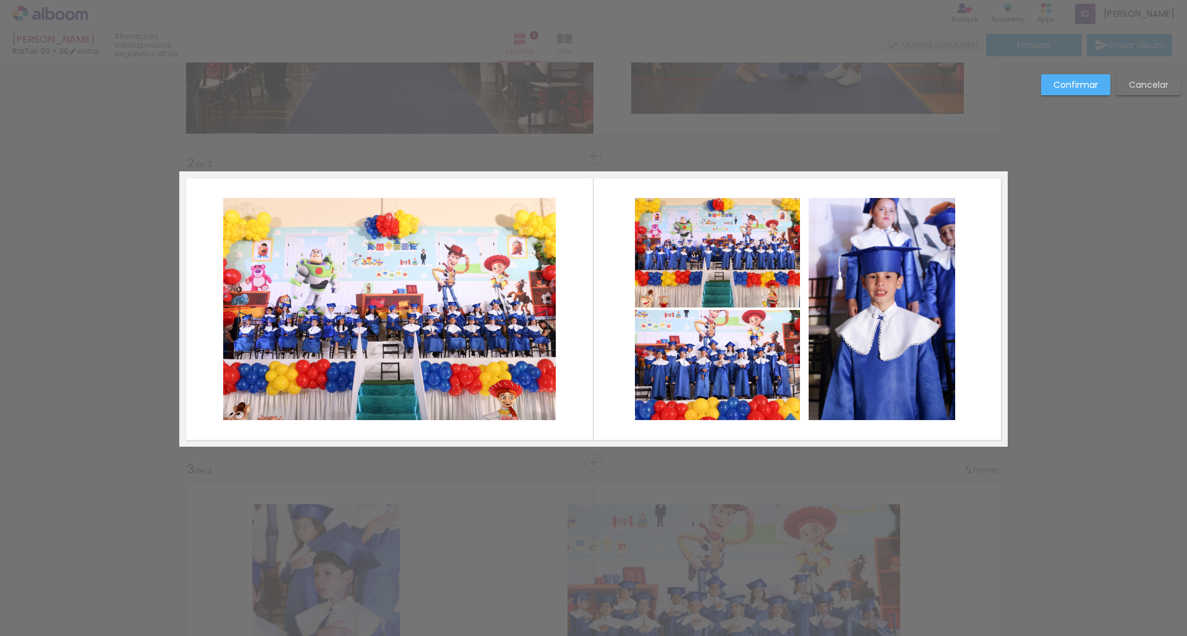
scroll to position [231, 0]
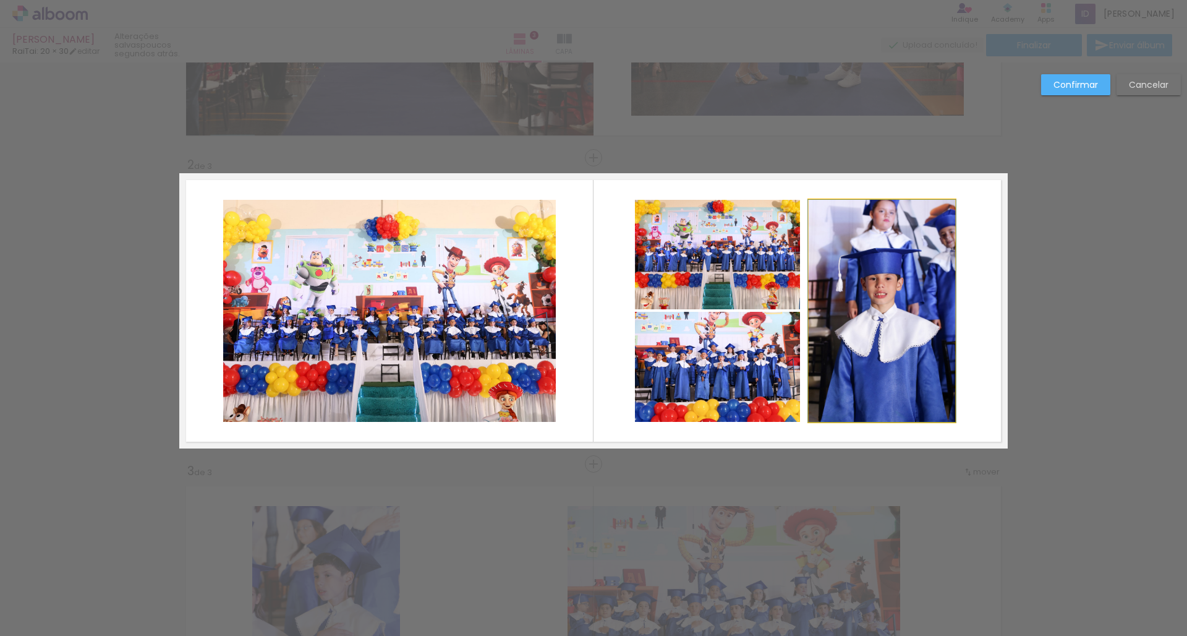
click at [891, 314] on quentale-photo at bounding box center [882, 311] width 147 height 222
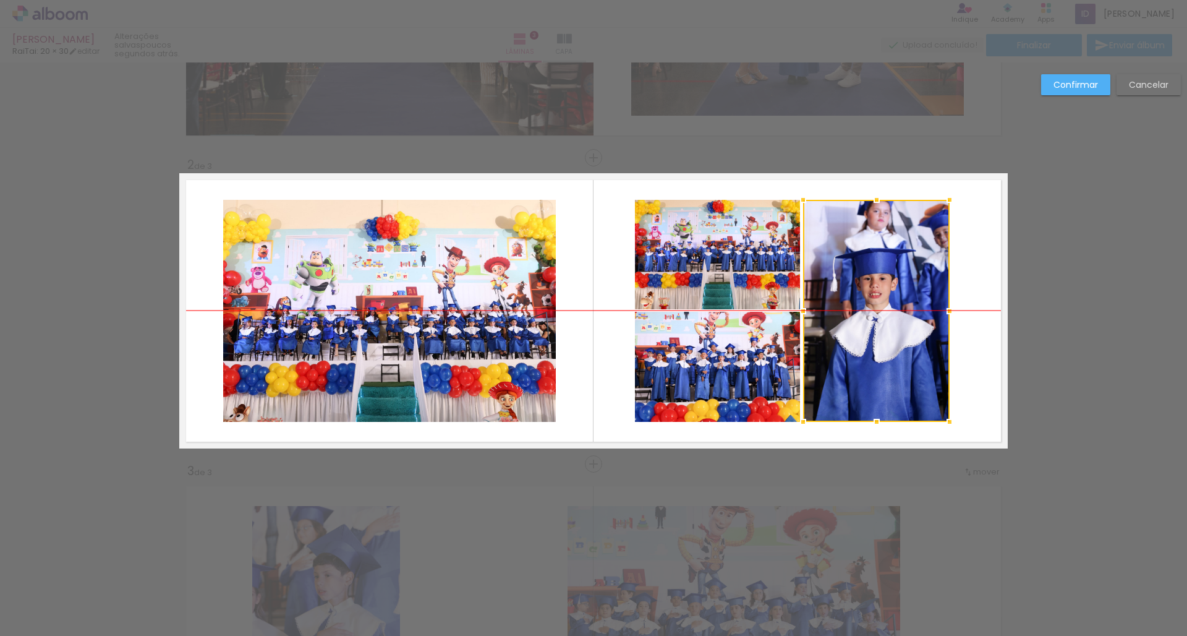
click at [870, 320] on div at bounding box center [876, 311] width 147 height 222
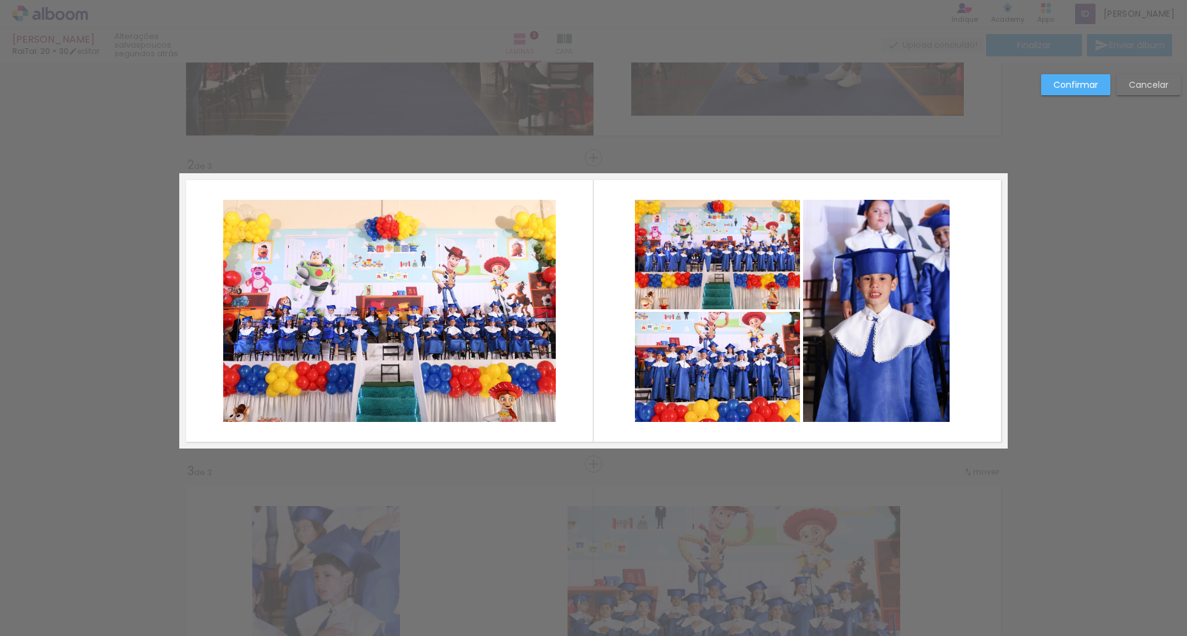
click at [0, 0] on slot "Confirmar" at bounding box center [0, 0] width 0 height 0
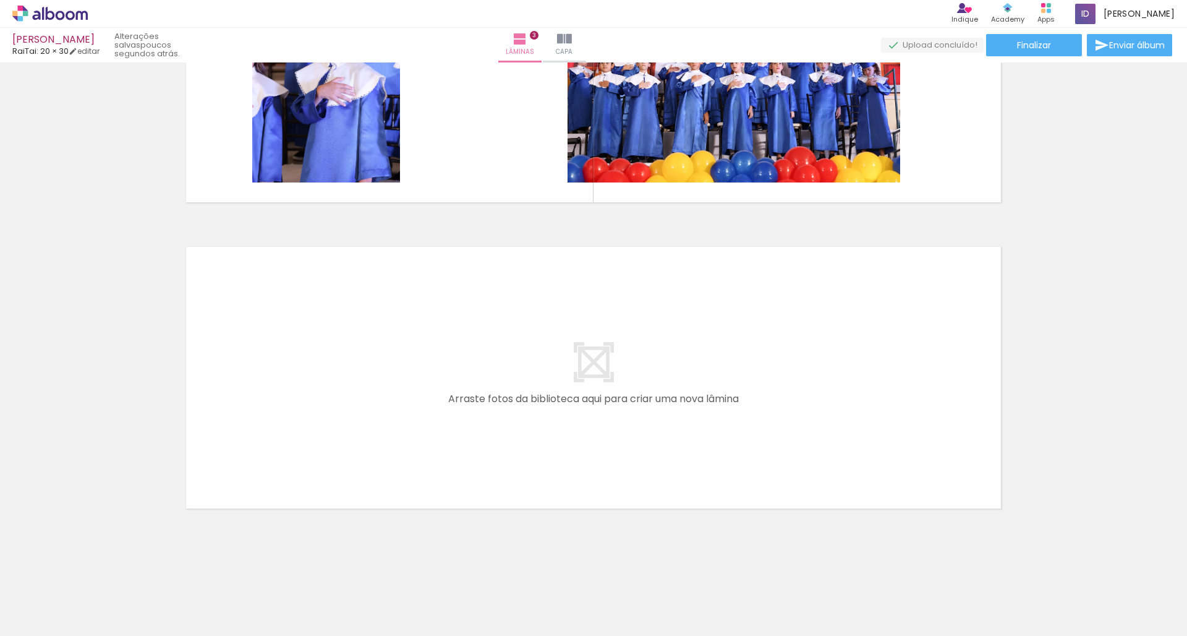
scroll to position [777, 0]
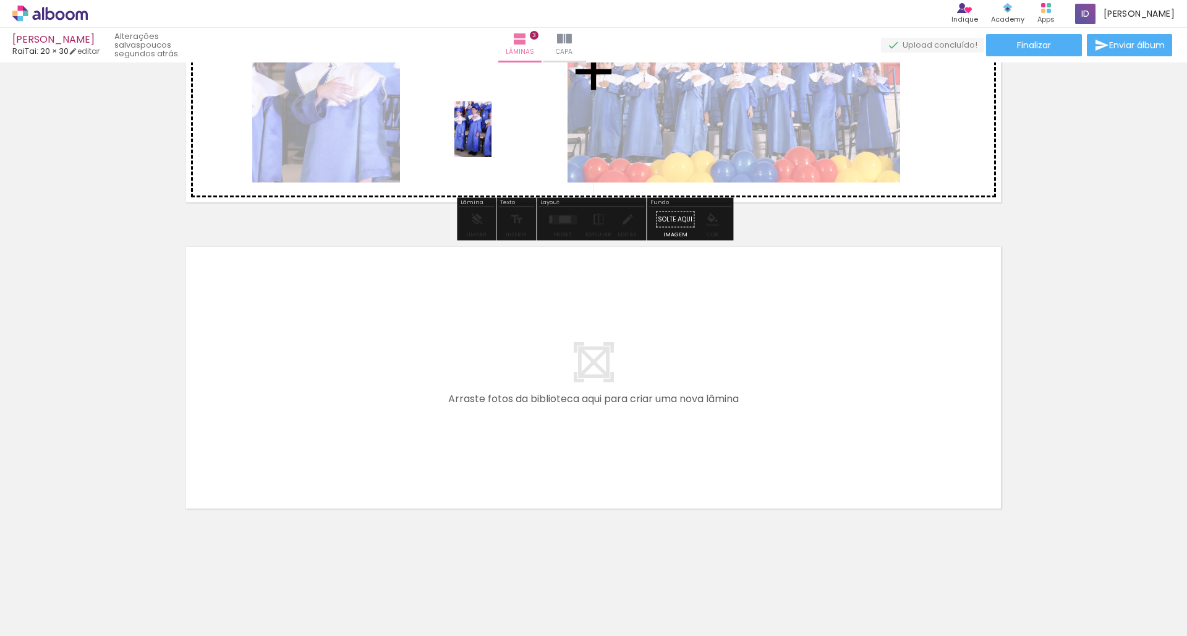
drag, startPoint x: 1055, startPoint y: 583, endPoint x: 492, endPoint y: 139, distance: 717.7
click at [492, 139] on quentale-workspace at bounding box center [593, 318] width 1187 height 636
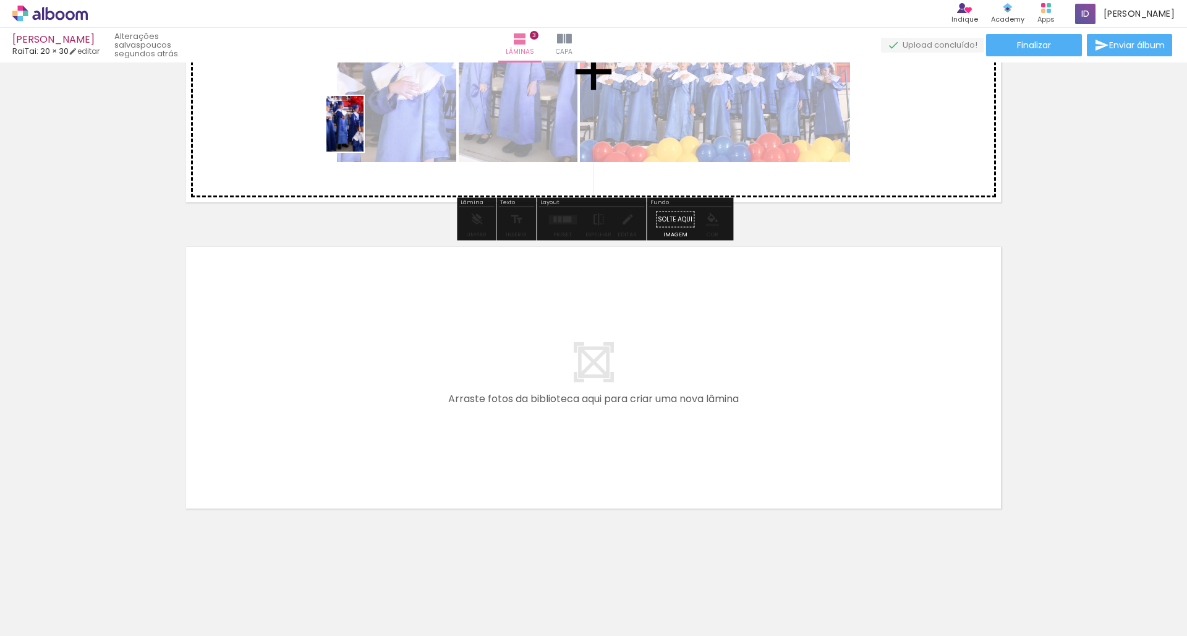
drag, startPoint x: 1129, startPoint y: 595, endPoint x: 363, endPoint y: 133, distance: 894.2
click at [363, 133] on quentale-workspace at bounding box center [593, 318] width 1187 height 636
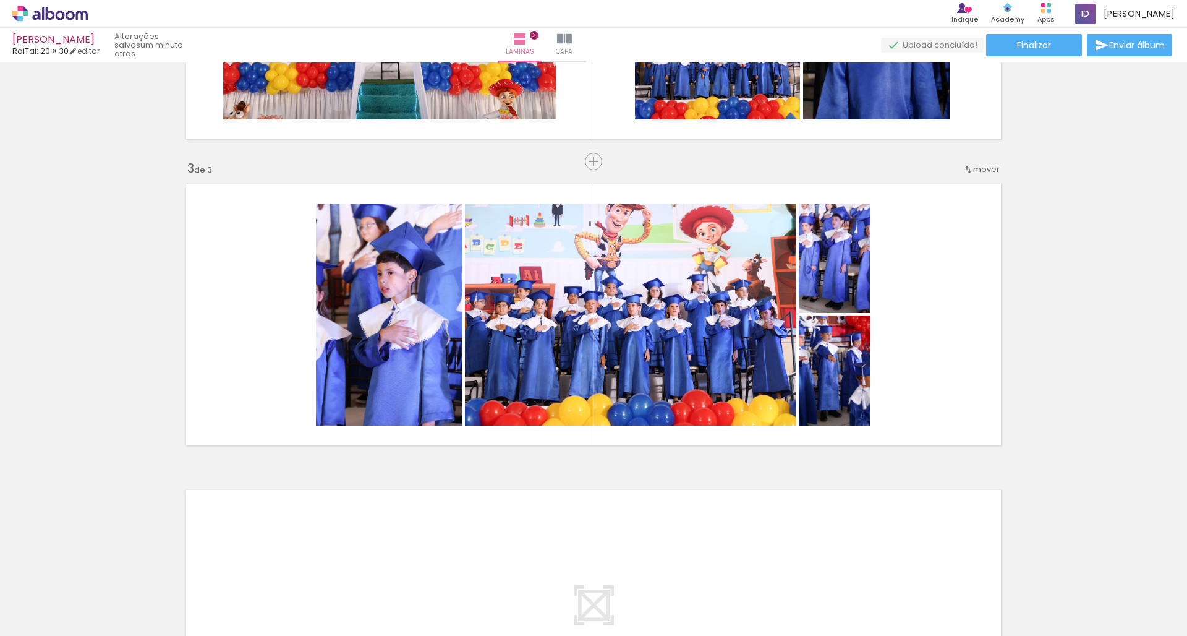
scroll to position [525, 0]
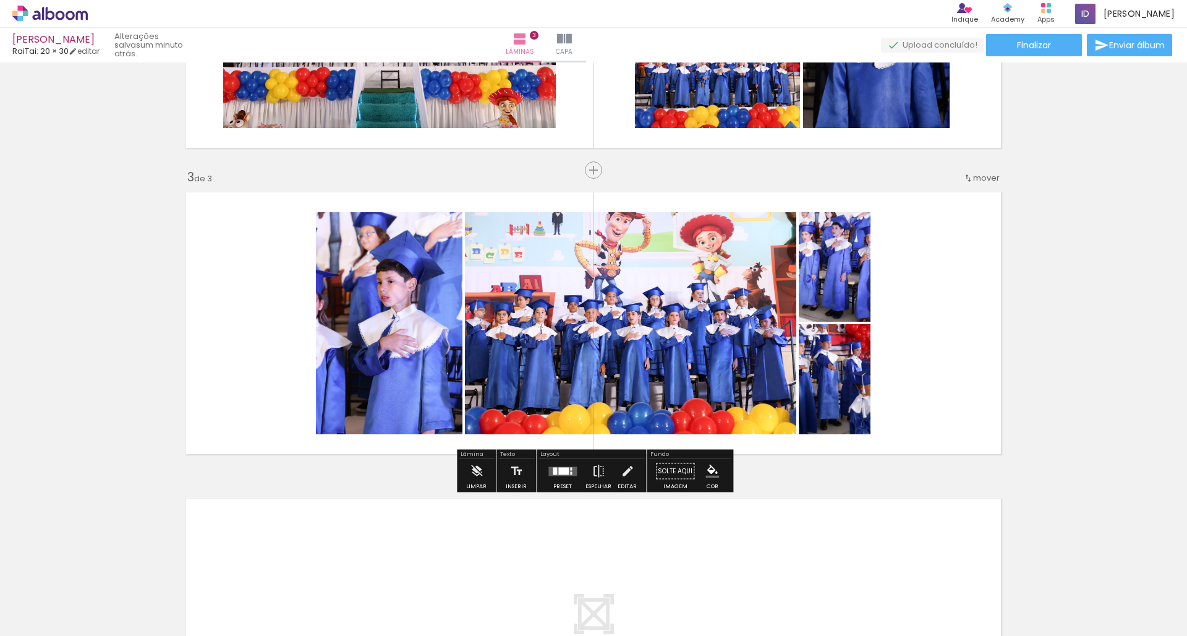
click at [558, 474] on div at bounding box center [563, 470] width 11 height 7
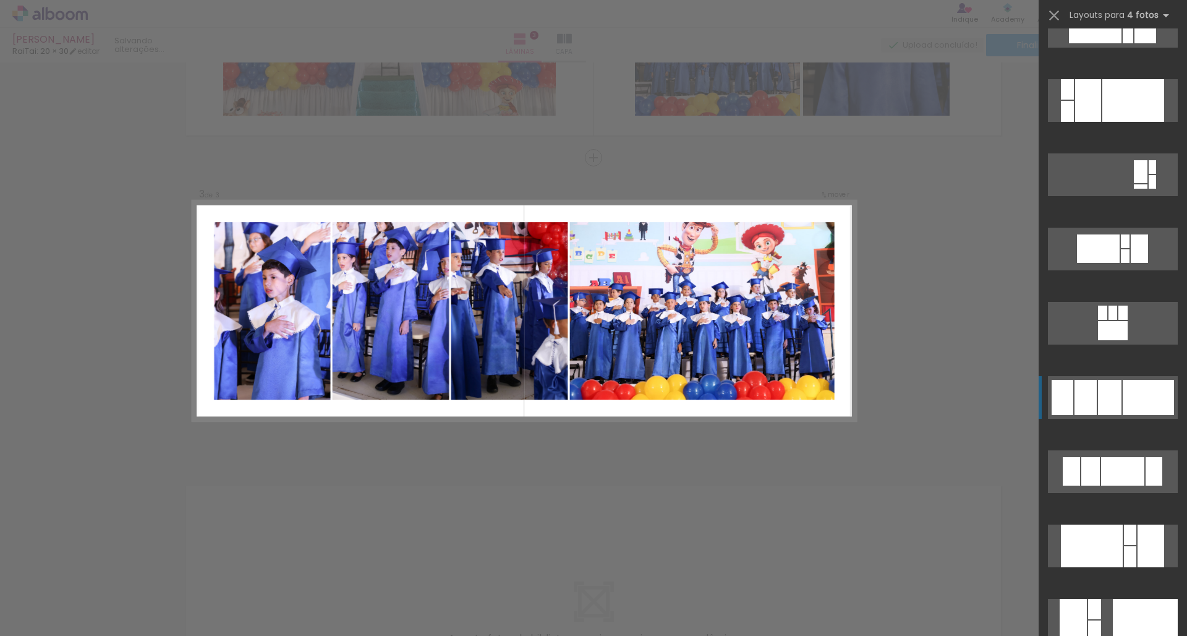
scroll to position [1370, 0]
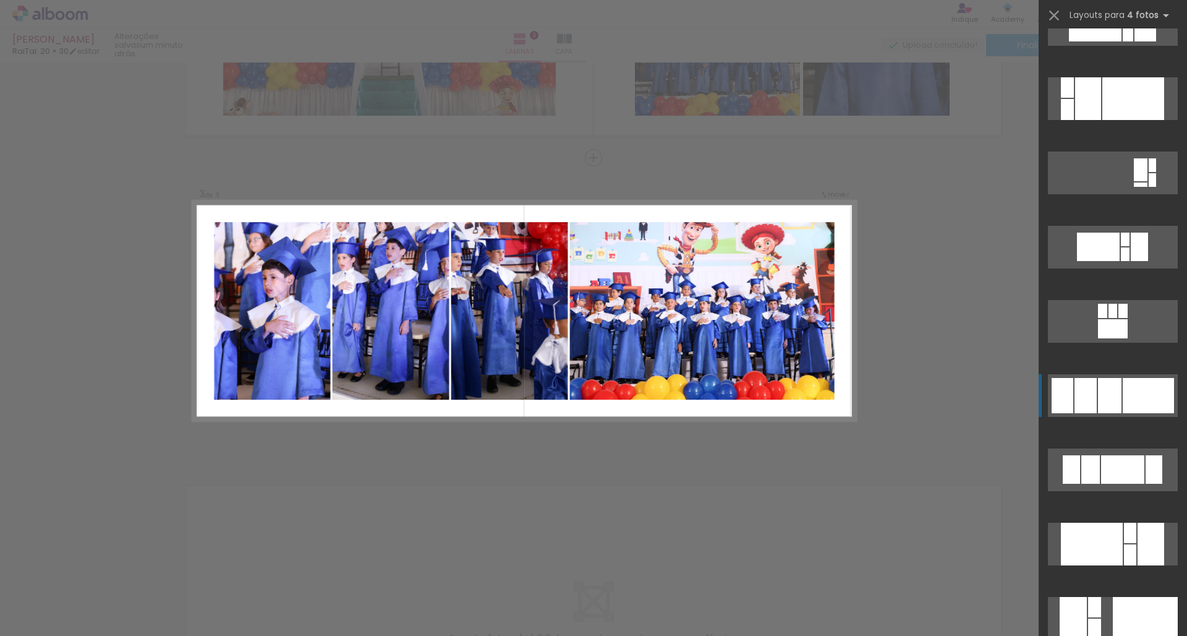
click at [1114, 389] on div at bounding box center [1110, 395] width 24 height 35
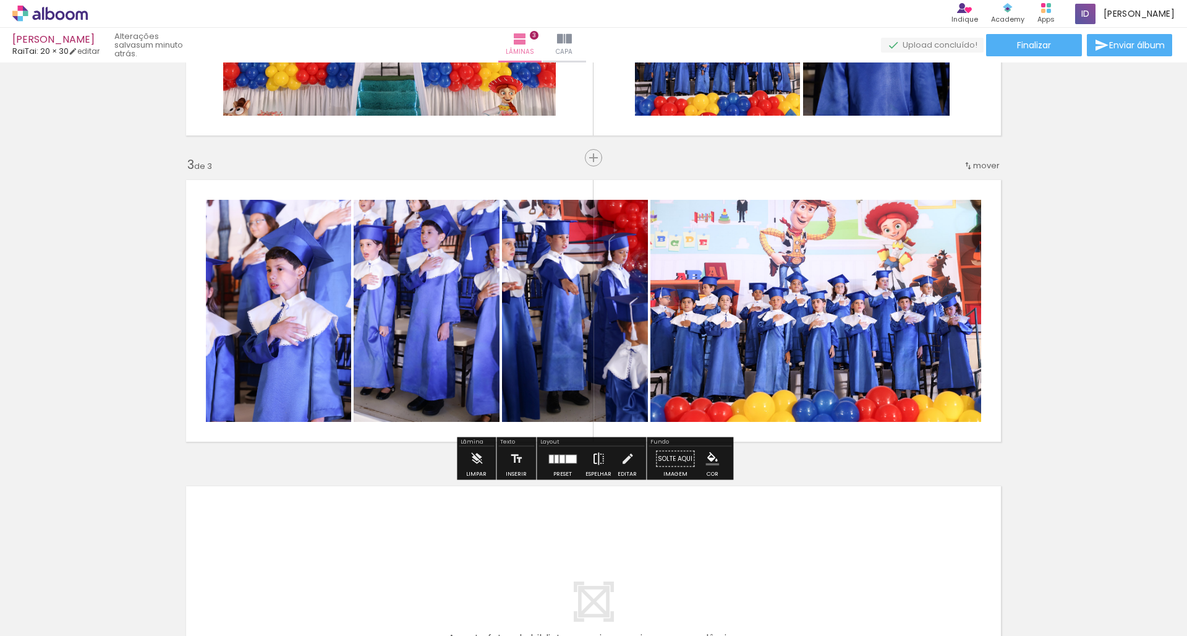
click at [595, 460] on iron-icon at bounding box center [599, 459] width 14 height 25
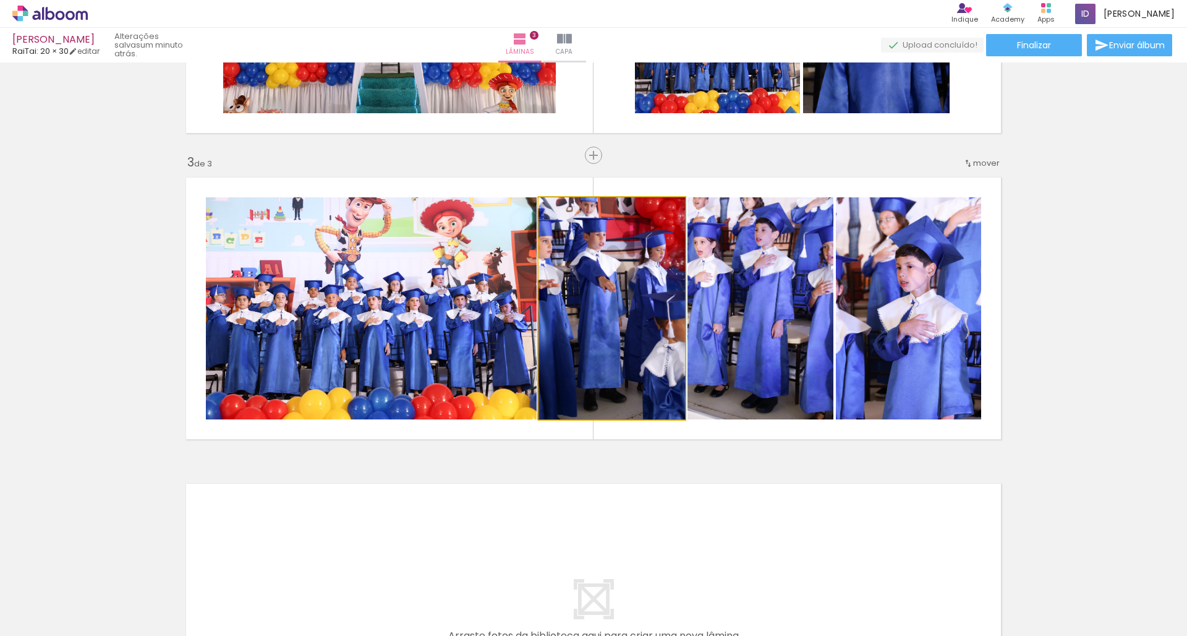
scroll to position [542, 0]
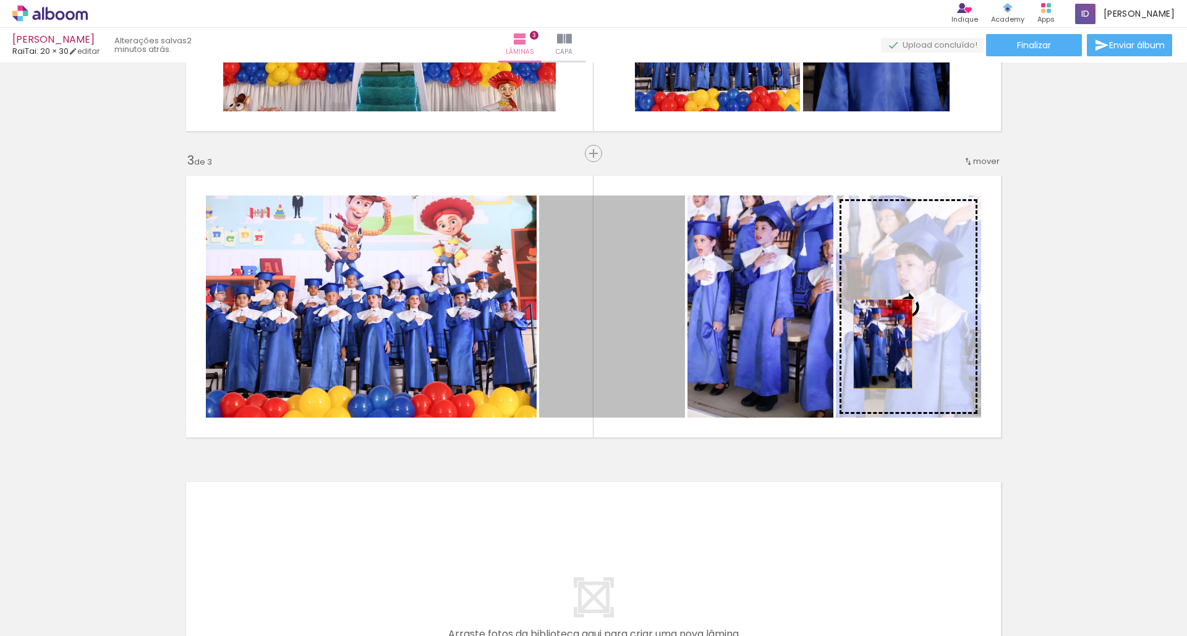
drag, startPoint x: 622, startPoint y: 334, endPoint x: 890, endPoint y: 343, distance: 268.6
click at [0, 0] on slot at bounding box center [0, 0] width 0 height 0
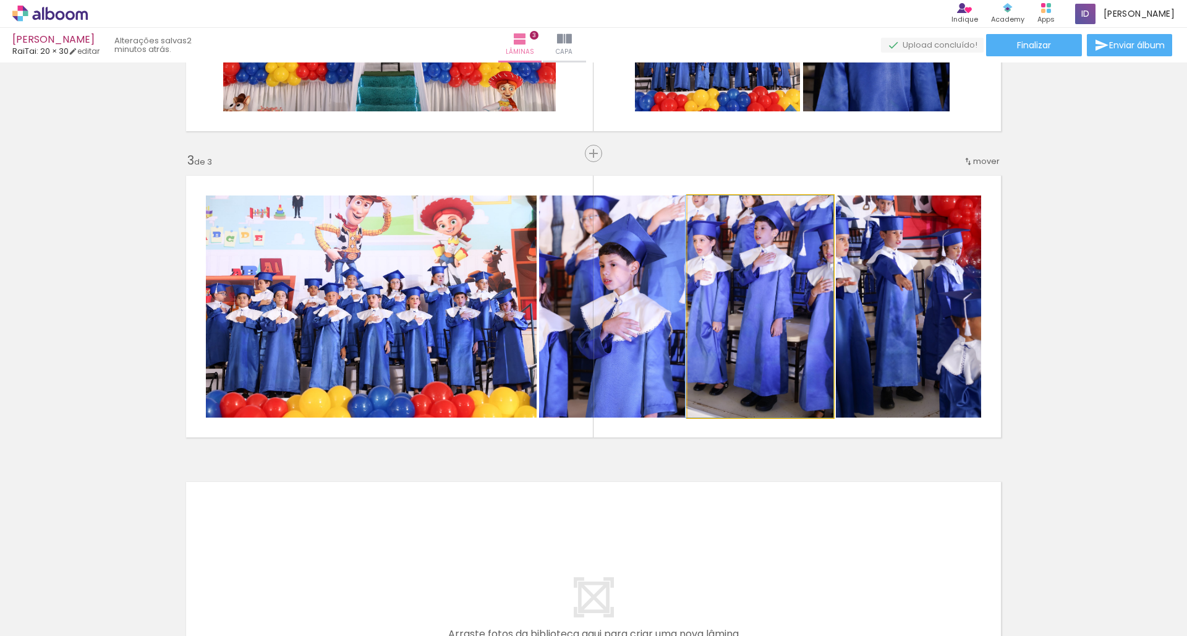
drag, startPoint x: 759, startPoint y: 328, endPoint x: 744, endPoint y: 338, distance: 18.4
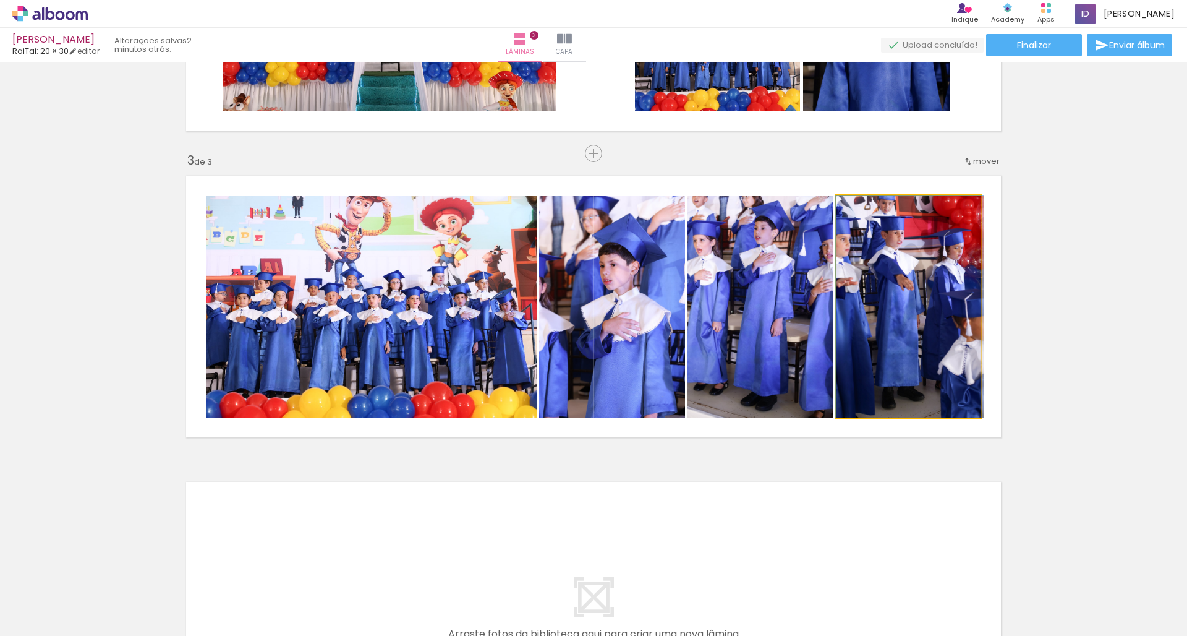
drag, startPoint x: 872, startPoint y: 335, endPoint x: 884, endPoint y: 335, distance: 12.4
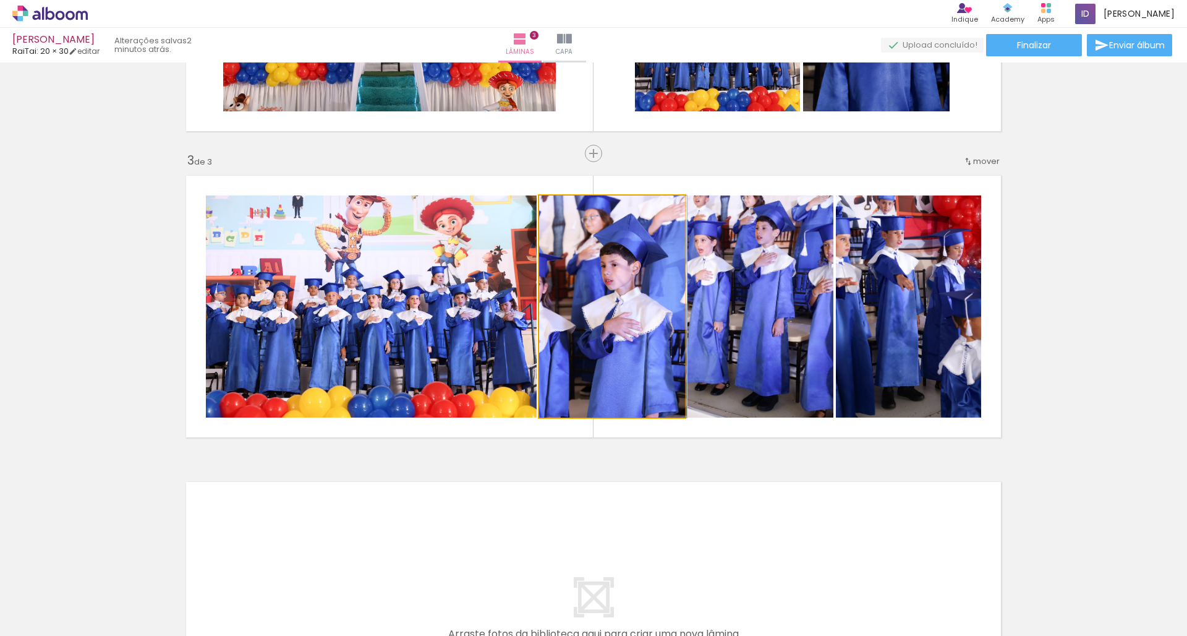
drag, startPoint x: 614, startPoint y: 325, endPoint x: 618, endPoint y: 312, distance: 13.1
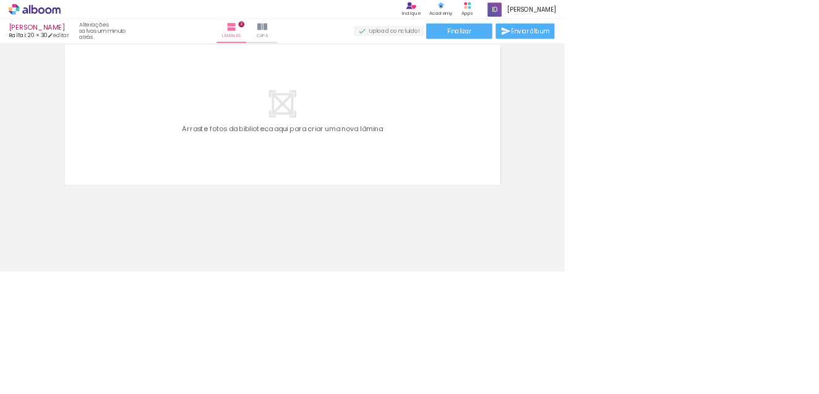
scroll to position [774, 0]
